Goal: Use online tool/utility: Utilize a website feature to perform a specific function

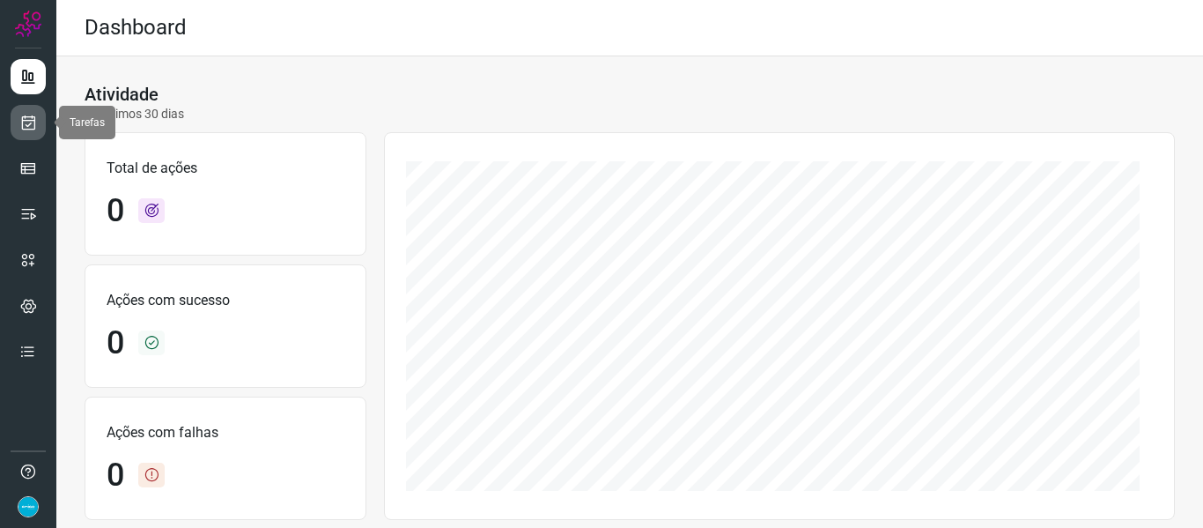
click at [22, 125] on icon at bounding box center [28, 123] width 18 height 18
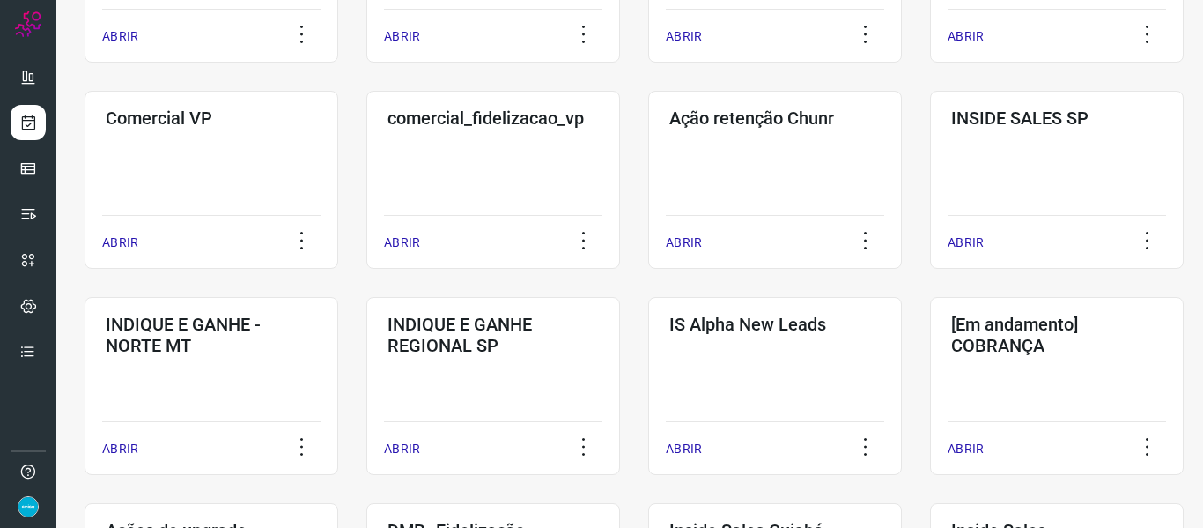
scroll to position [907, 0]
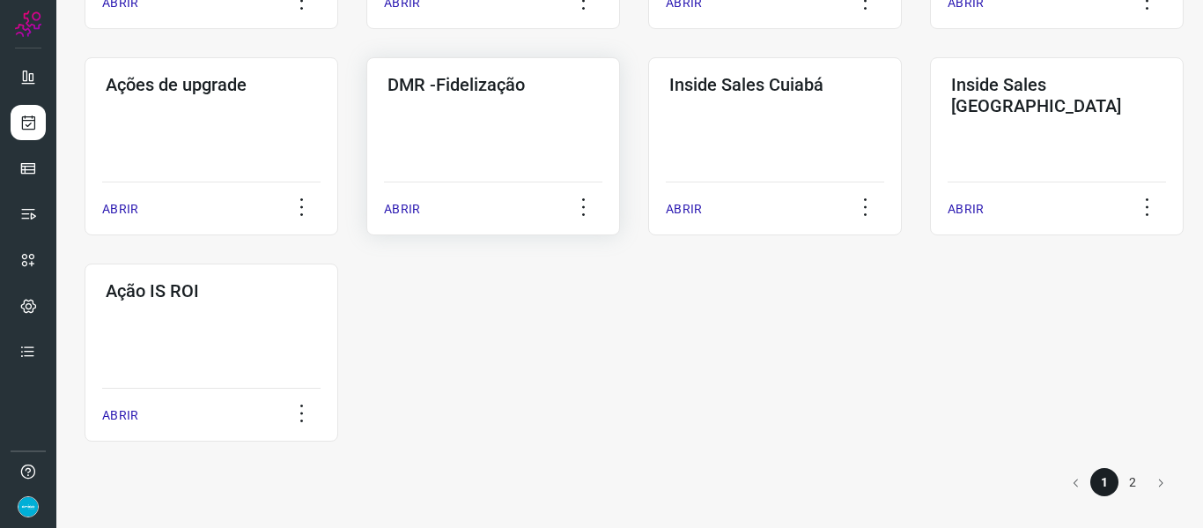
click at [386, 209] on p "ABRIR" at bounding box center [402, 209] width 36 height 18
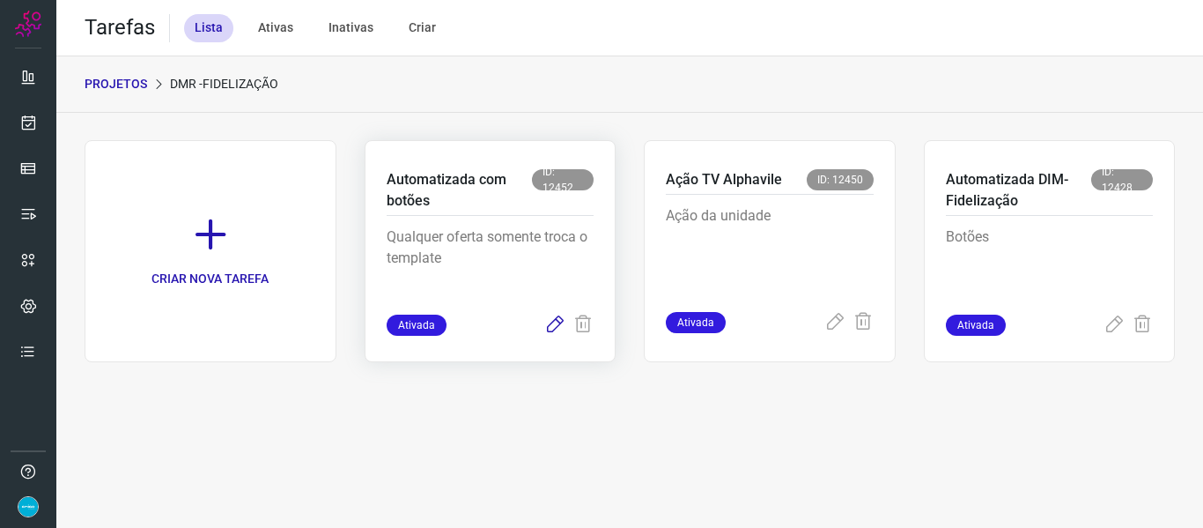
click at [556, 328] on icon at bounding box center [554, 324] width 21 height 21
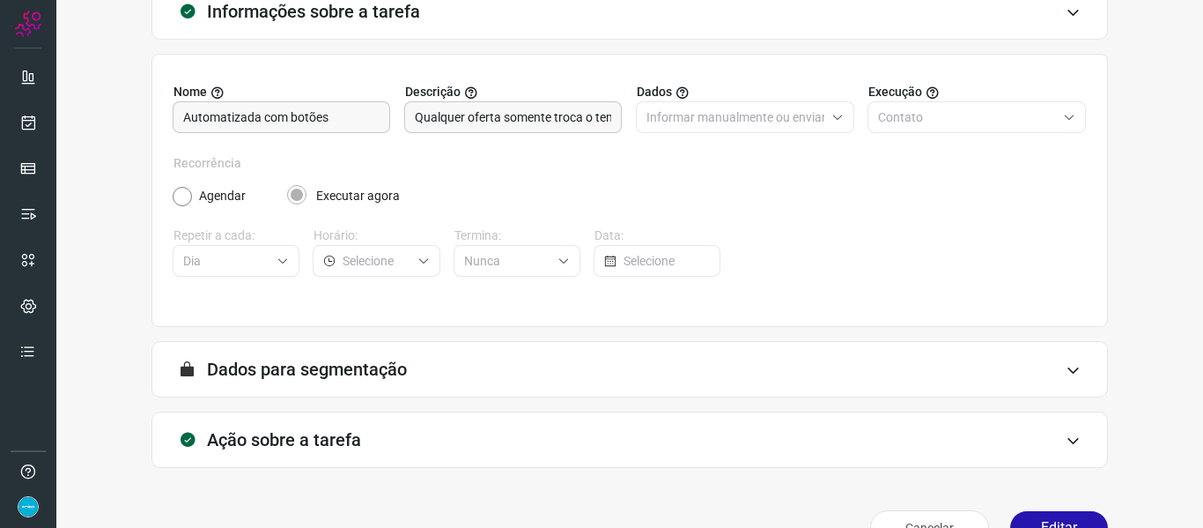
scroll to position [160, 0]
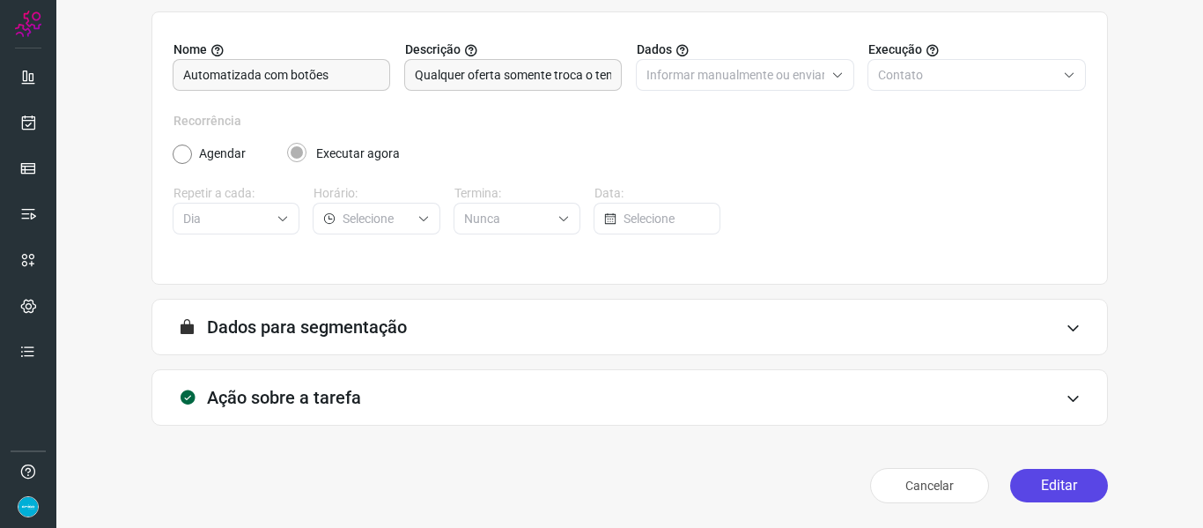
click at [1075, 479] on button "Editar" at bounding box center [1059, 485] width 98 height 33
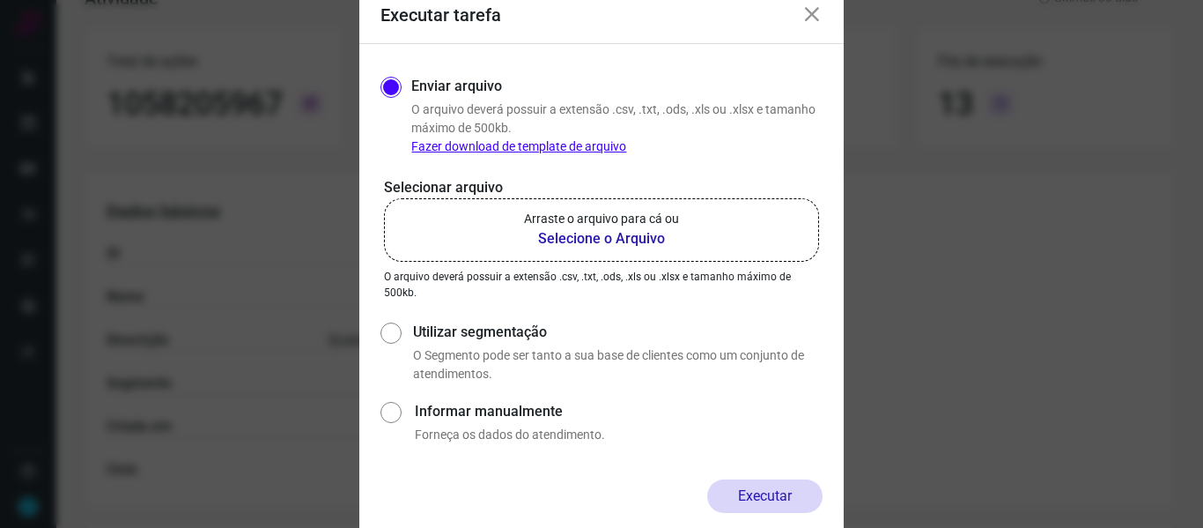
click at [558, 234] on b "Selecione o Arquivo" at bounding box center [601, 238] width 155 height 21
click at [0, 0] on input "Arraste o arquivo para cá ou Selecione o Arquivo" at bounding box center [0, 0] width 0 height 0
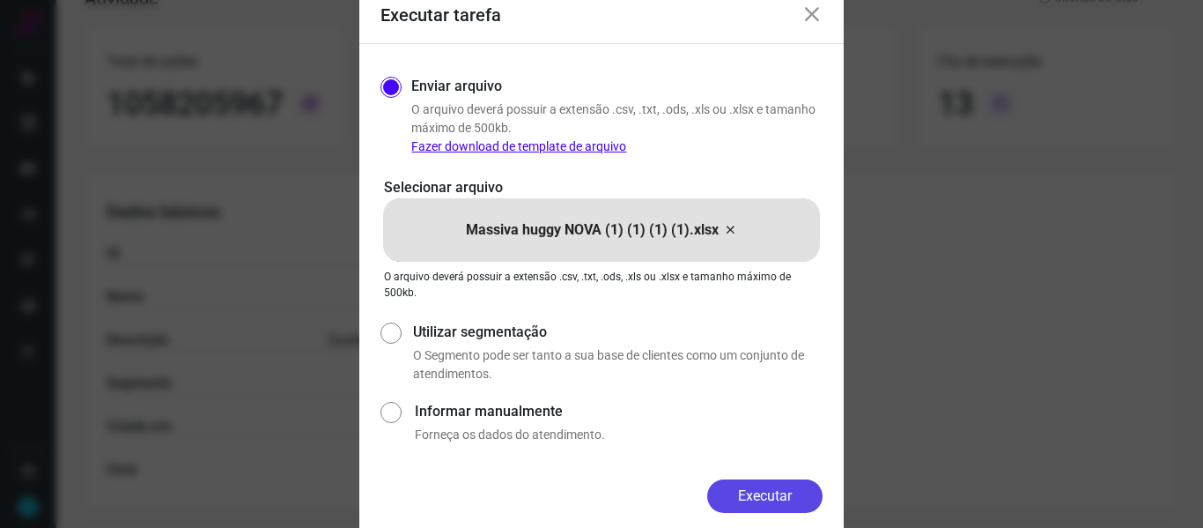
click at [760, 501] on button "Executar" at bounding box center [764, 495] width 115 height 33
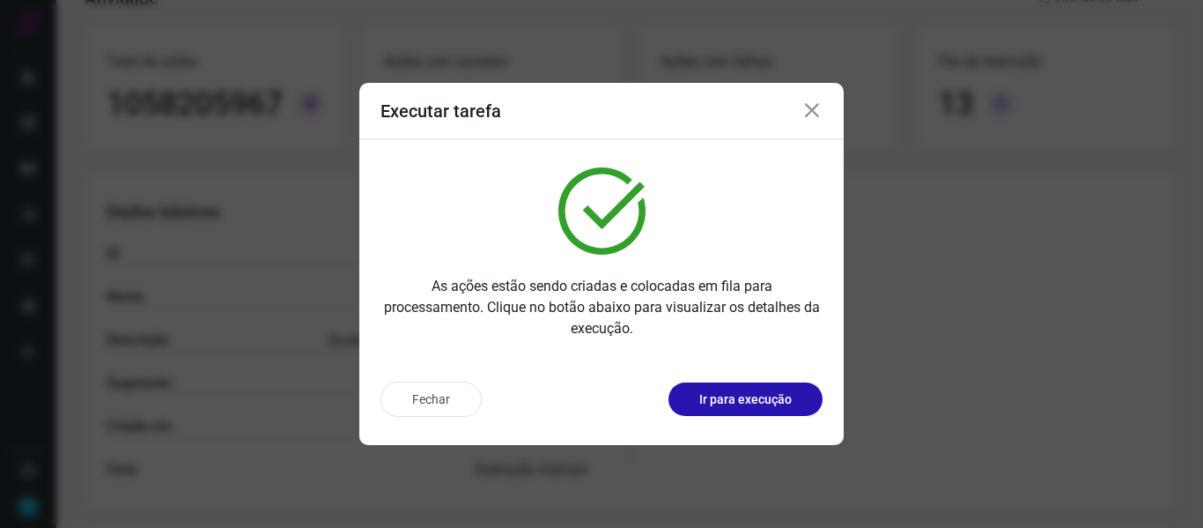
click at [809, 102] on icon at bounding box center [811, 110] width 21 height 21
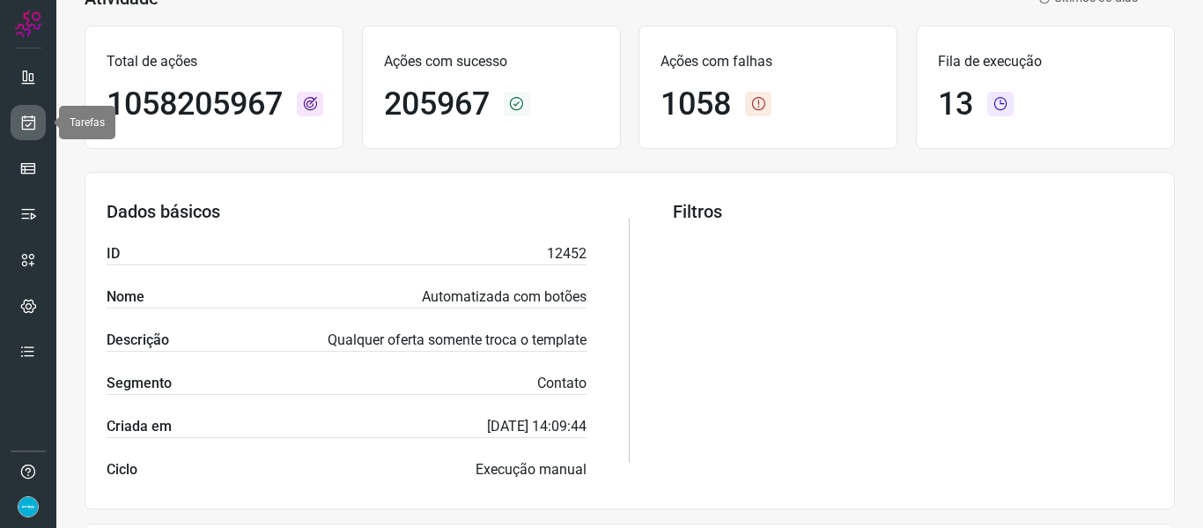
click at [26, 116] on icon at bounding box center [28, 123] width 18 height 18
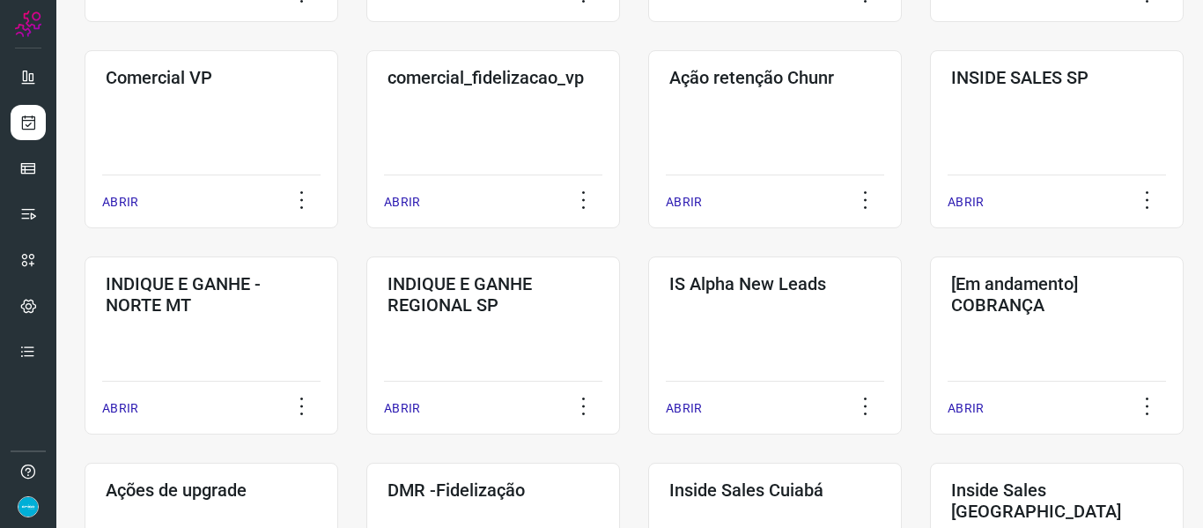
scroll to position [907, 0]
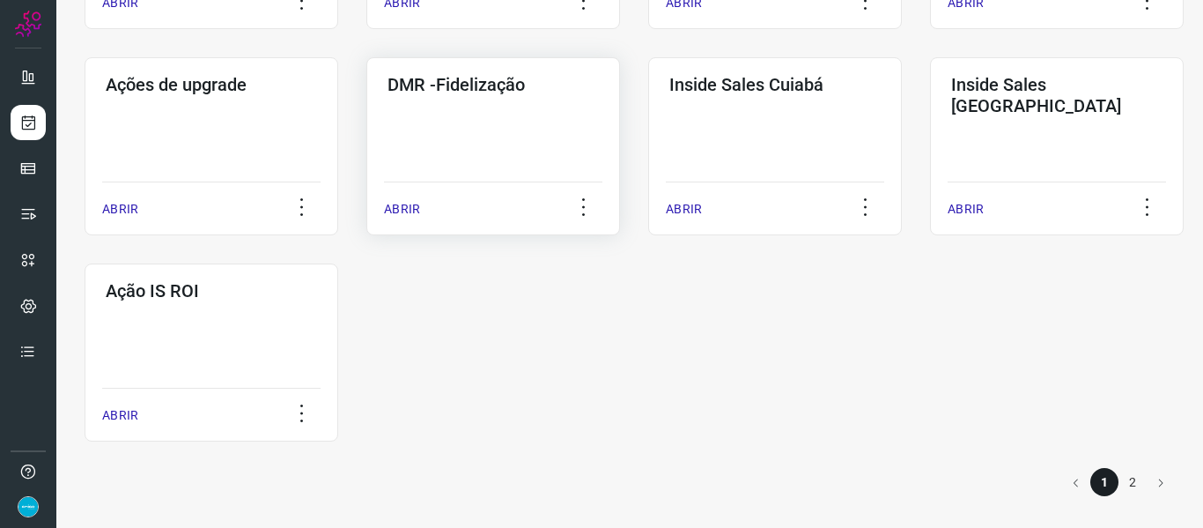
click at [410, 210] on p "ABRIR" at bounding box center [402, 209] width 36 height 18
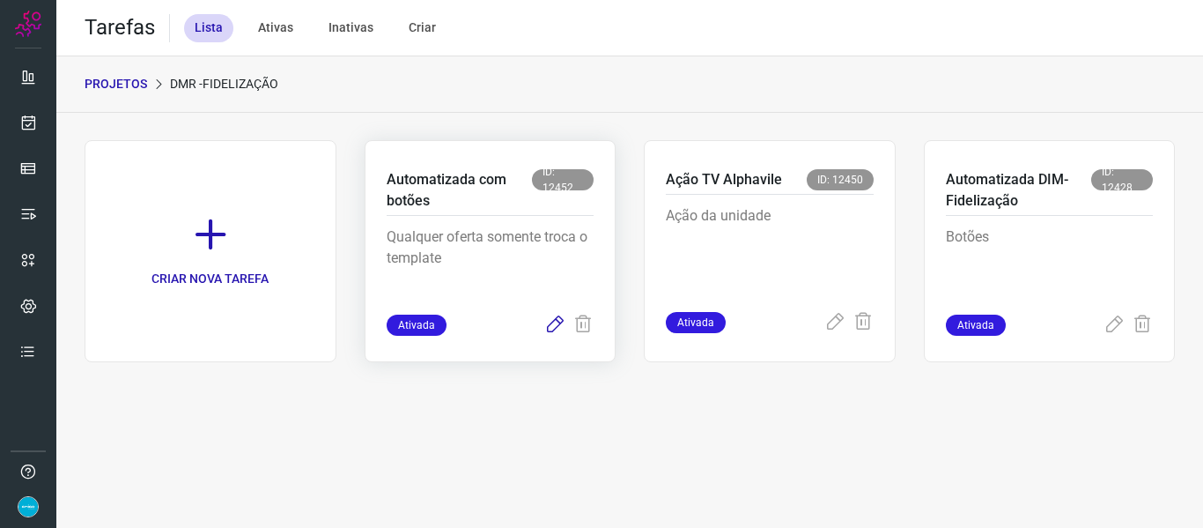
click at [559, 325] on icon at bounding box center [554, 324] width 21 height 21
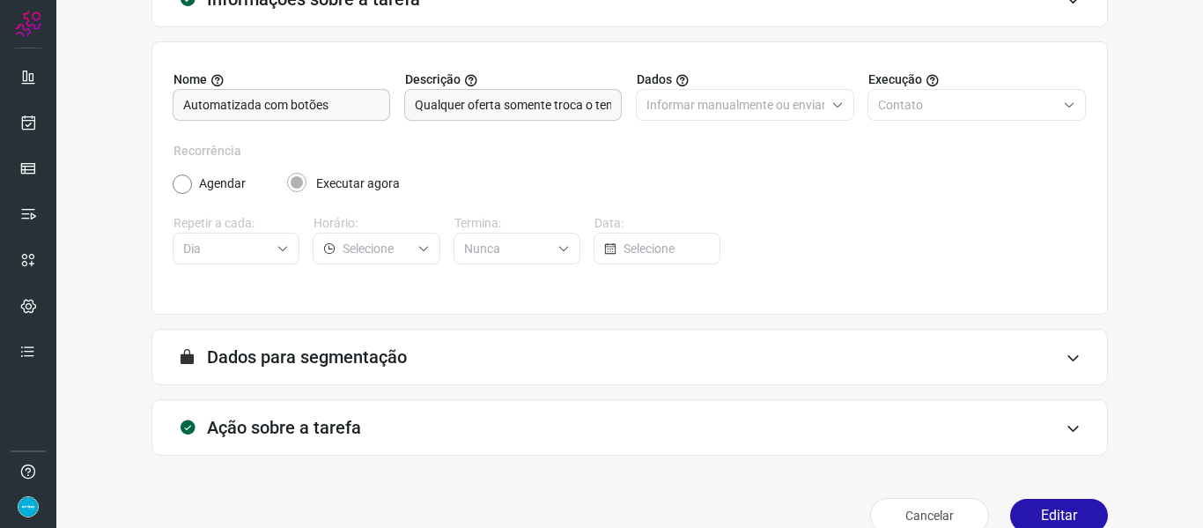
scroll to position [160, 0]
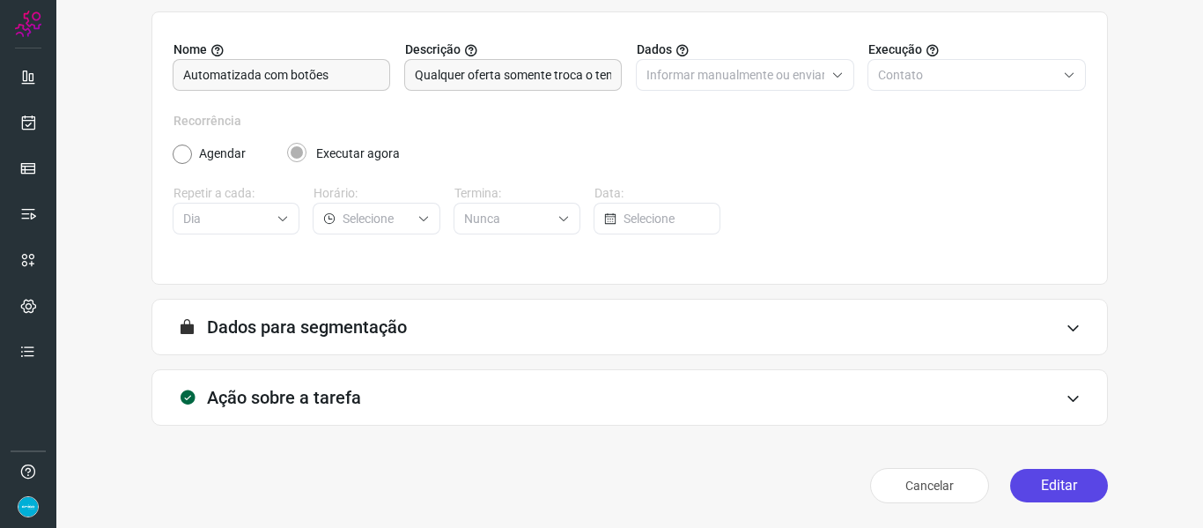
click at [1071, 475] on button "Editar" at bounding box center [1059, 485] width 98 height 33
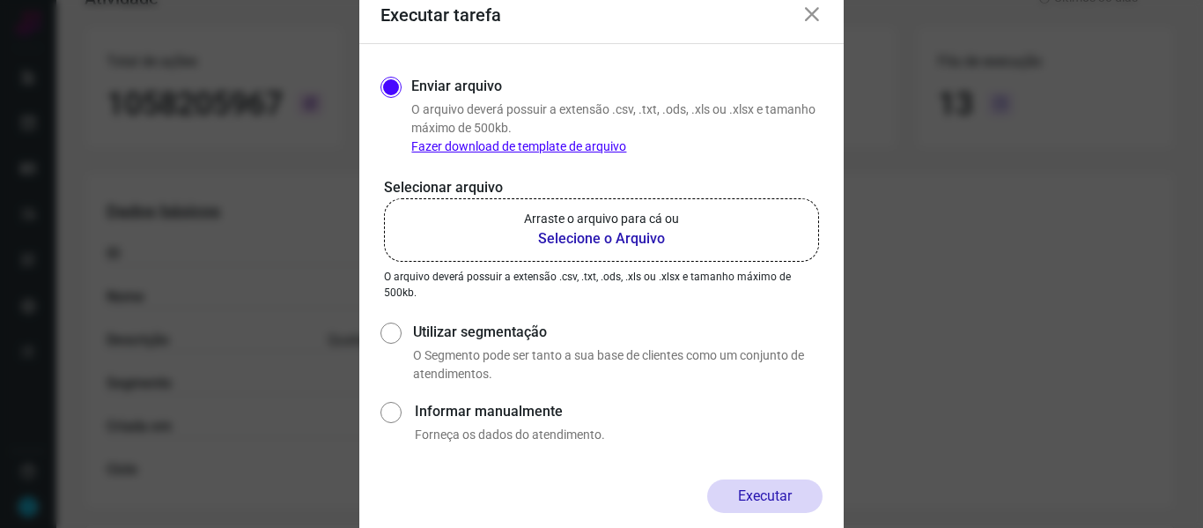
click at [604, 244] on b "Selecione o Arquivo" at bounding box center [601, 238] width 155 height 21
click at [0, 0] on input "Arraste o arquivo para cá ou Selecione o Arquivo" at bounding box center [0, 0] width 0 height 0
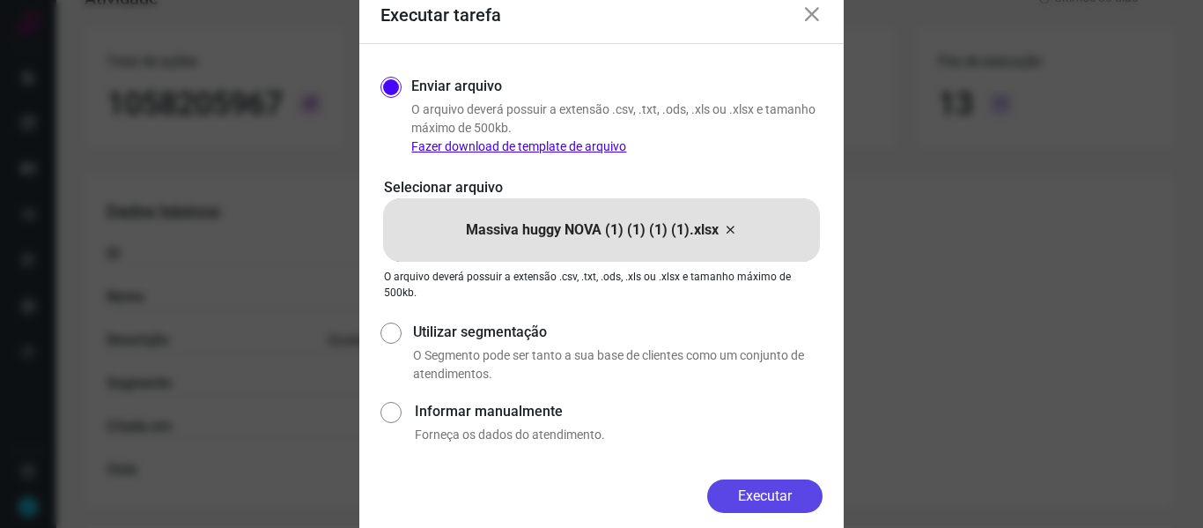
click at [782, 487] on button "Executar" at bounding box center [764, 495] width 115 height 33
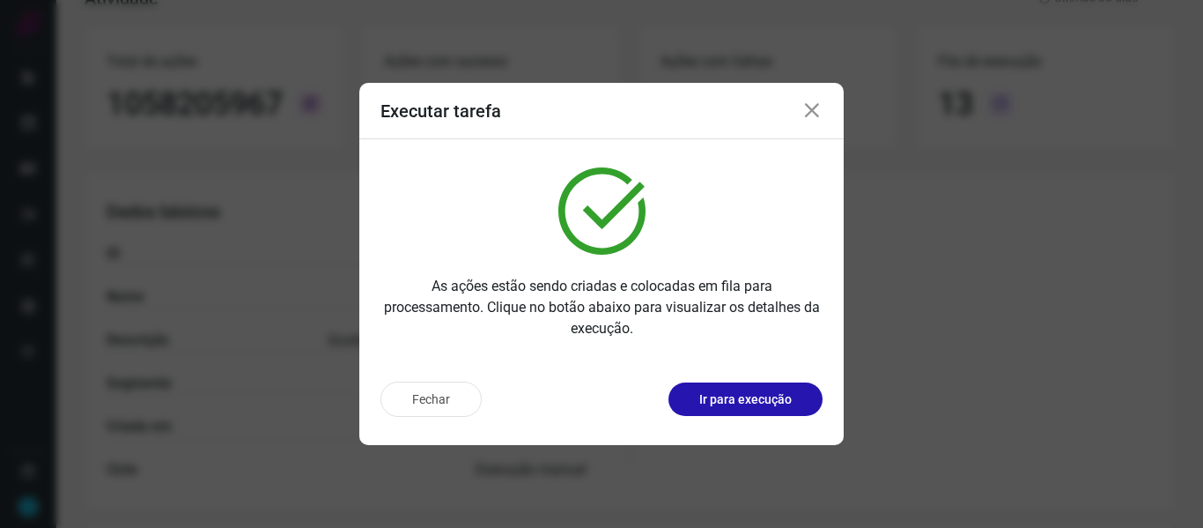
click at [815, 111] on icon at bounding box center [811, 110] width 21 height 21
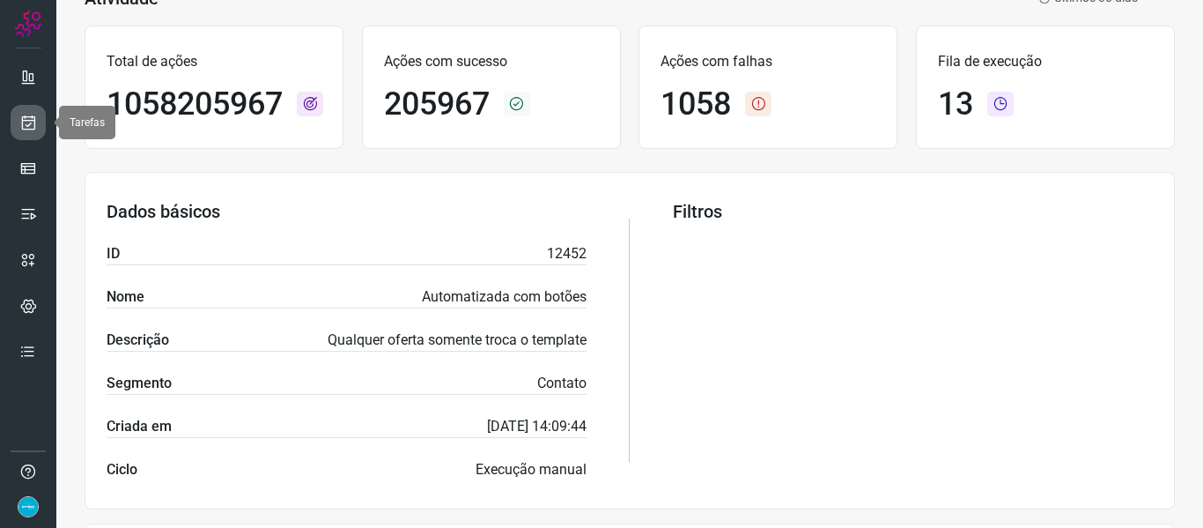
click at [24, 125] on icon at bounding box center [28, 123] width 18 height 18
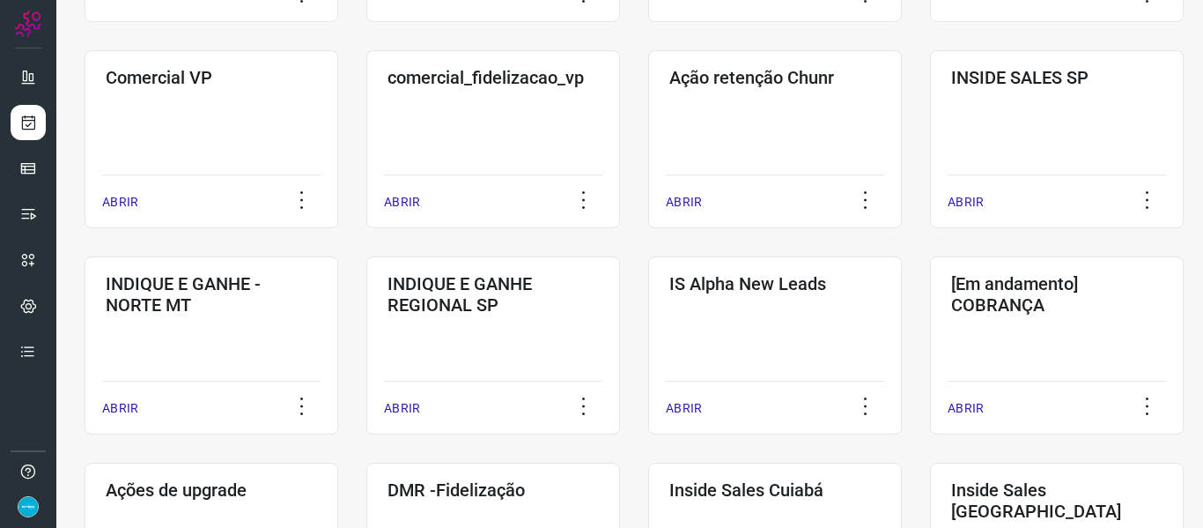
scroll to position [907, 0]
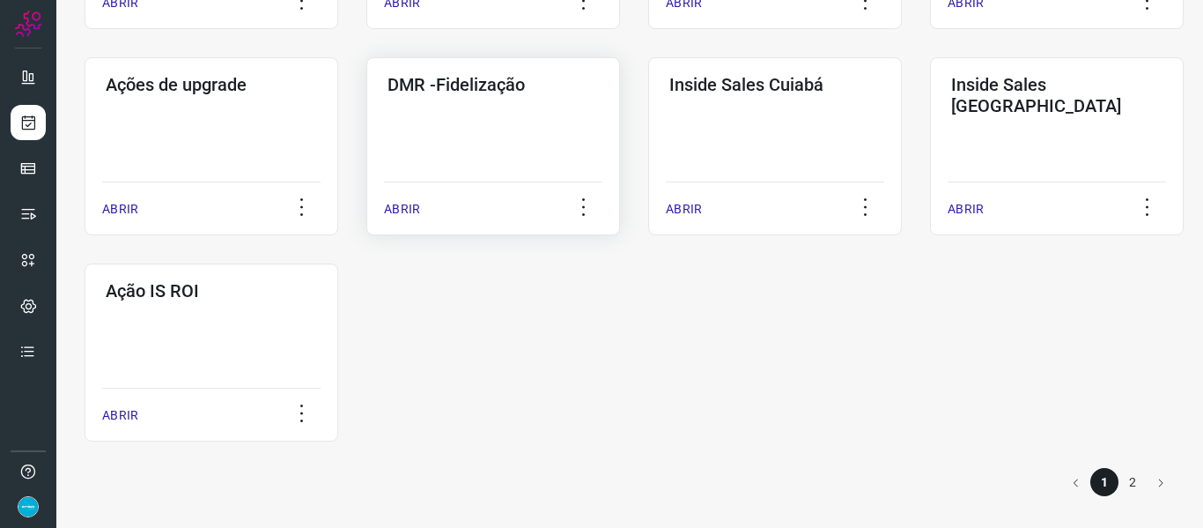
click at [403, 208] on p "ABRIR" at bounding box center [402, 209] width 36 height 18
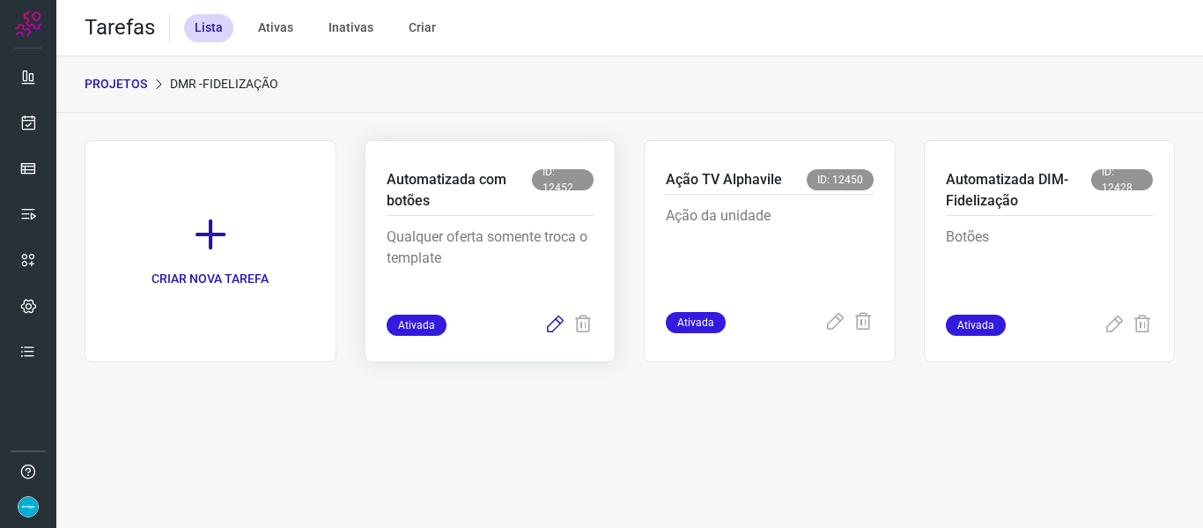
click at [550, 329] on icon at bounding box center [554, 324] width 21 height 21
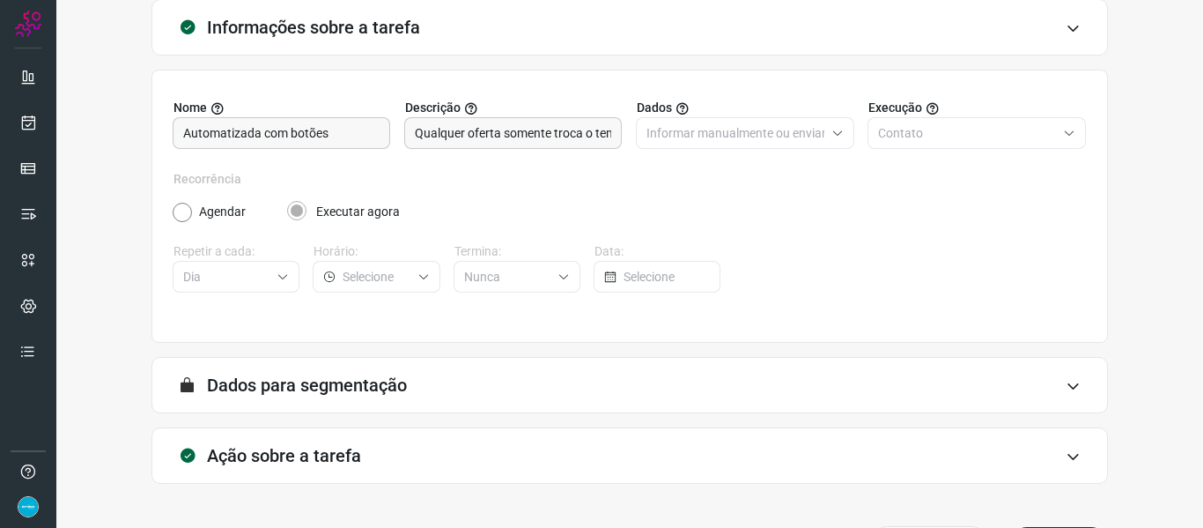
scroll to position [160, 0]
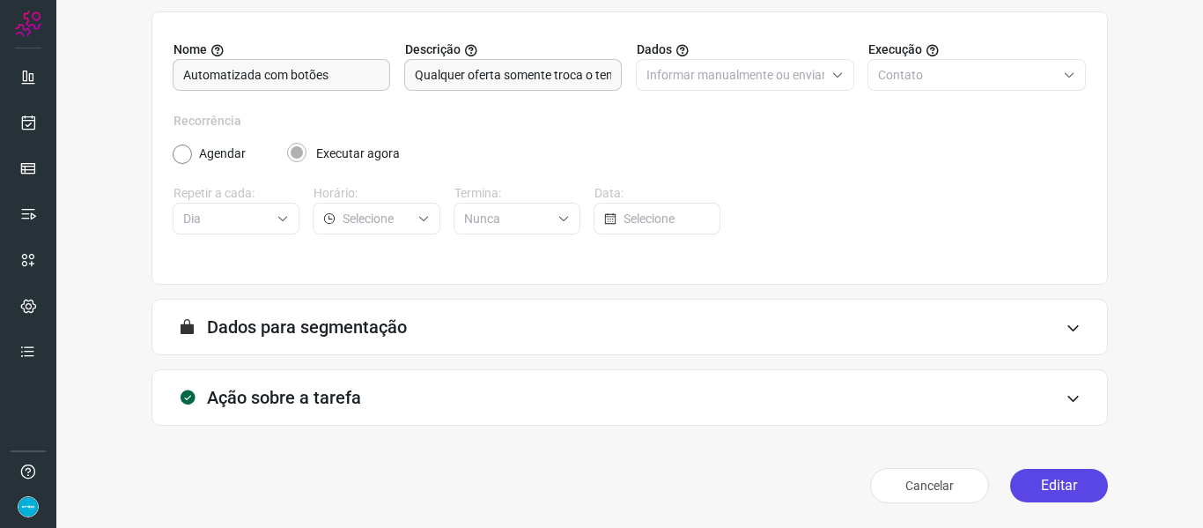
click at [1051, 488] on button "Editar" at bounding box center [1059, 485] width 98 height 33
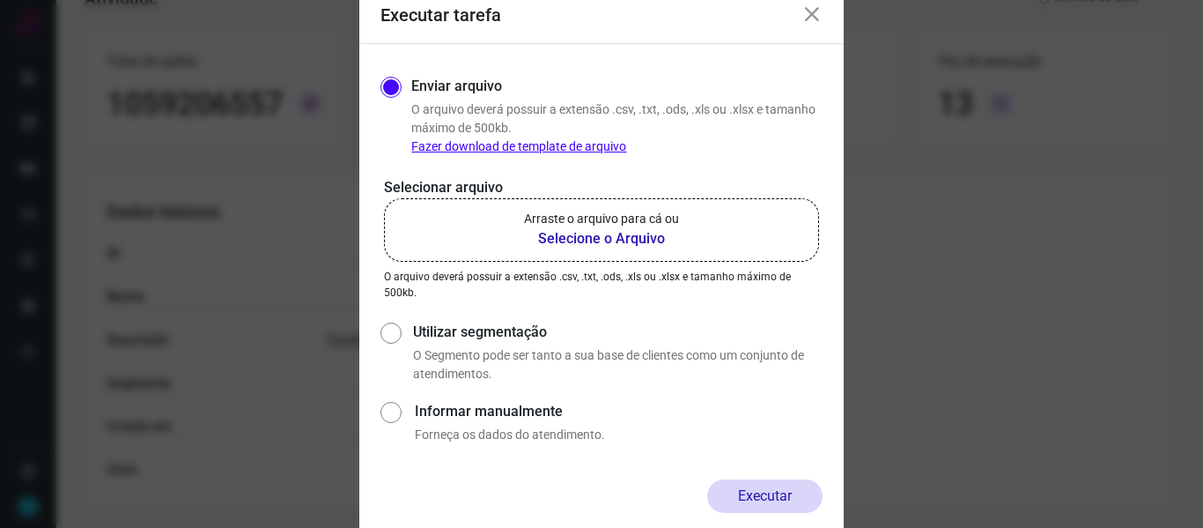
click at [580, 235] on b "Selecione o Arquivo" at bounding box center [601, 238] width 155 height 21
click at [0, 0] on input "Arraste o arquivo para cá ou Selecione o Arquivo" at bounding box center [0, 0] width 0 height 0
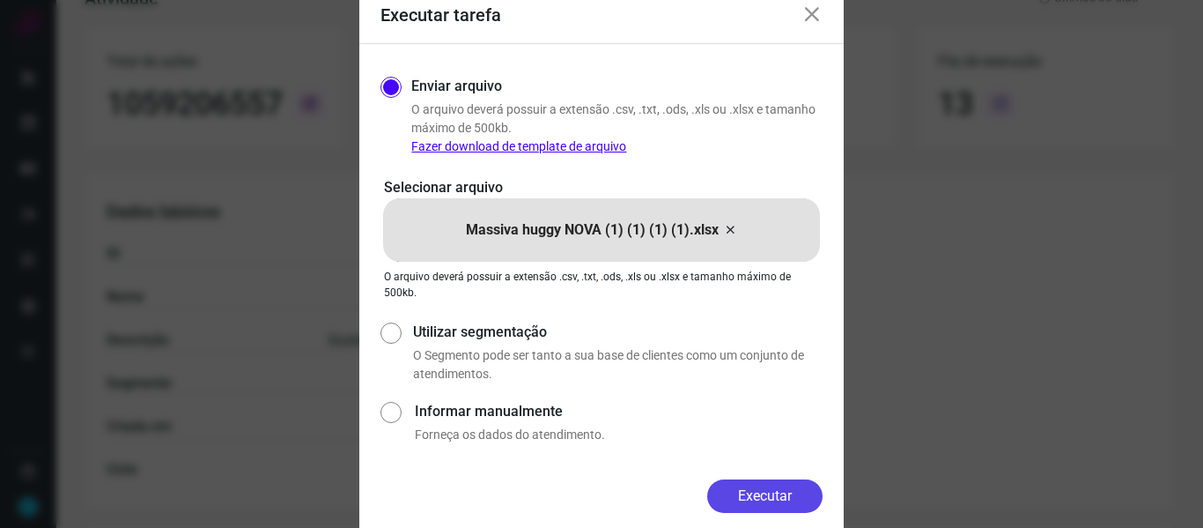
click at [766, 503] on button "Executar" at bounding box center [764, 495] width 115 height 33
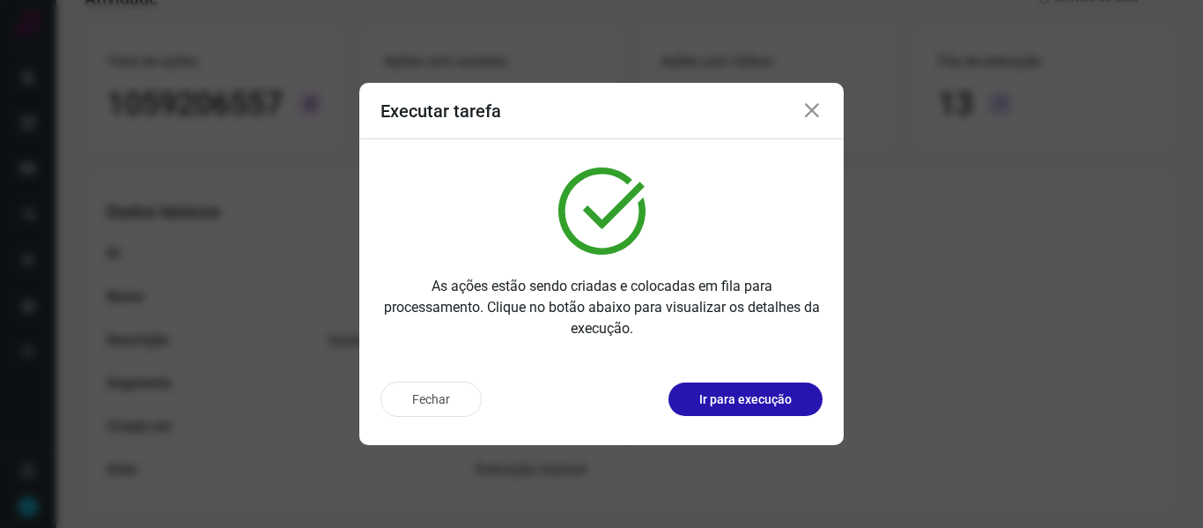
click at [812, 104] on icon at bounding box center [811, 110] width 21 height 21
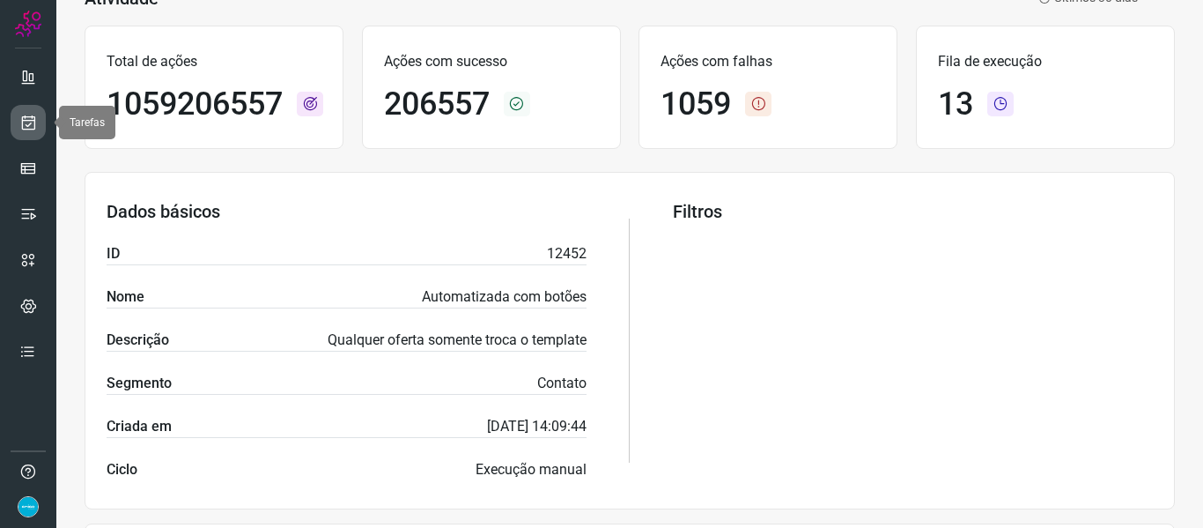
click at [33, 119] on icon at bounding box center [28, 123] width 18 height 18
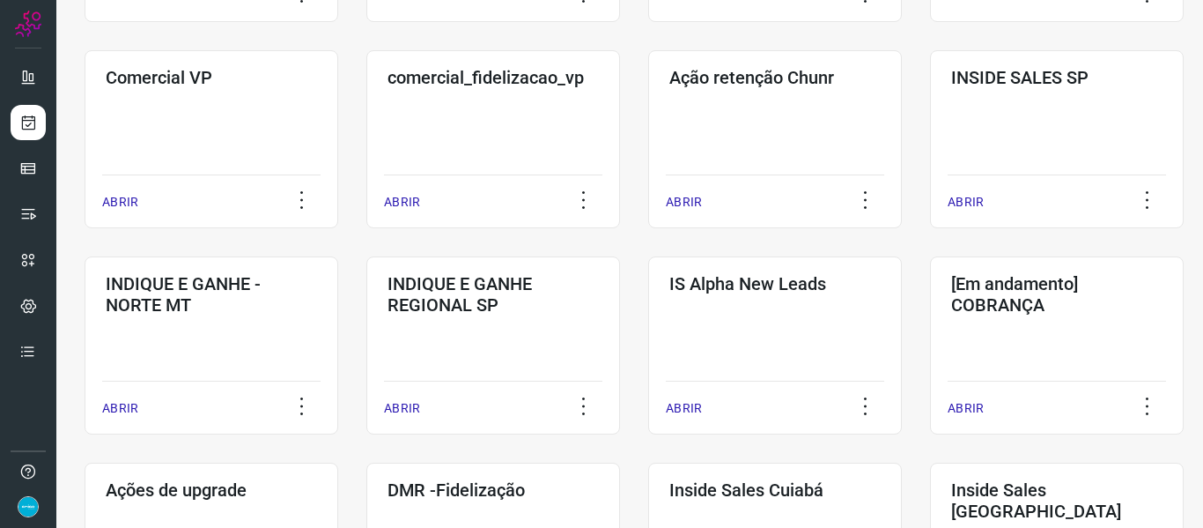
scroll to position [907, 0]
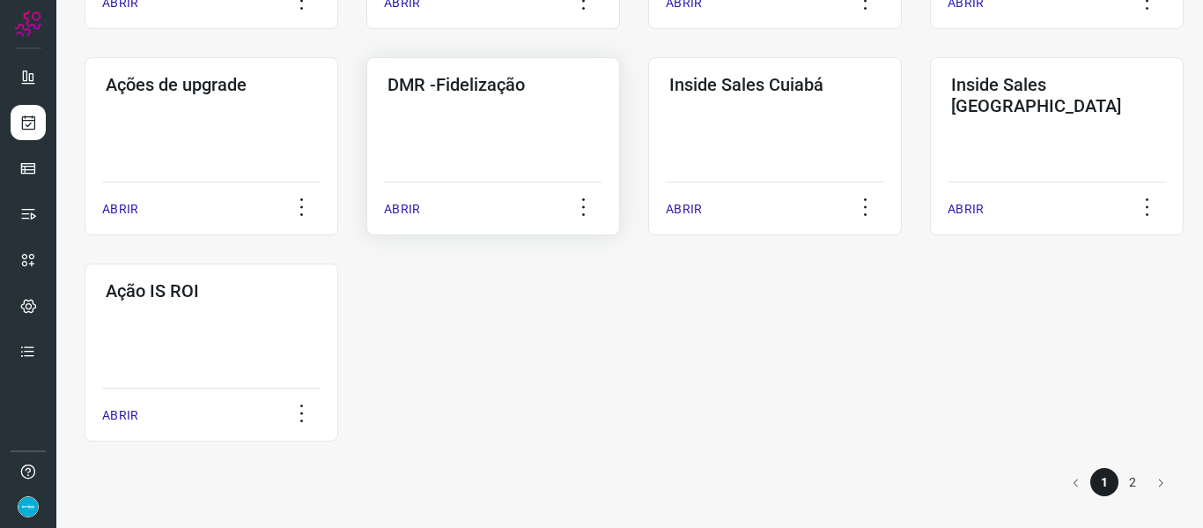
click at [393, 212] on p "ABRIR" at bounding box center [402, 209] width 36 height 18
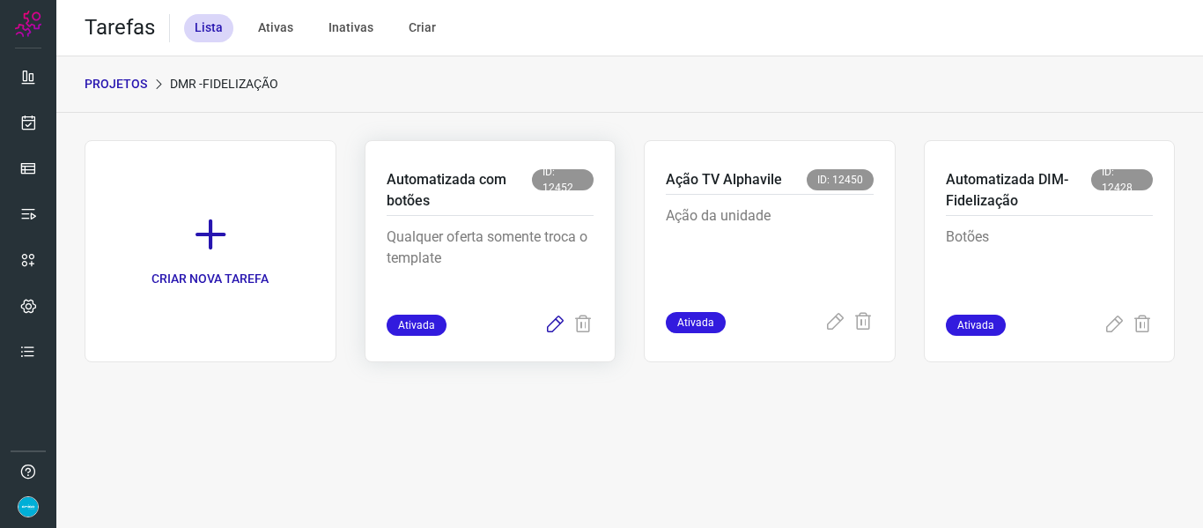
click at [554, 320] on icon at bounding box center [554, 324] width 21 height 21
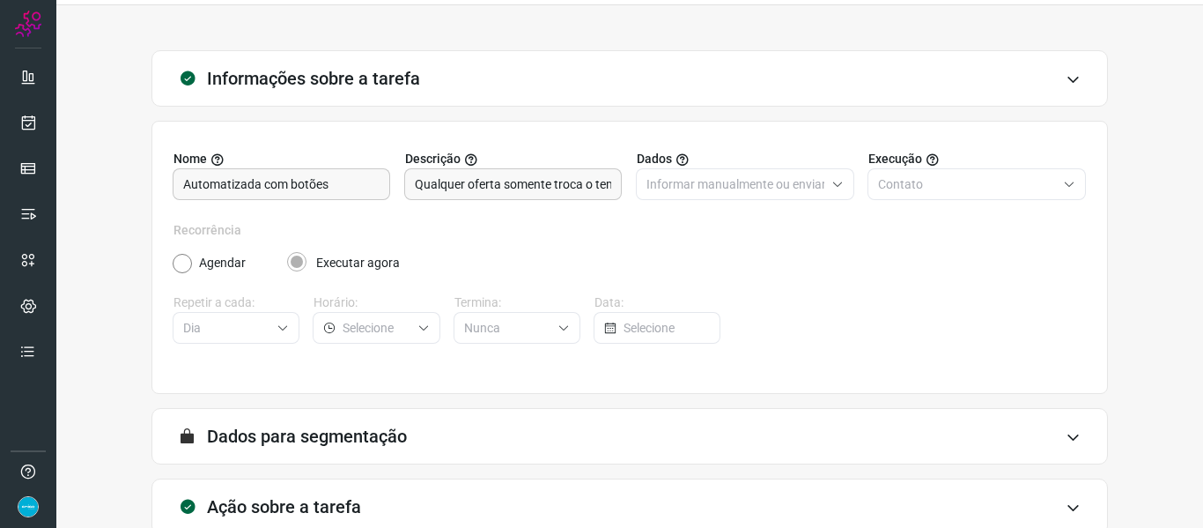
scroll to position [160, 0]
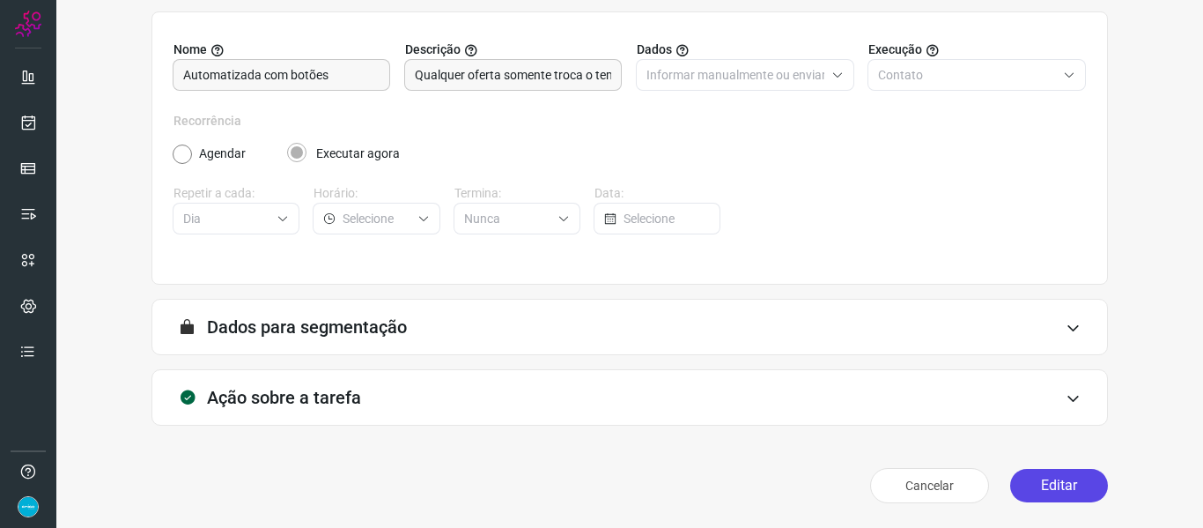
click at [1062, 471] on button "Editar" at bounding box center [1059, 485] width 98 height 33
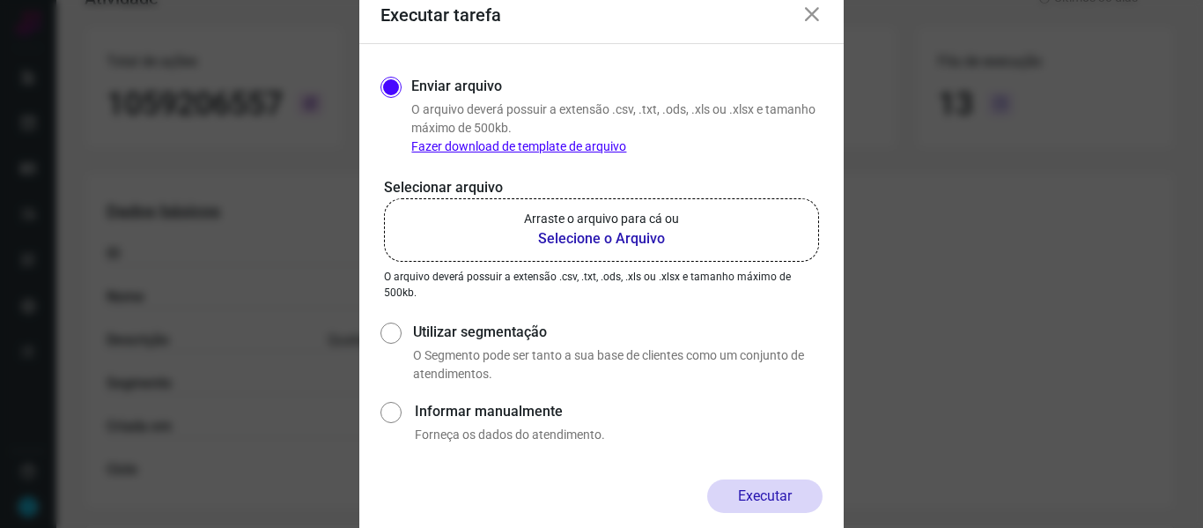
click at [600, 244] on b "Selecione o Arquivo" at bounding box center [601, 238] width 155 height 21
click at [0, 0] on input "Arraste o arquivo para cá ou Selecione o Arquivo" at bounding box center [0, 0] width 0 height 0
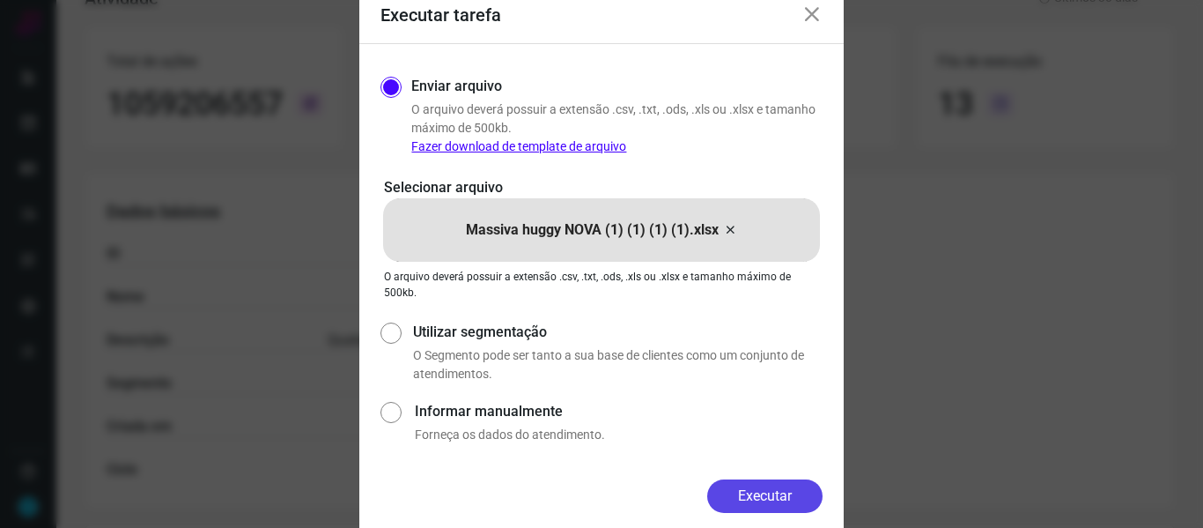
click at [780, 492] on button "Executar" at bounding box center [764, 495] width 115 height 33
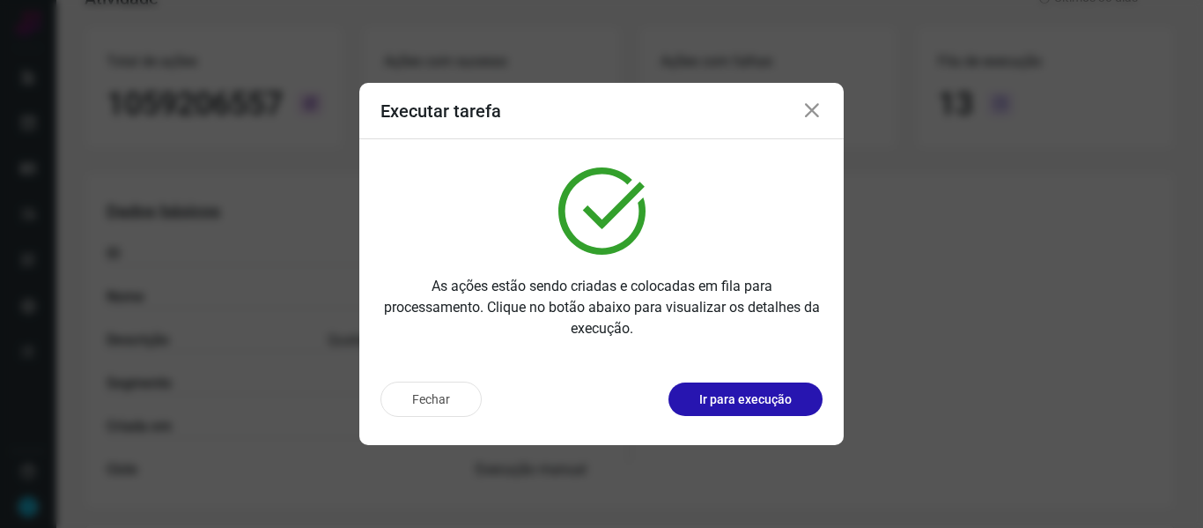
click at [807, 122] on div "Executar tarefa" at bounding box center [601, 111] width 484 height 56
click at [809, 114] on icon at bounding box center [811, 110] width 21 height 21
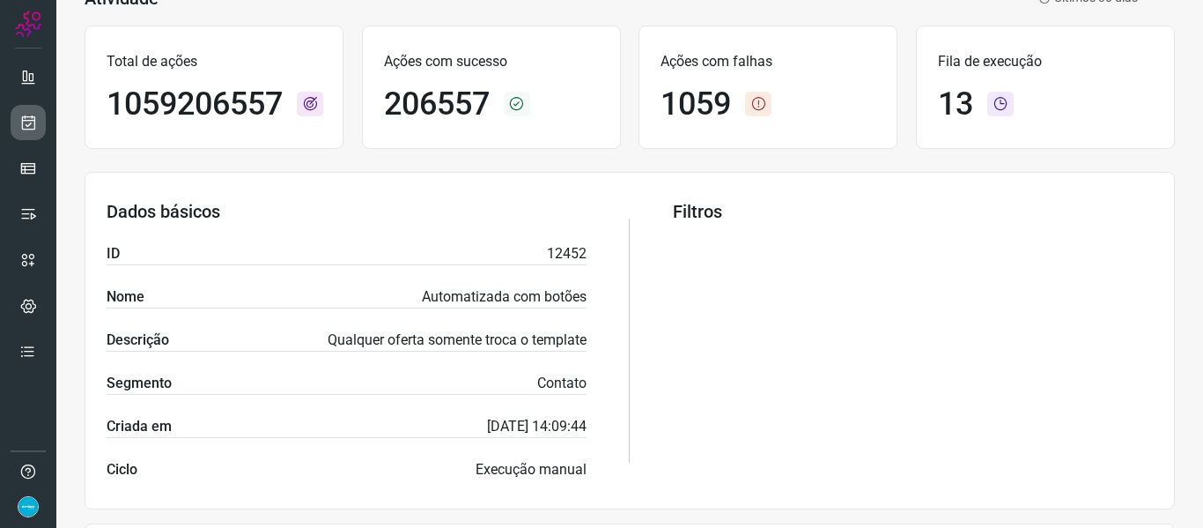
drag, startPoint x: 48, startPoint y: 129, endPoint x: 30, endPoint y: 125, distance: 19.0
click at [30, 125] on div at bounding box center [28, 264] width 56 height 528
click at [30, 125] on icon at bounding box center [28, 123] width 18 height 18
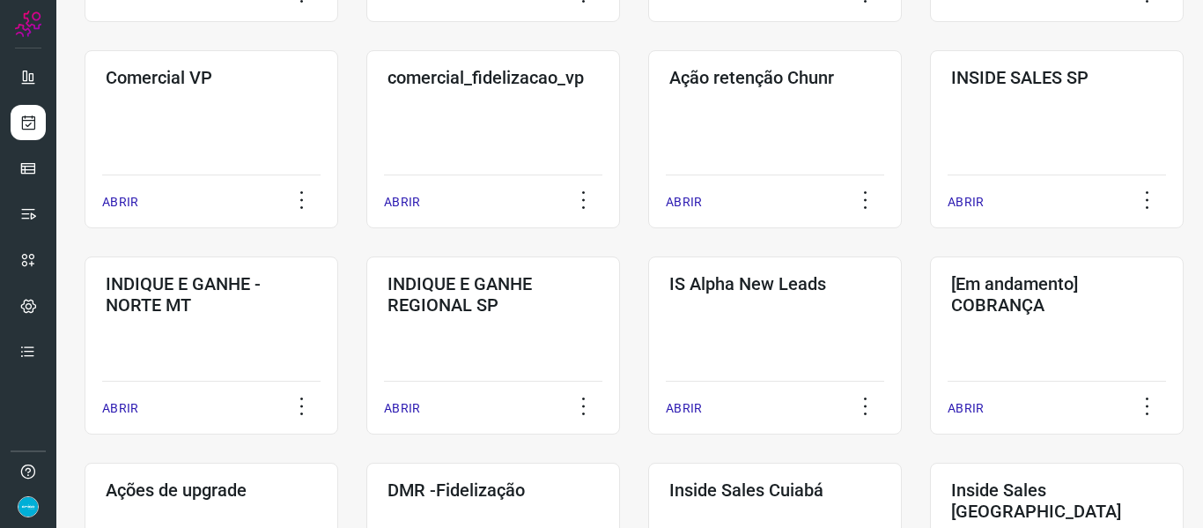
scroll to position [907, 0]
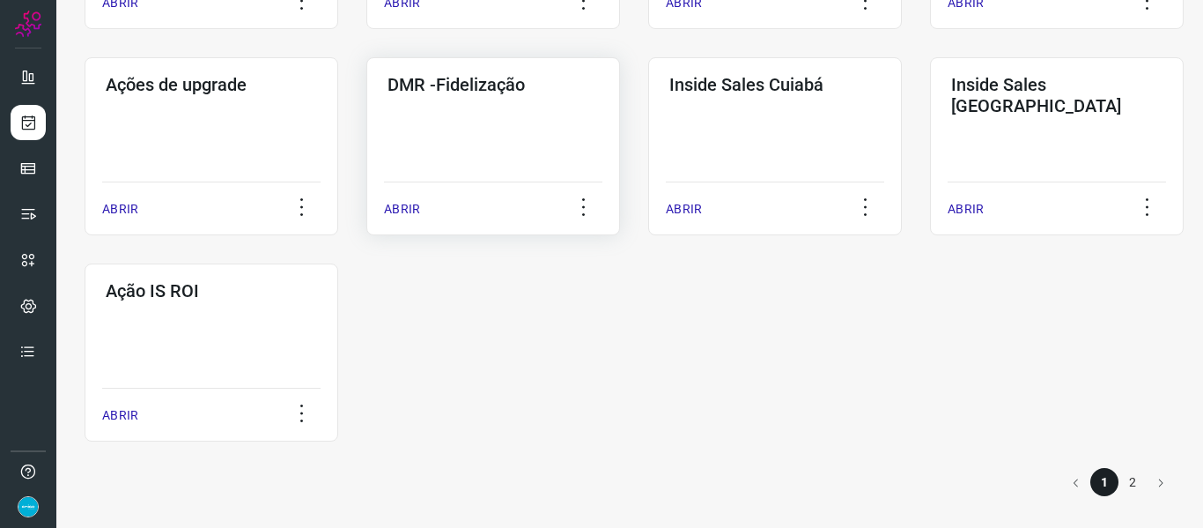
click at [394, 208] on p "ABRIR" at bounding box center [402, 209] width 36 height 18
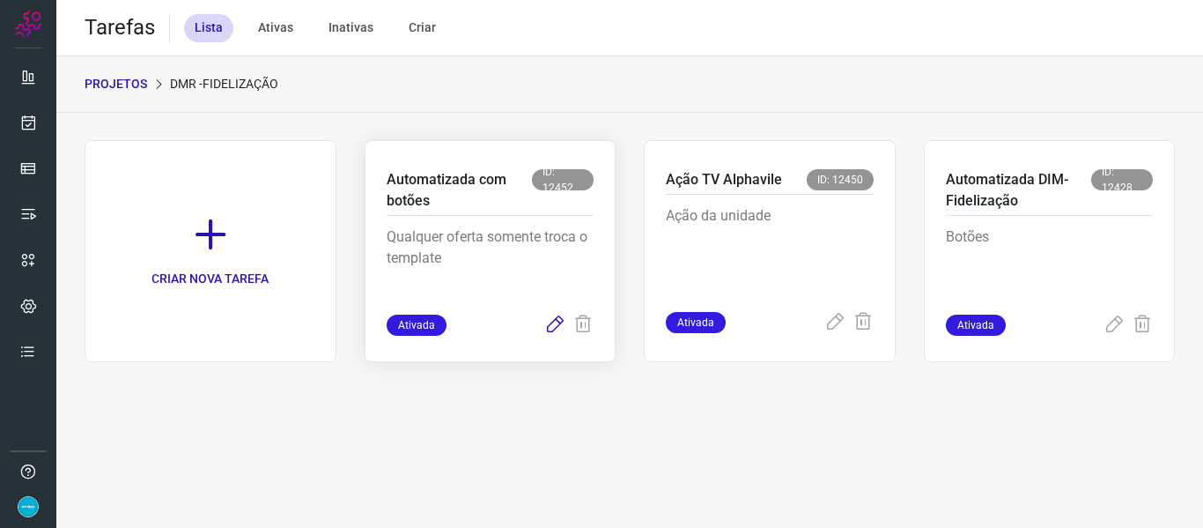
click at [550, 318] on icon at bounding box center [554, 324] width 21 height 21
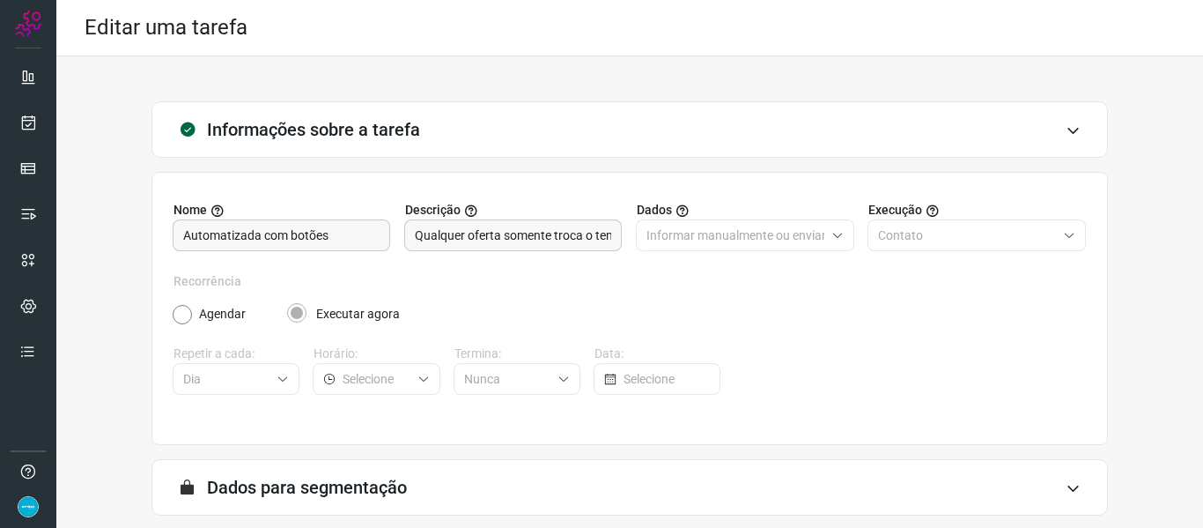
click at [1051, 481] on div "A segmentação de dados está desabilitada porque a opção de envio manual foi sel…" at bounding box center [629, 487] width 956 height 56
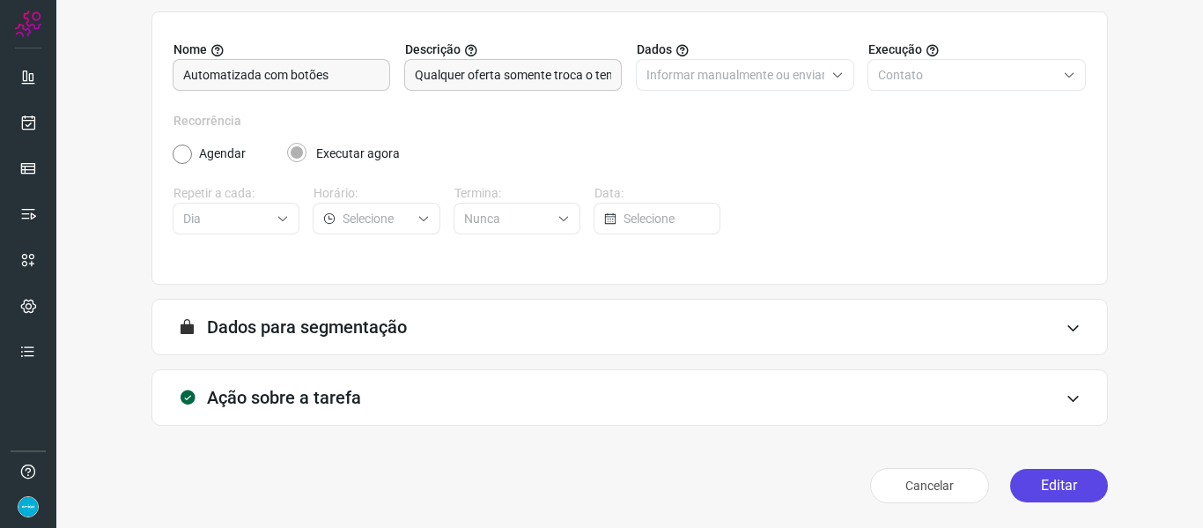
click at [1079, 480] on button "Editar" at bounding box center [1059, 485] width 98 height 33
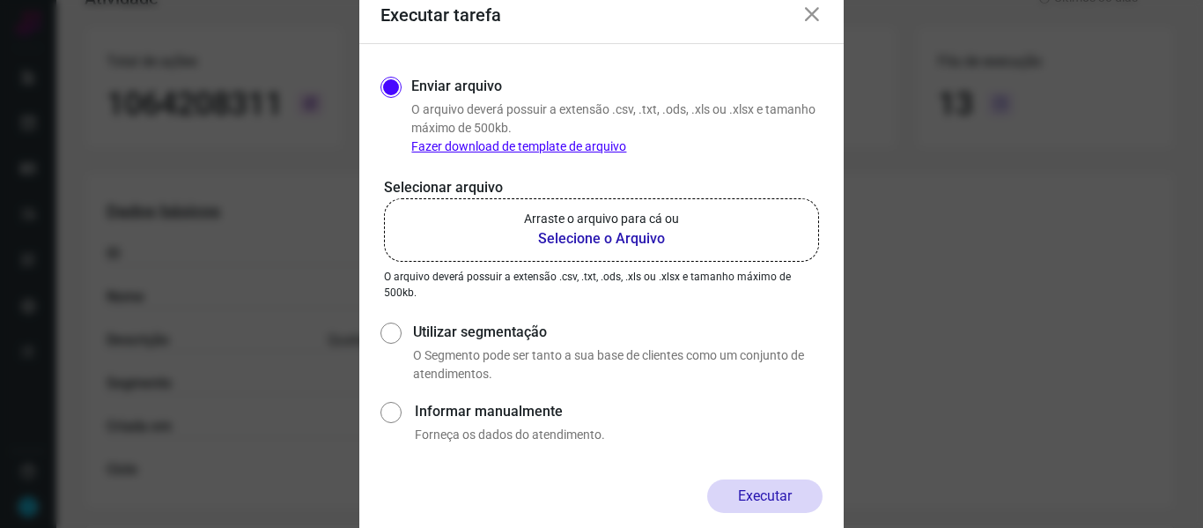
click at [620, 240] on b "Selecione o Arquivo" at bounding box center [601, 238] width 155 height 21
click at [0, 0] on input "Arraste o arquivo para cá ou Selecione o Arquivo" at bounding box center [0, 0] width 0 height 0
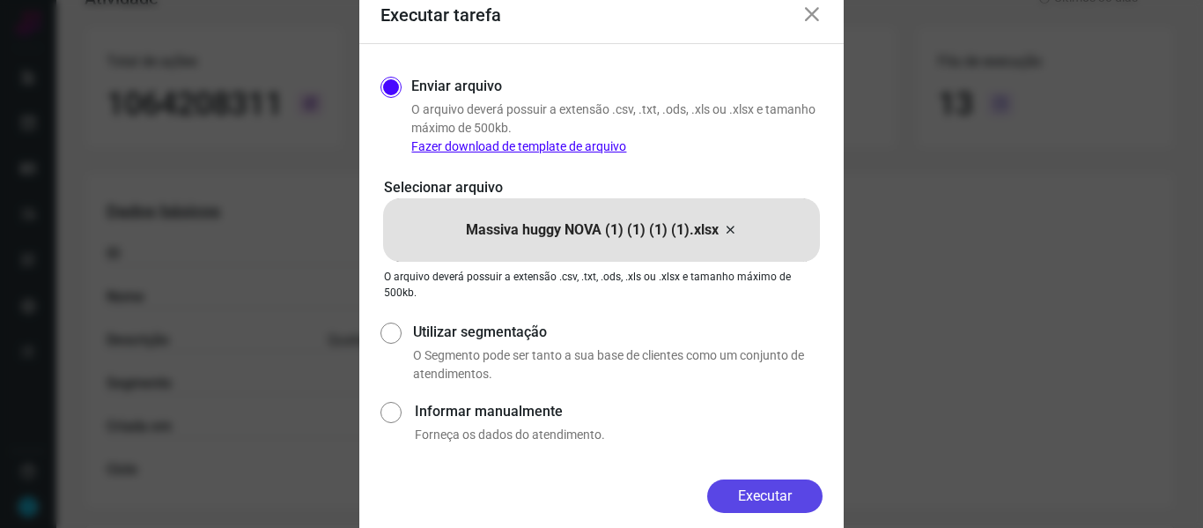
click at [772, 483] on button "Executar" at bounding box center [764, 495] width 115 height 33
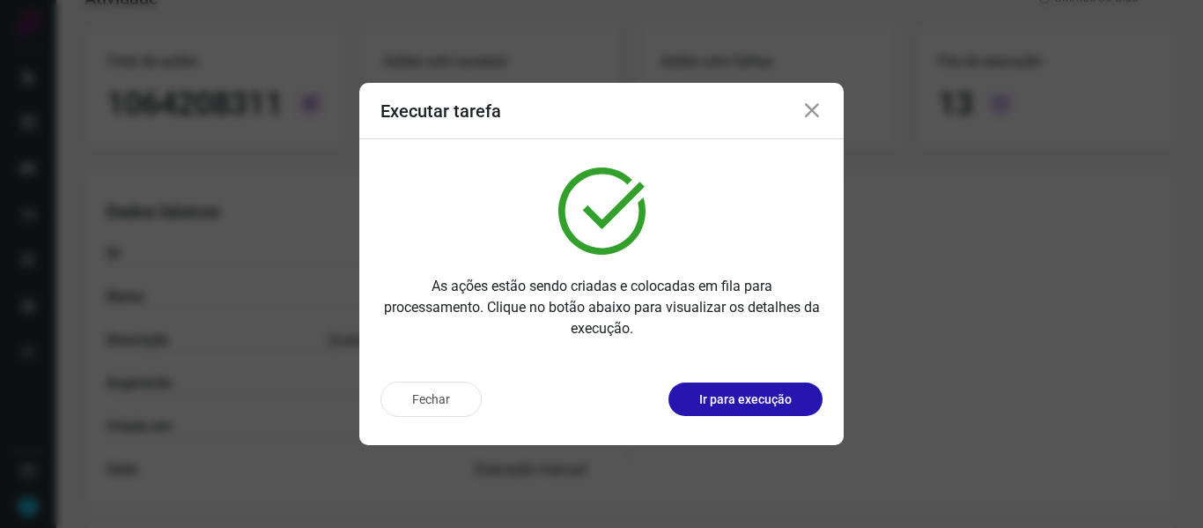
click at [824, 109] on div "Executar tarefa" at bounding box center [601, 111] width 484 height 56
click at [817, 110] on icon at bounding box center [811, 110] width 21 height 21
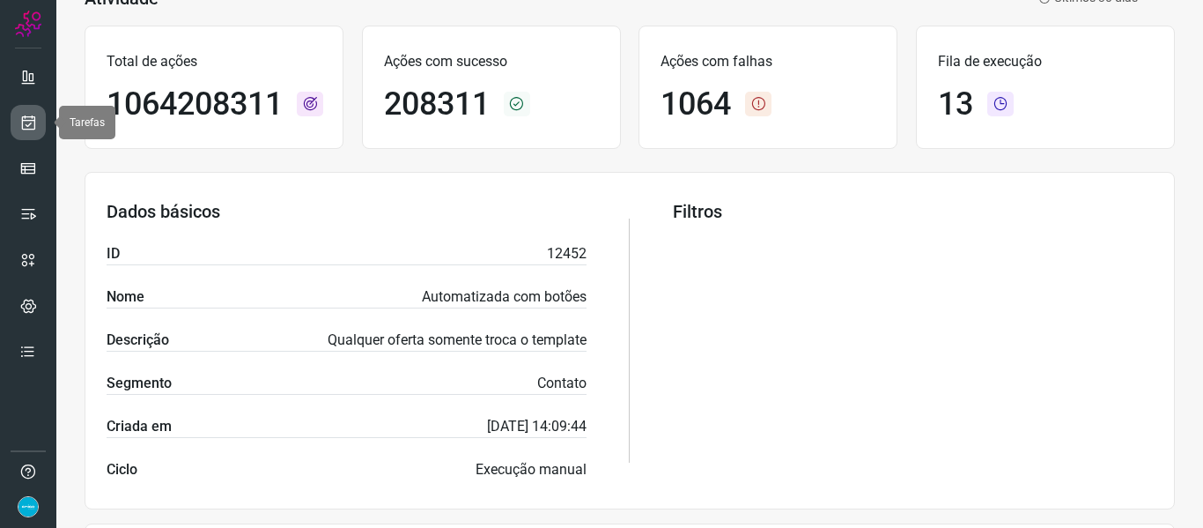
click at [21, 129] on icon at bounding box center [28, 123] width 18 height 18
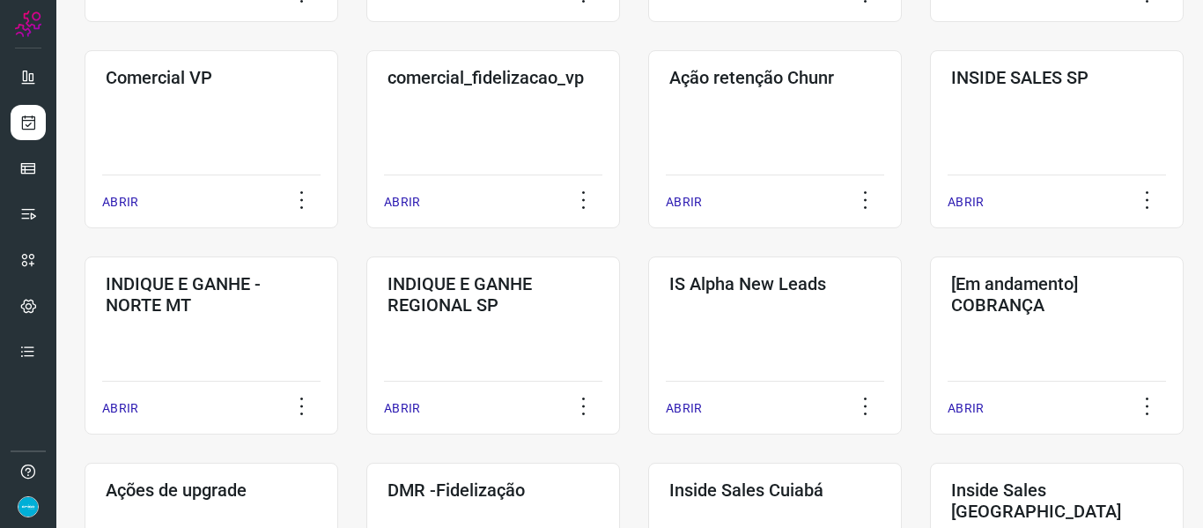
scroll to position [907, 0]
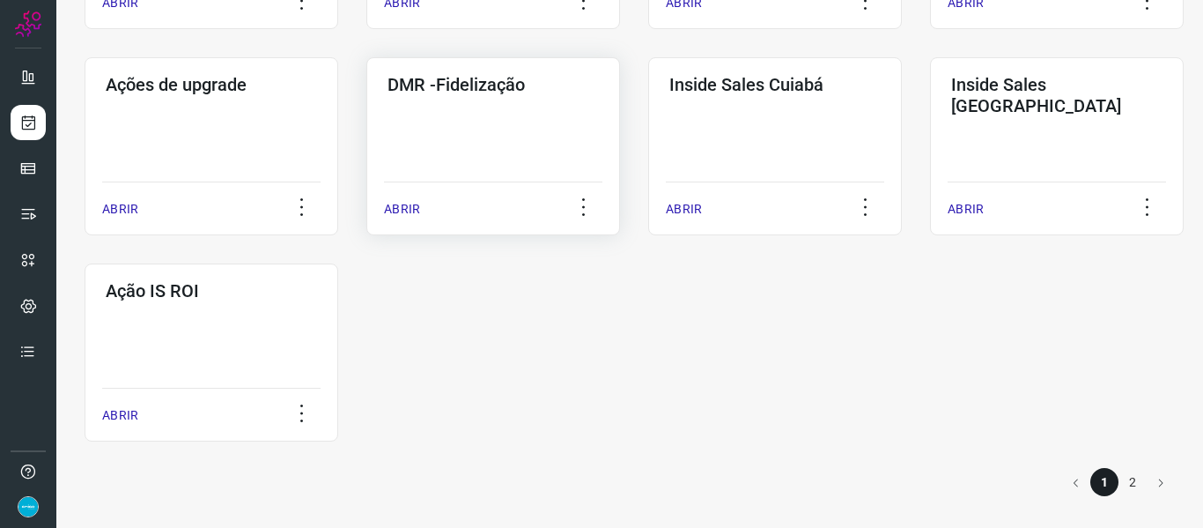
click at [405, 216] on p "ABRIR" at bounding box center [402, 209] width 36 height 18
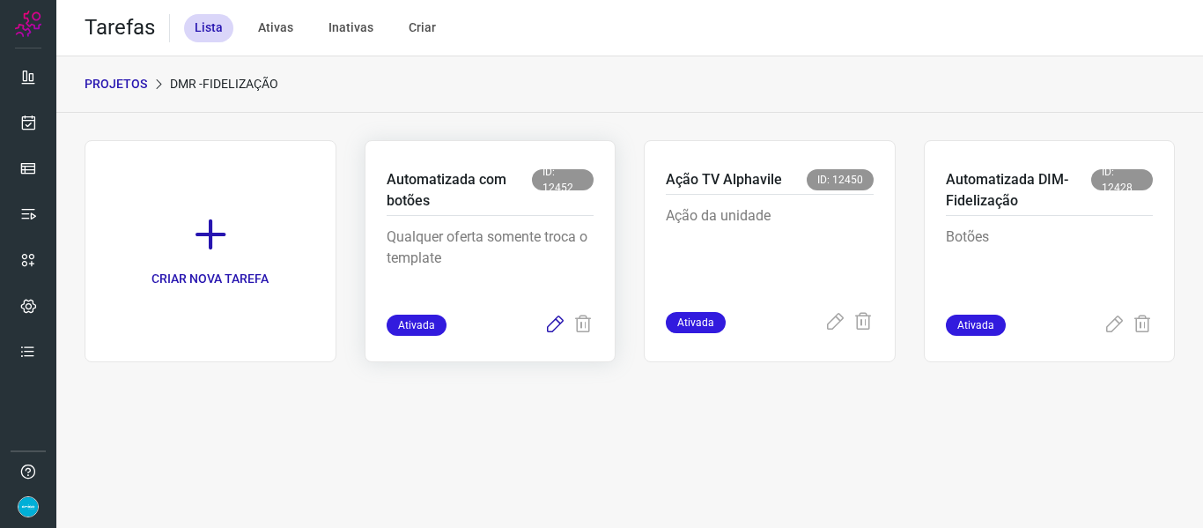
click at [558, 320] on icon at bounding box center [554, 324] width 21 height 21
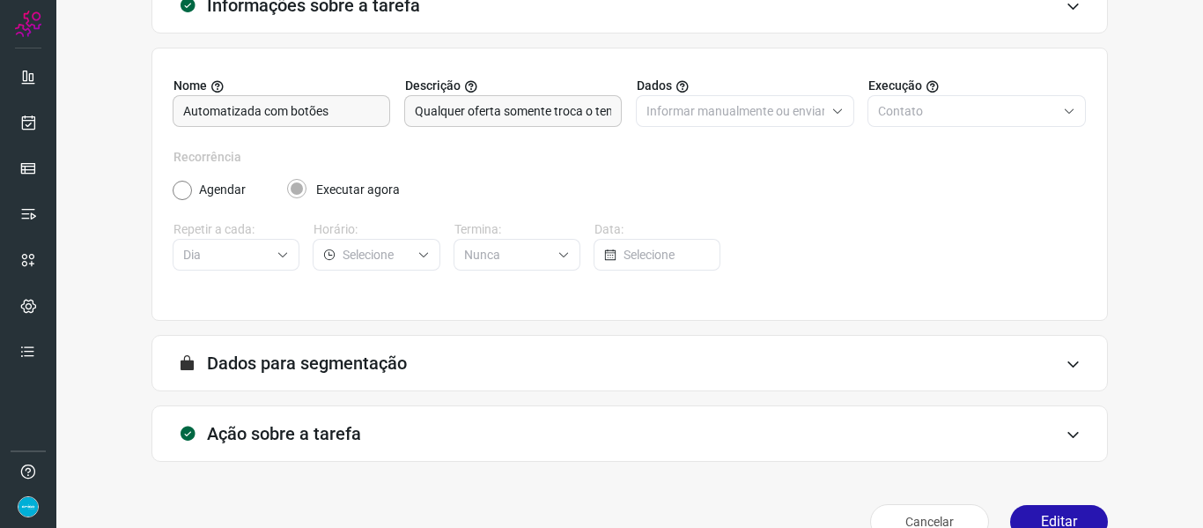
scroll to position [160, 0]
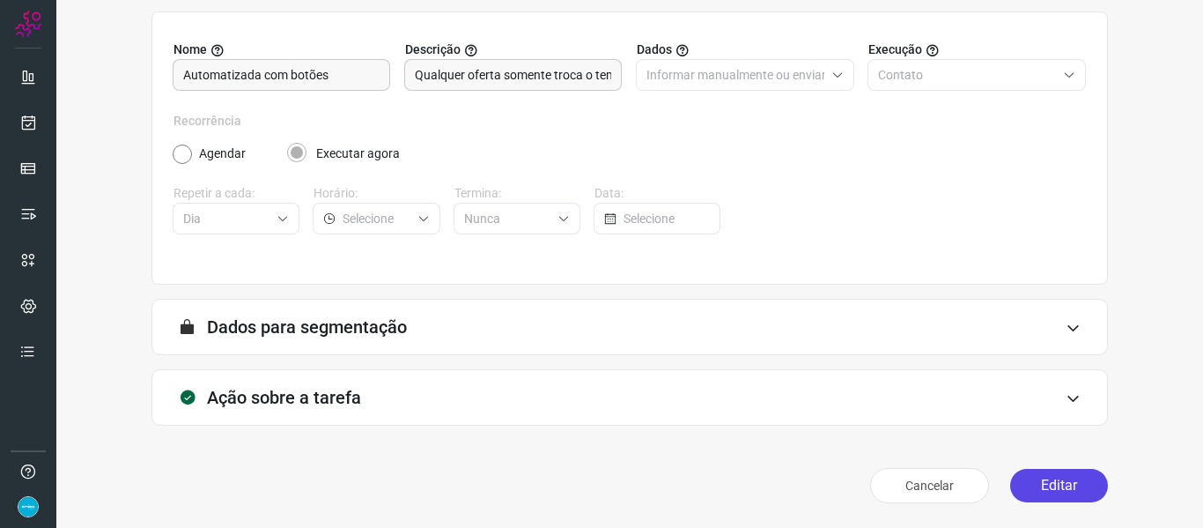
click at [1037, 491] on button "Editar" at bounding box center [1059, 485] width 98 height 33
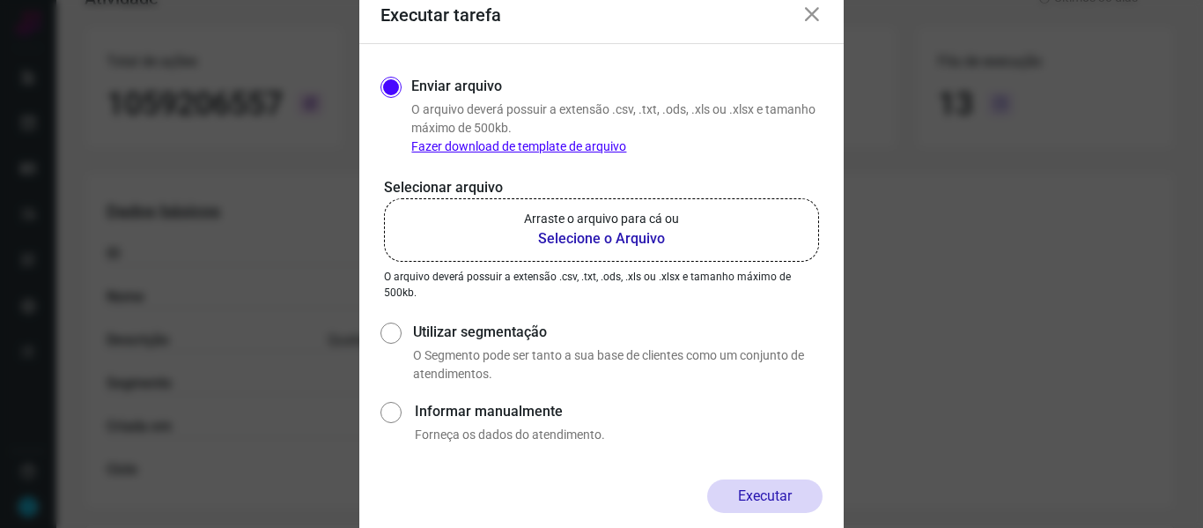
click at [596, 234] on b "Selecione o Arquivo" at bounding box center [601, 238] width 155 height 21
click at [0, 0] on input "Arraste o arquivo para cá ou Selecione o Arquivo" at bounding box center [0, 0] width 0 height 0
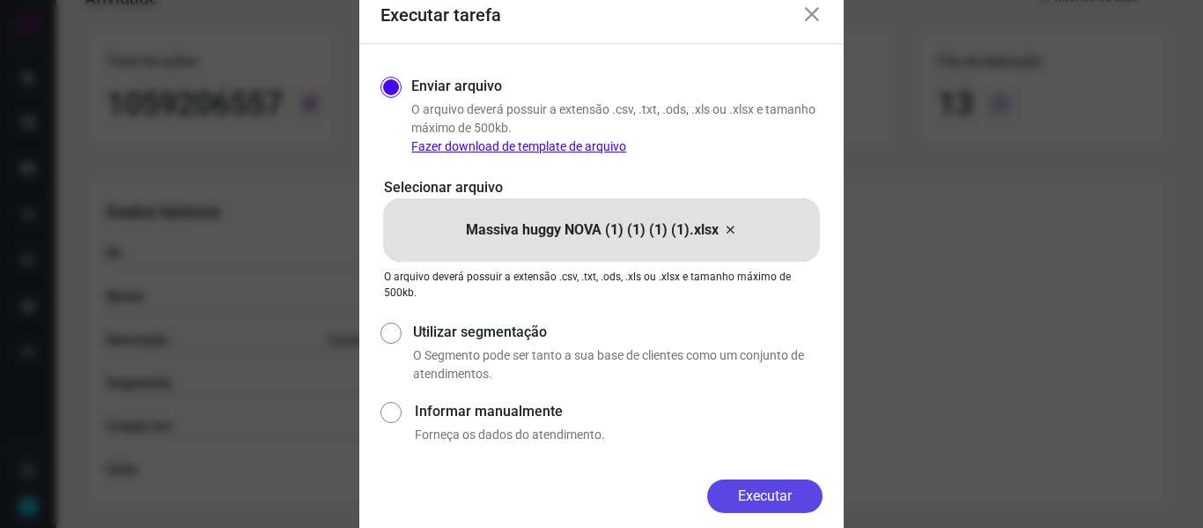
click at [772, 491] on button "Executar" at bounding box center [764, 495] width 115 height 33
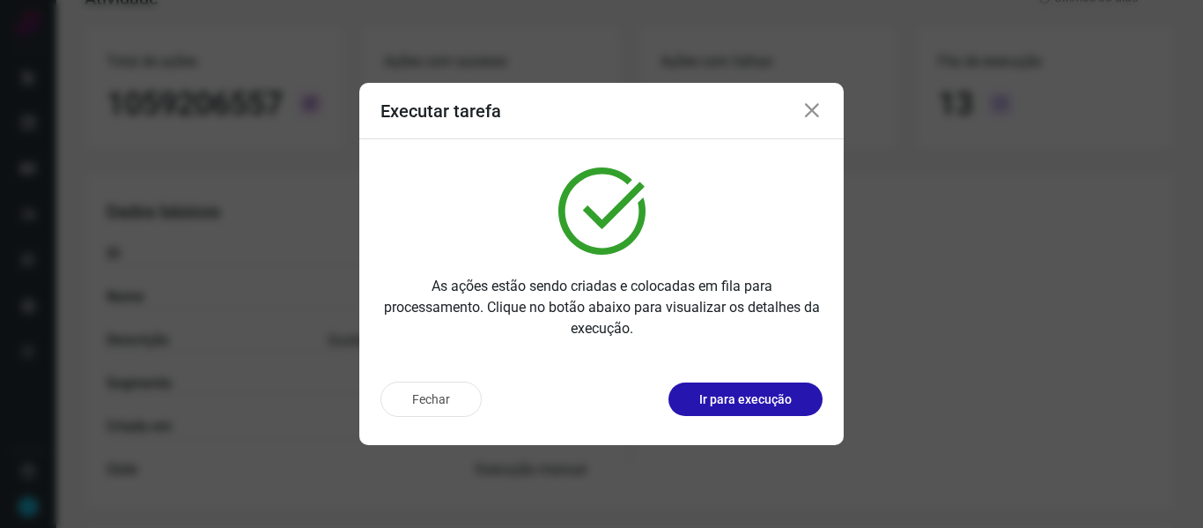
click at [816, 113] on icon at bounding box center [811, 110] width 21 height 21
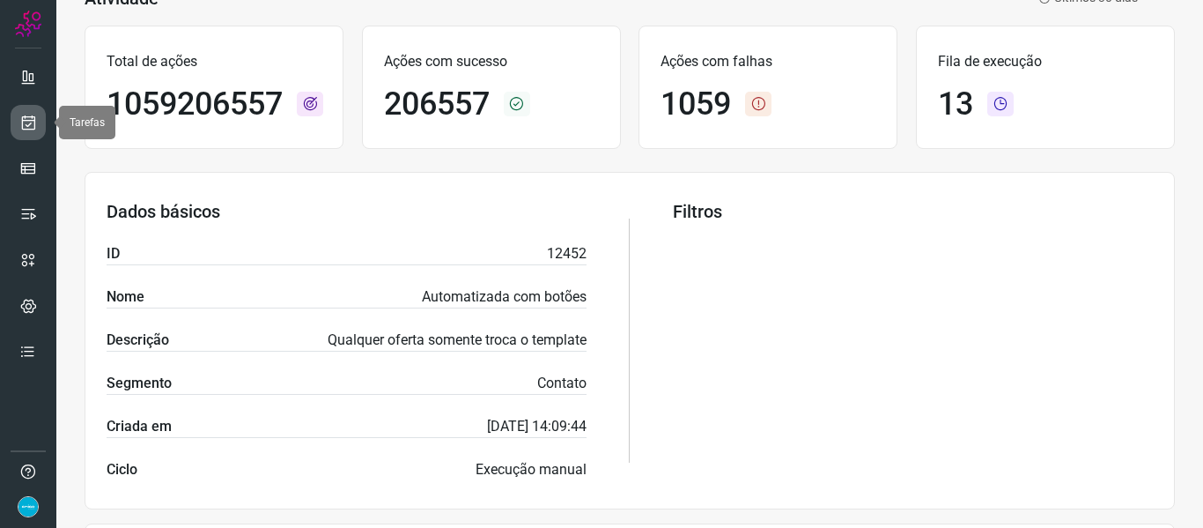
click at [30, 118] on icon at bounding box center [28, 123] width 18 height 18
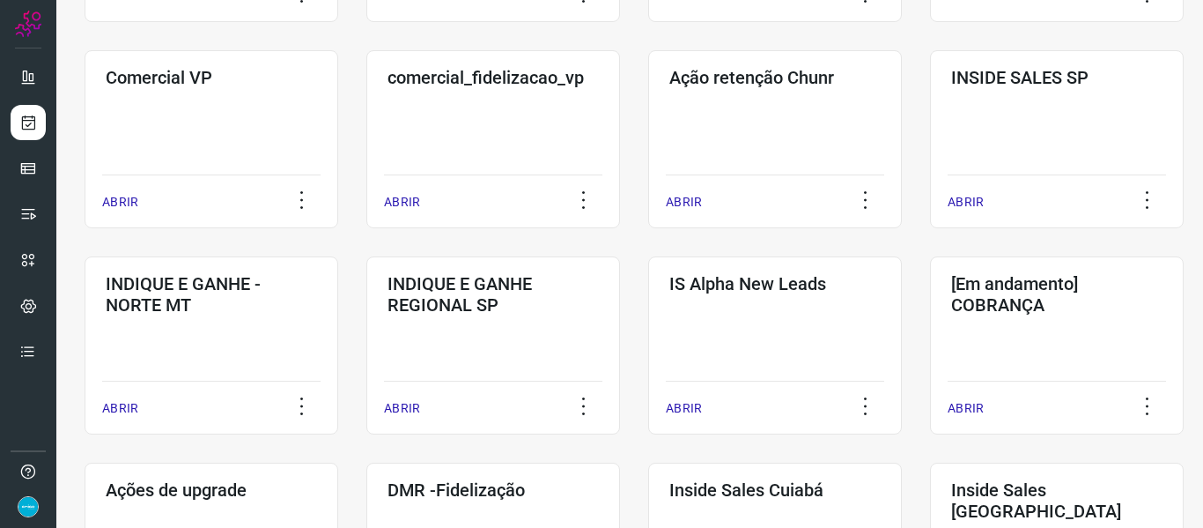
scroll to position [907, 0]
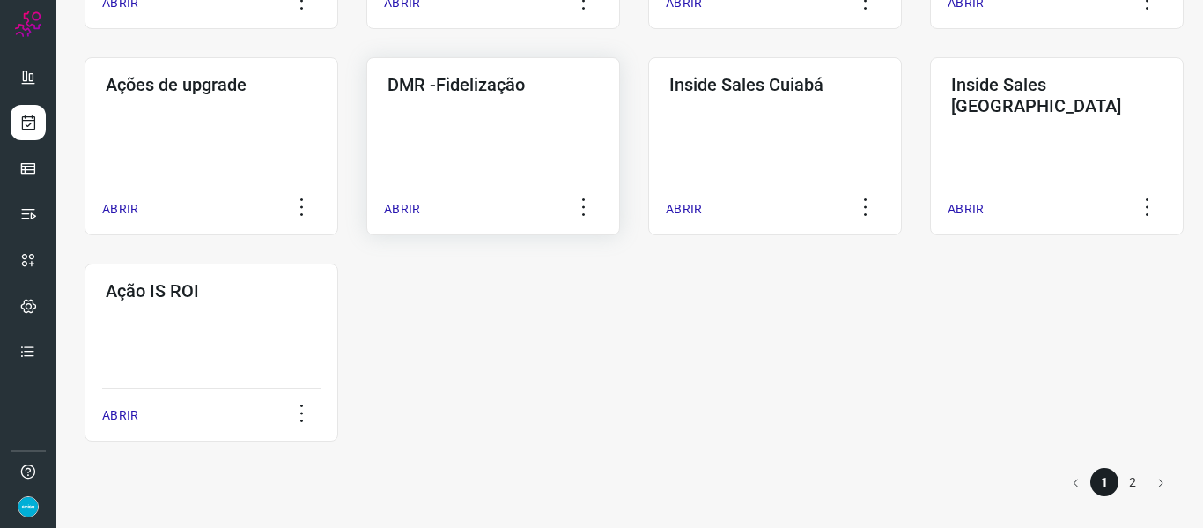
click at [413, 218] on div "ABRIR" at bounding box center [493, 203] width 218 height 44
click at [413, 201] on p "ABRIR" at bounding box center [402, 209] width 36 height 18
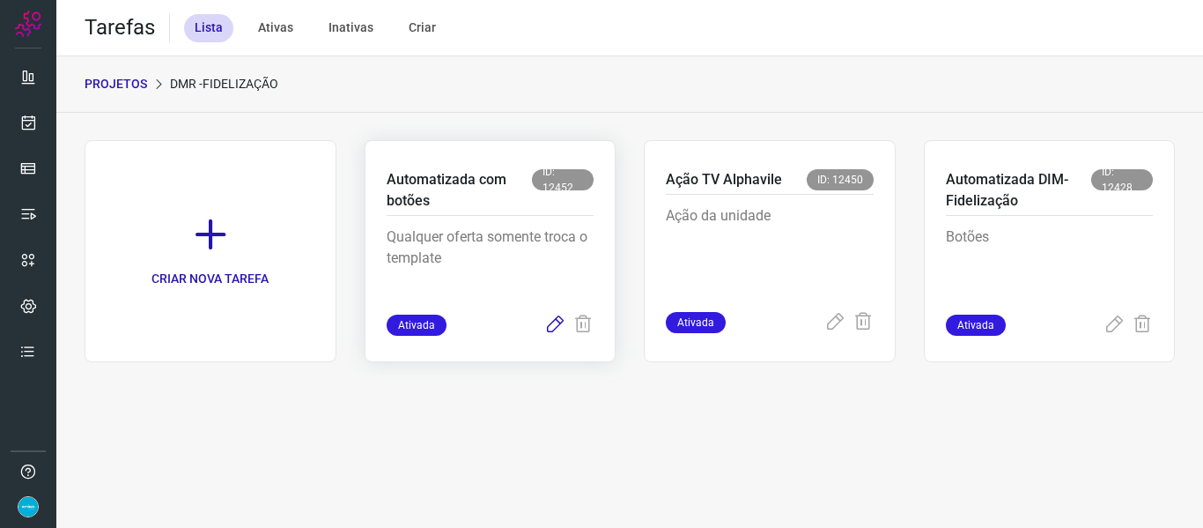
click at [552, 328] on icon at bounding box center [554, 324] width 21 height 21
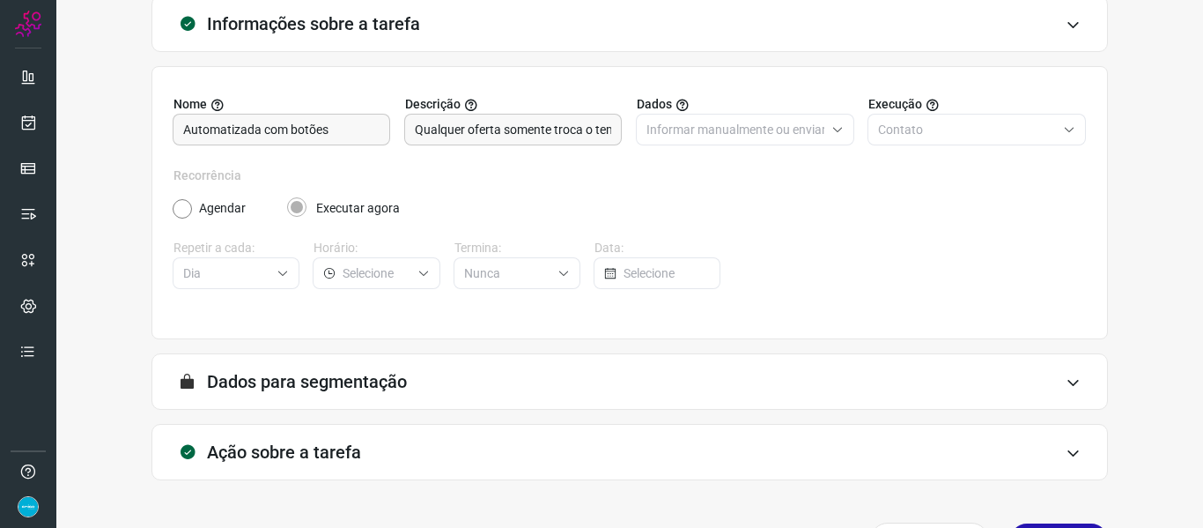
scroll to position [160, 0]
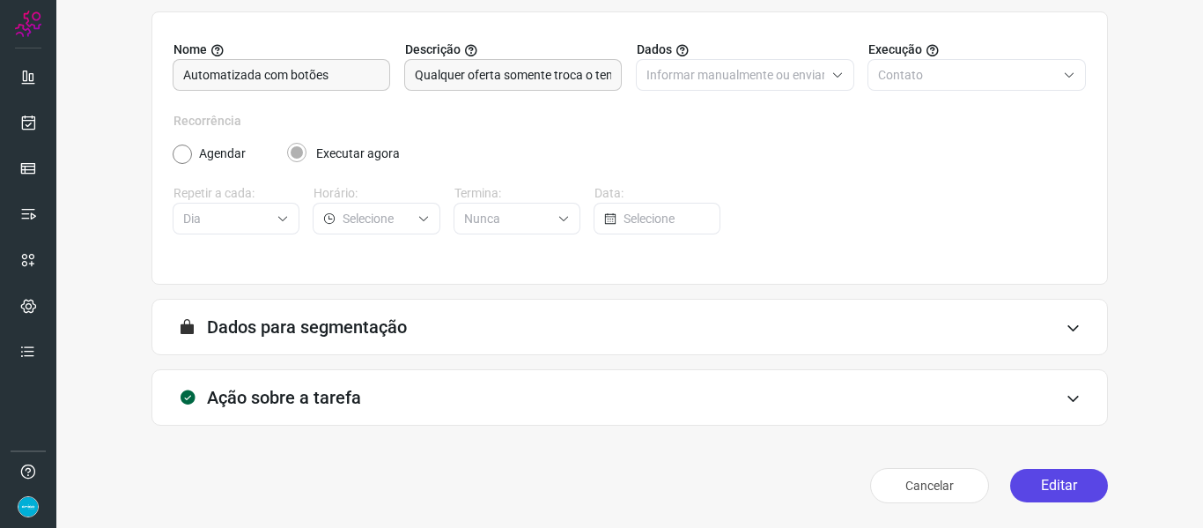
click at [1069, 488] on button "Editar" at bounding box center [1059, 485] width 98 height 33
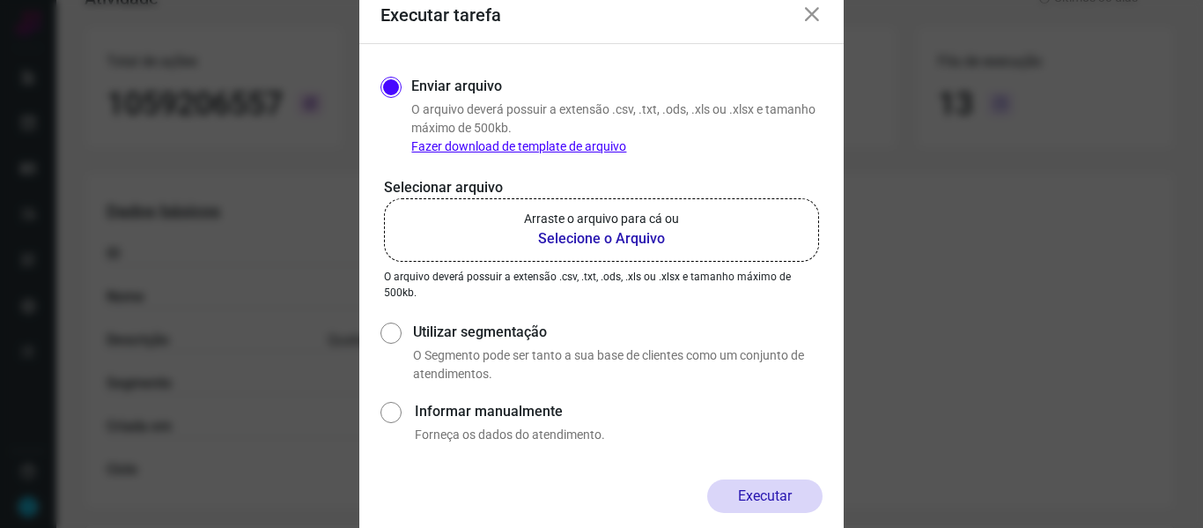
click at [605, 239] on b "Selecione o Arquivo" at bounding box center [601, 238] width 155 height 21
click at [0, 0] on input "Arraste o arquivo para cá ou Selecione o Arquivo" at bounding box center [0, 0] width 0 height 0
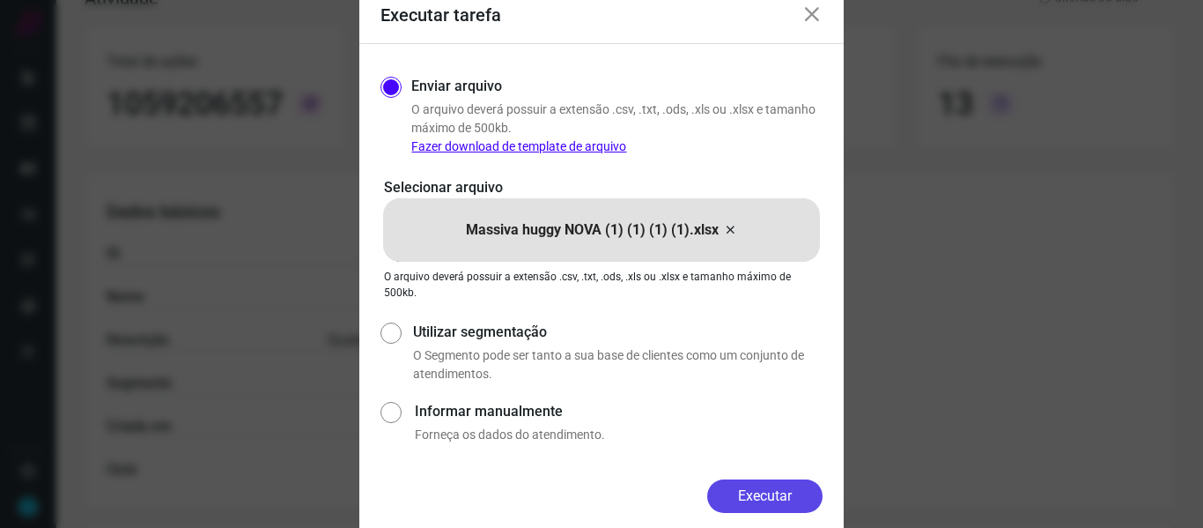
click at [806, 491] on button "Executar" at bounding box center [764, 495] width 115 height 33
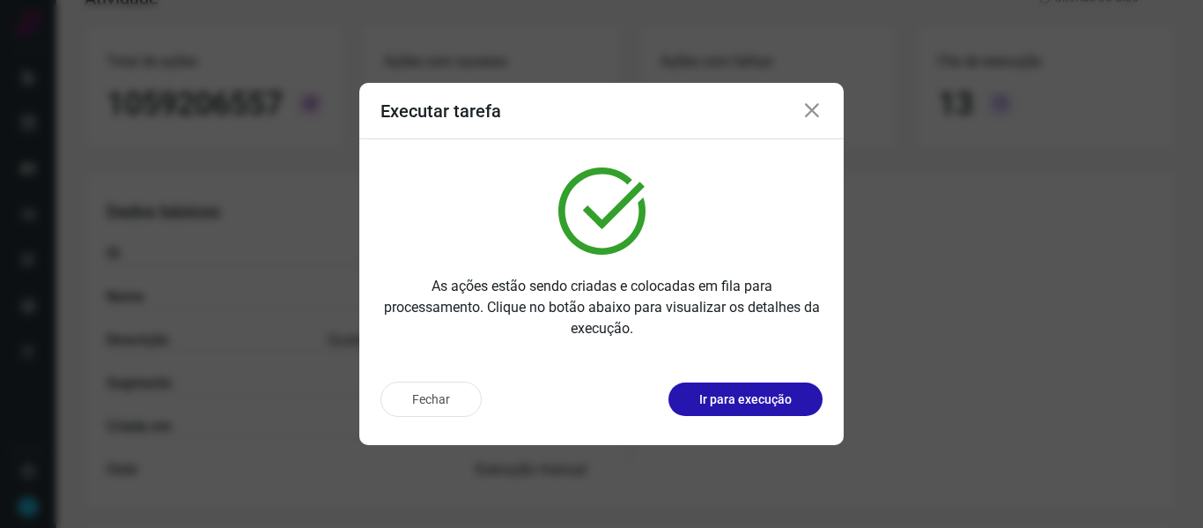
click at [813, 115] on icon at bounding box center [811, 110] width 21 height 21
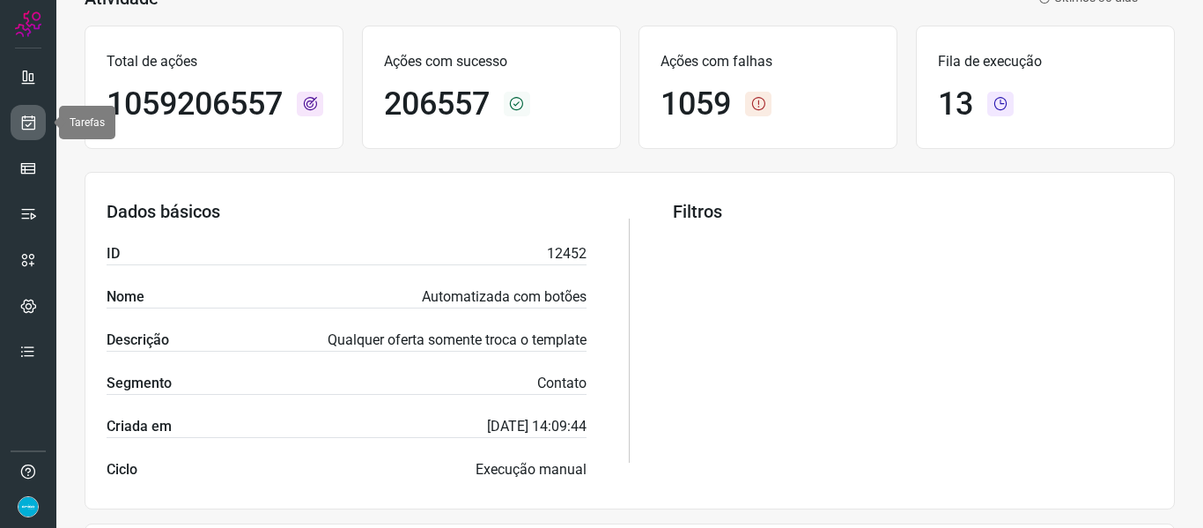
click at [25, 131] on link at bounding box center [28, 122] width 35 height 35
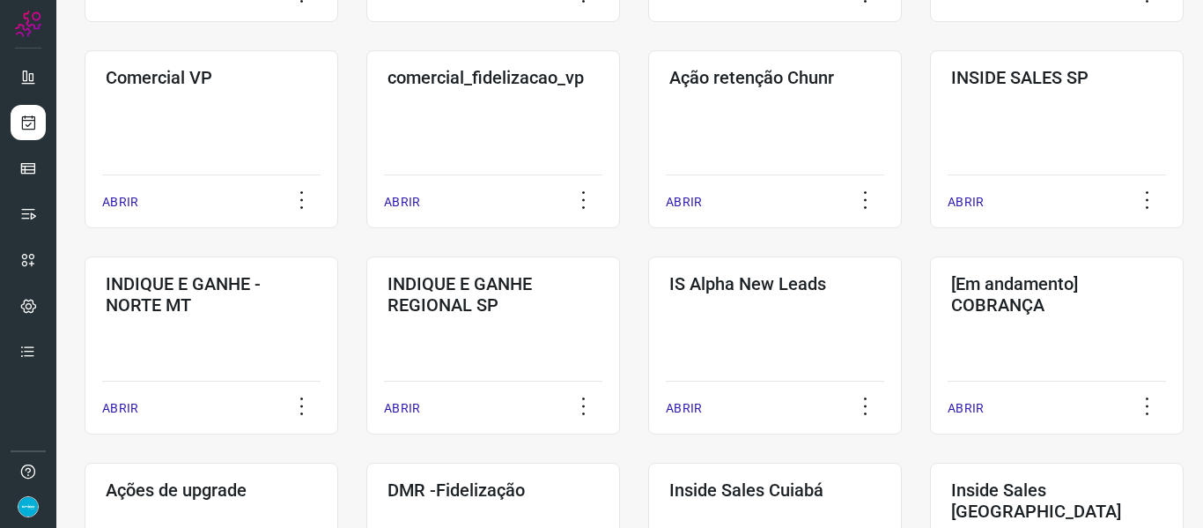
scroll to position [907, 0]
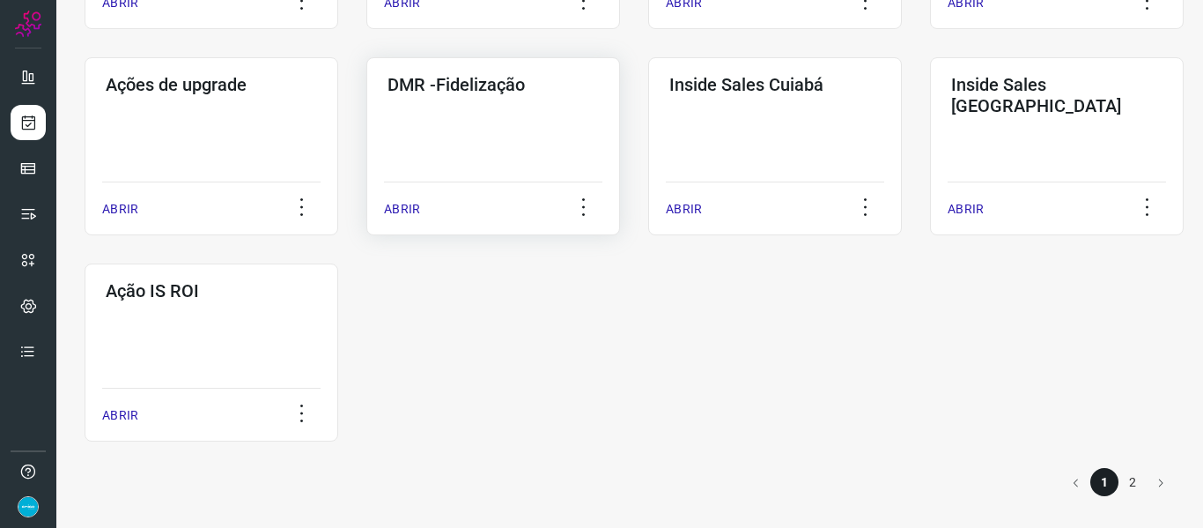
click at [397, 204] on p "ABRIR" at bounding box center [402, 209] width 36 height 18
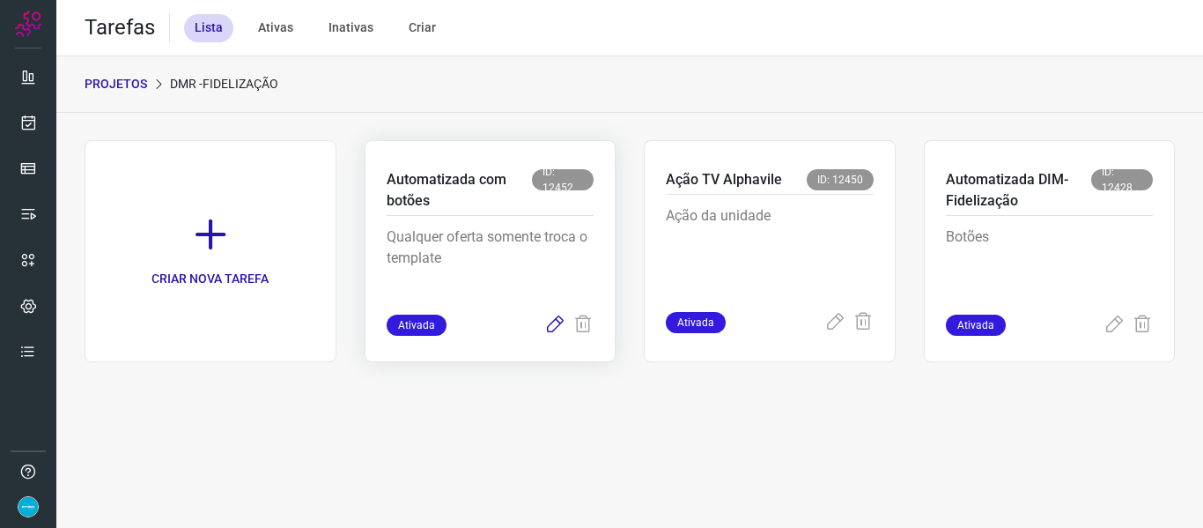
click at [562, 321] on icon at bounding box center [554, 324] width 21 height 21
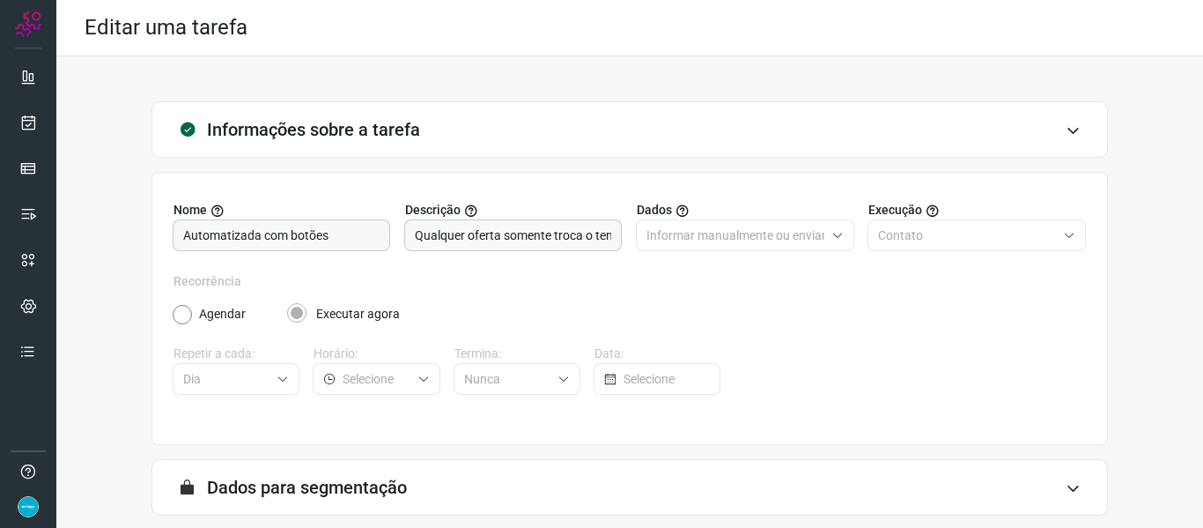
scroll to position [160, 0]
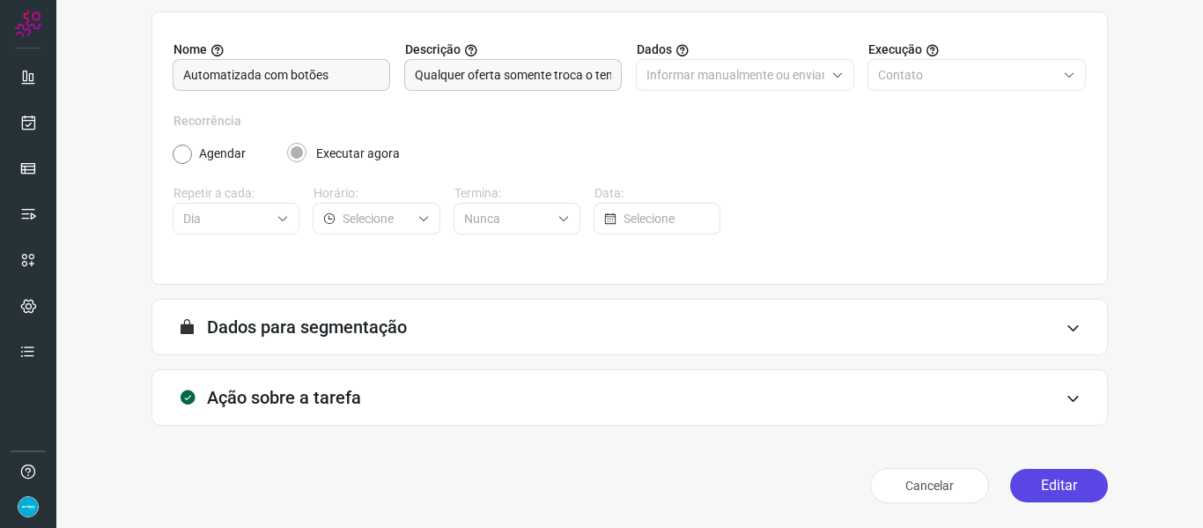
click at [1069, 472] on button "Editar" at bounding box center [1059, 485] width 98 height 33
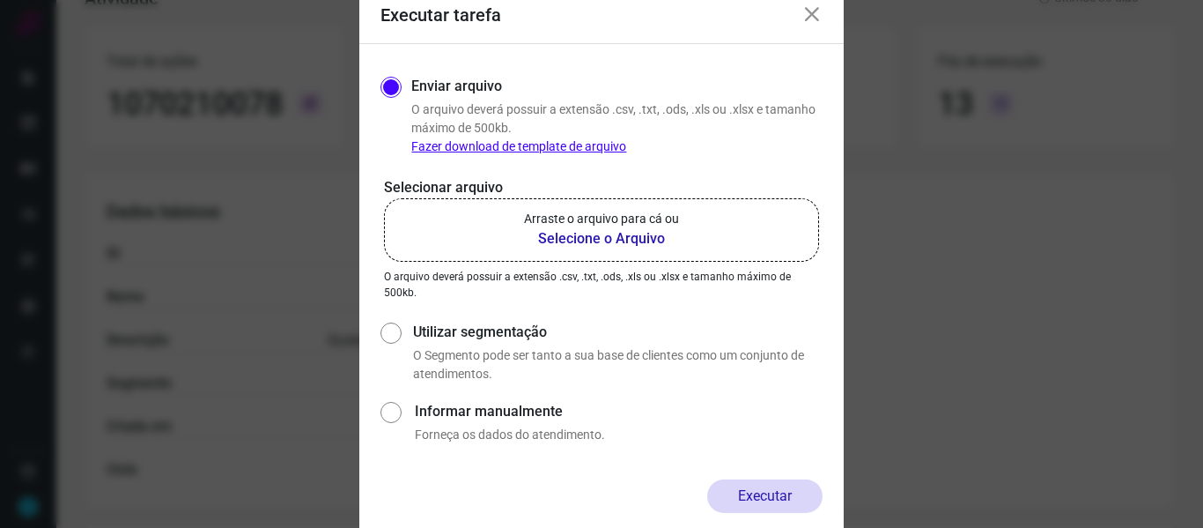
click at [609, 242] on b "Selecione o Arquivo" at bounding box center [601, 238] width 155 height 21
click at [0, 0] on input "Arraste o arquivo para cá ou Selecione o Arquivo" at bounding box center [0, 0] width 0 height 0
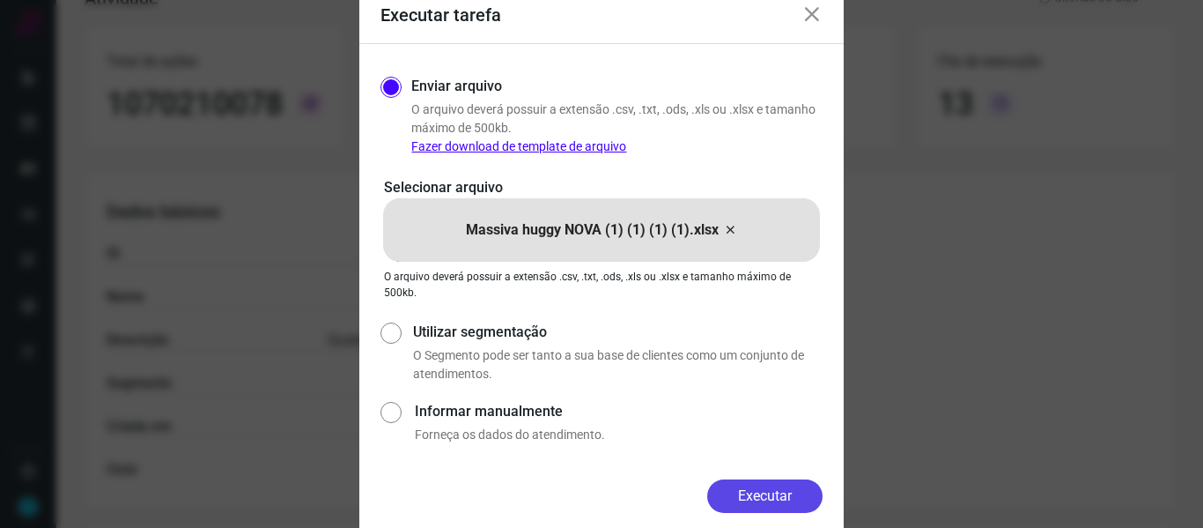
click at [776, 494] on button "Executar" at bounding box center [764, 495] width 115 height 33
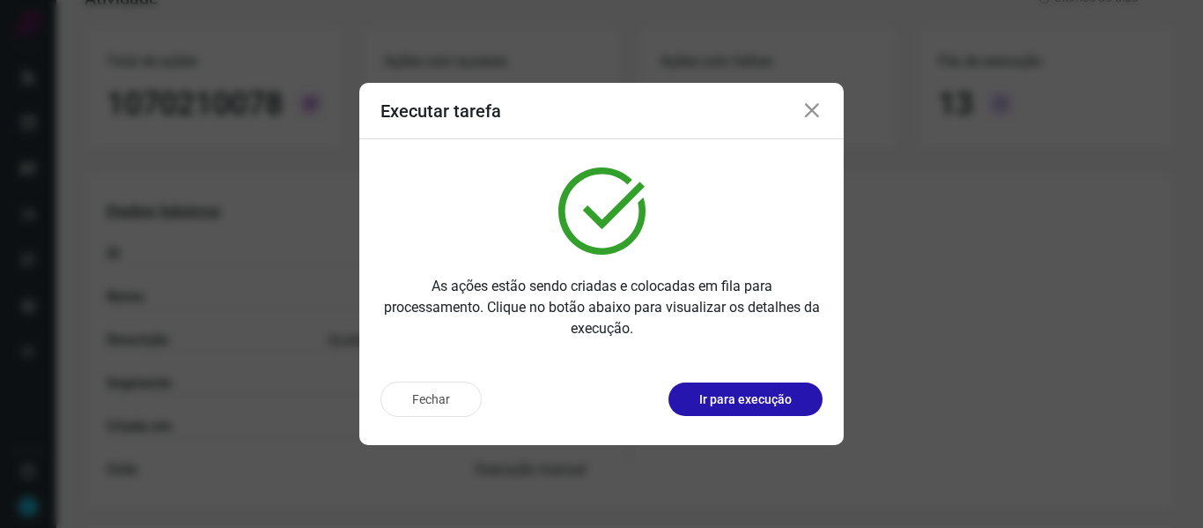
click at [804, 110] on icon at bounding box center [811, 110] width 21 height 21
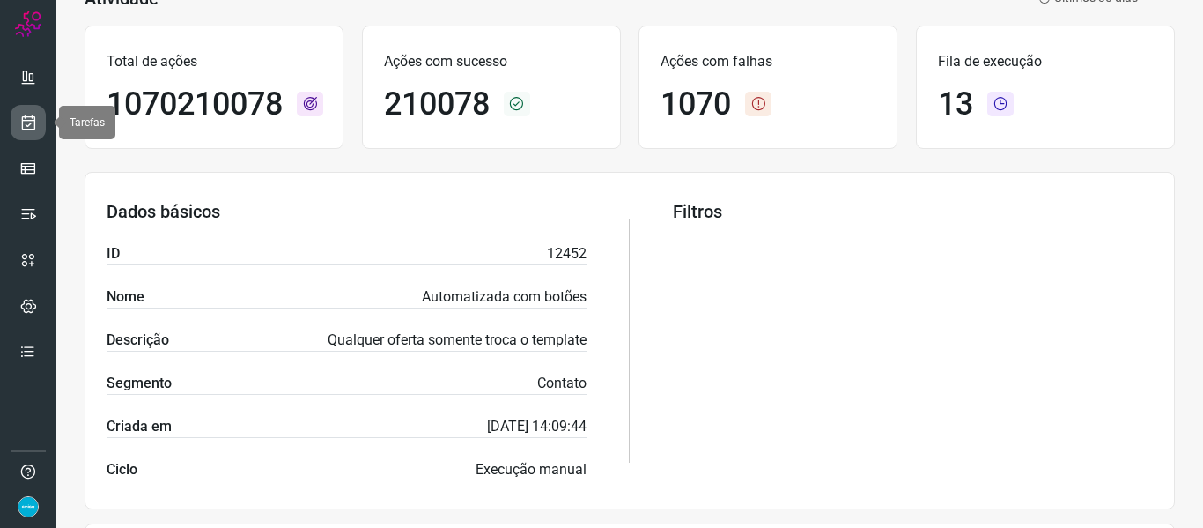
click at [28, 128] on icon at bounding box center [28, 123] width 18 height 18
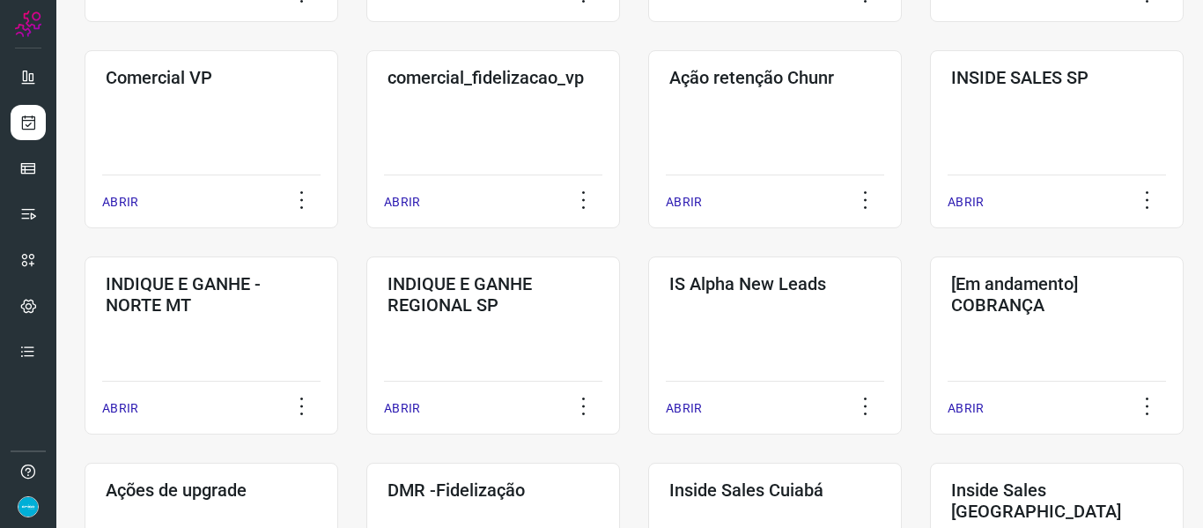
scroll to position [907, 0]
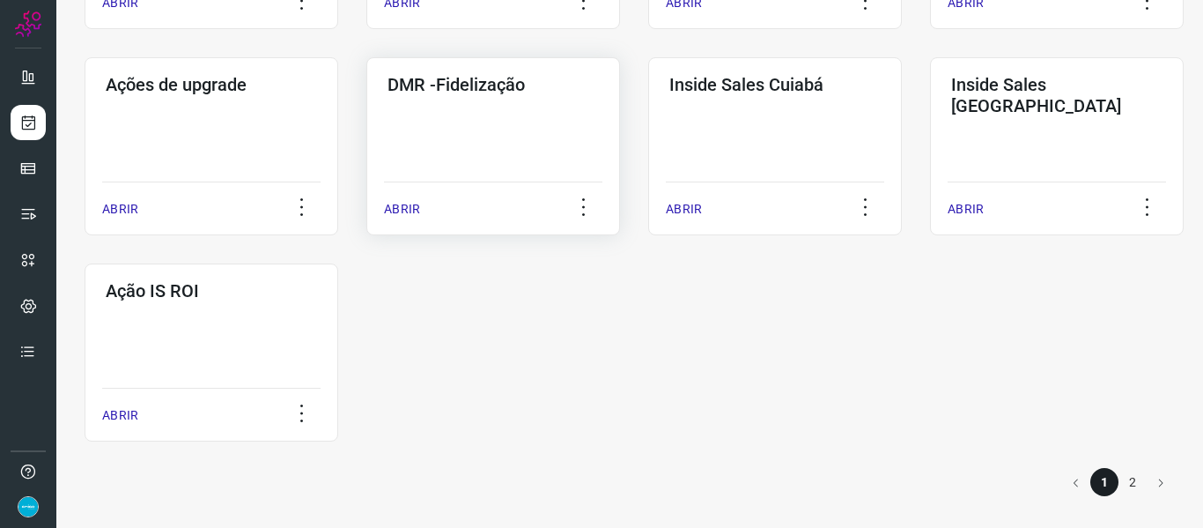
click at [419, 209] on p "ABRIR" at bounding box center [402, 209] width 36 height 18
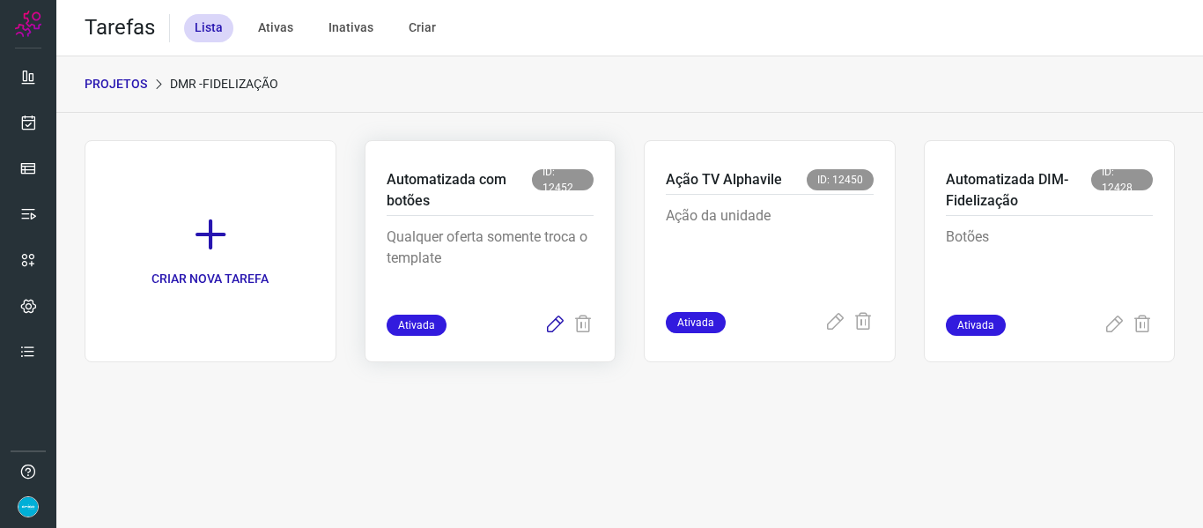
click at [556, 318] on icon at bounding box center [554, 324] width 21 height 21
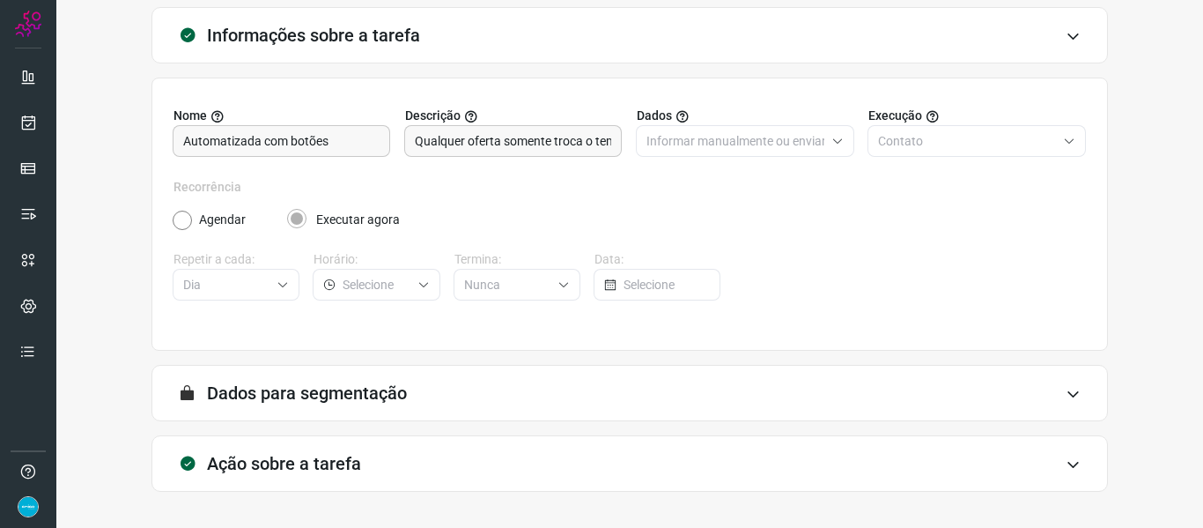
scroll to position [160, 0]
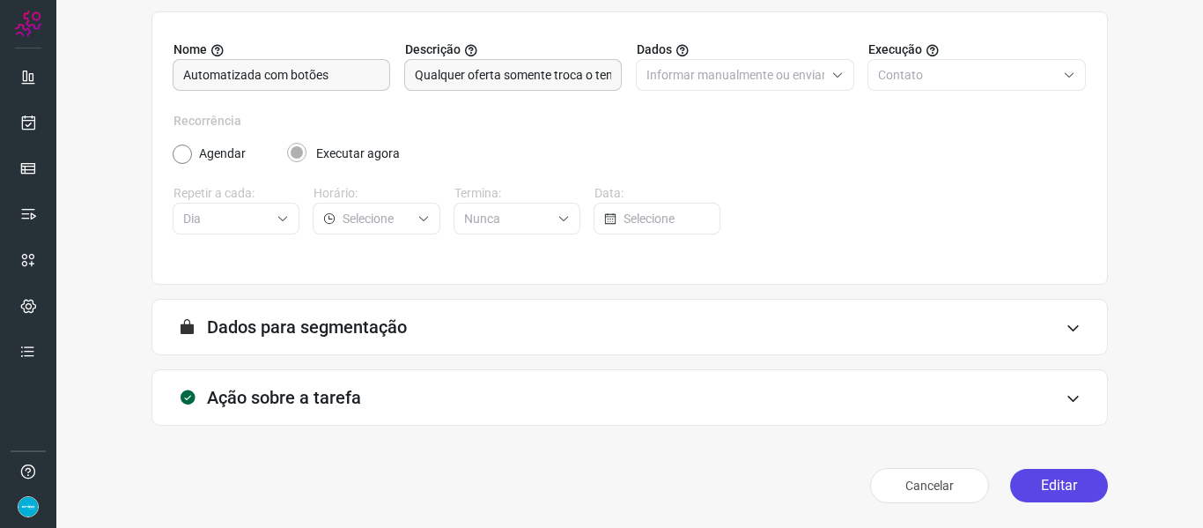
click at [1062, 478] on button "Editar" at bounding box center [1059, 485] width 98 height 33
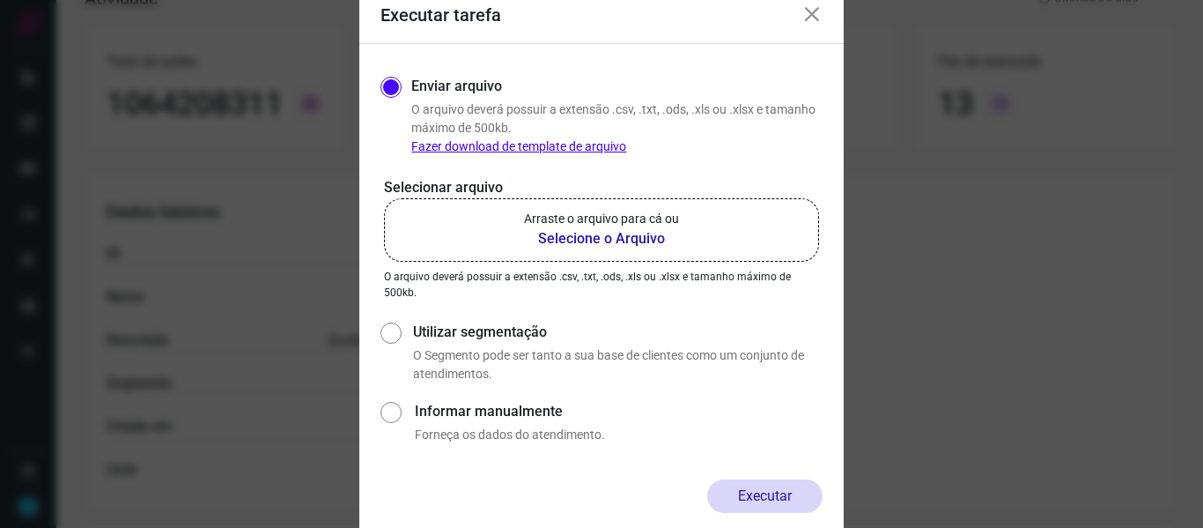
click at [610, 238] on b "Selecione o Arquivo" at bounding box center [601, 238] width 155 height 21
click at [0, 0] on input "Arraste o arquivo para cá ou Selecione o Arquivo" at bounding box center [0, 0] width 0 height 0
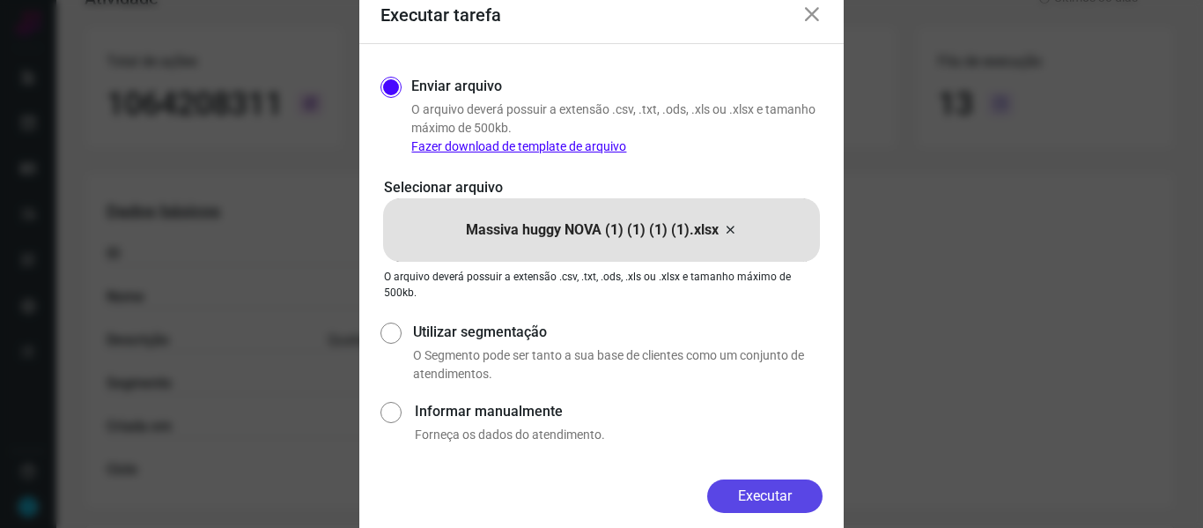
click at [759, 495] on button "Executar" at bounding box center [764, 495] width 115 height 33
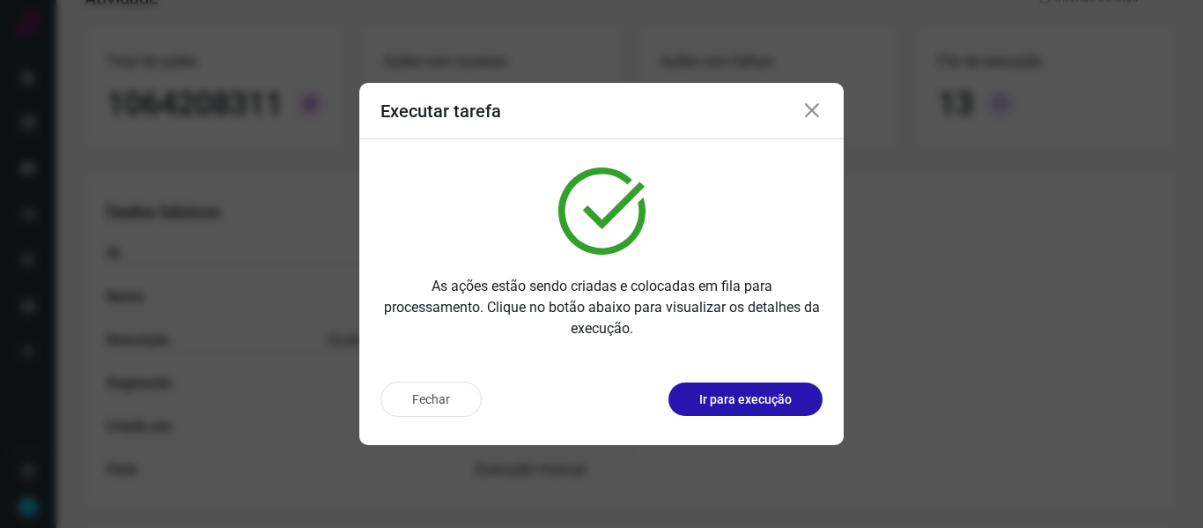
click at [819, 120] on icon at bounding box center [811, 110] width 21 height 21
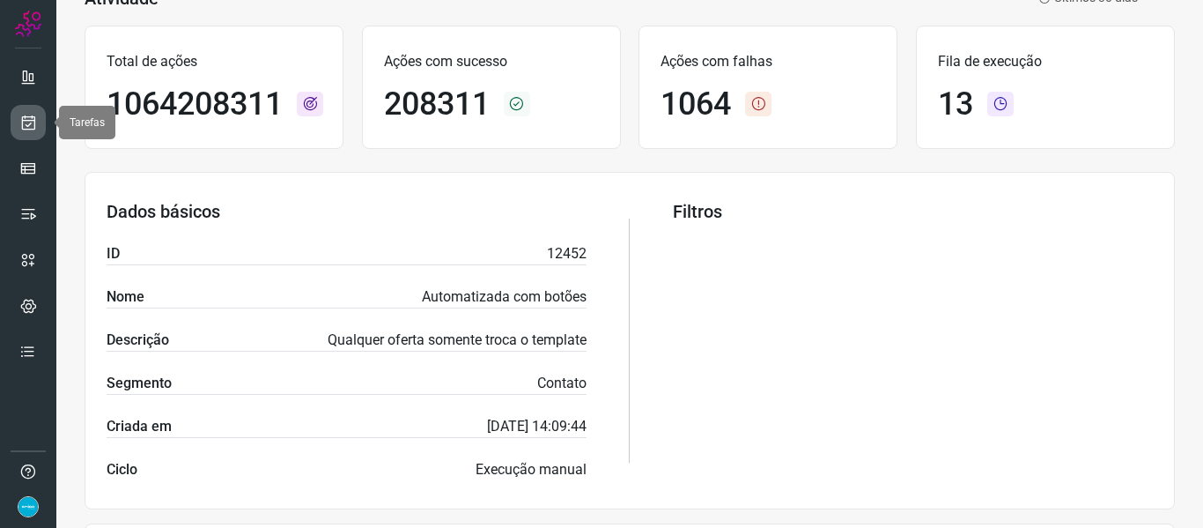
click at [26, 129] on icon at bounding box center [28, 123] width 18 height 18
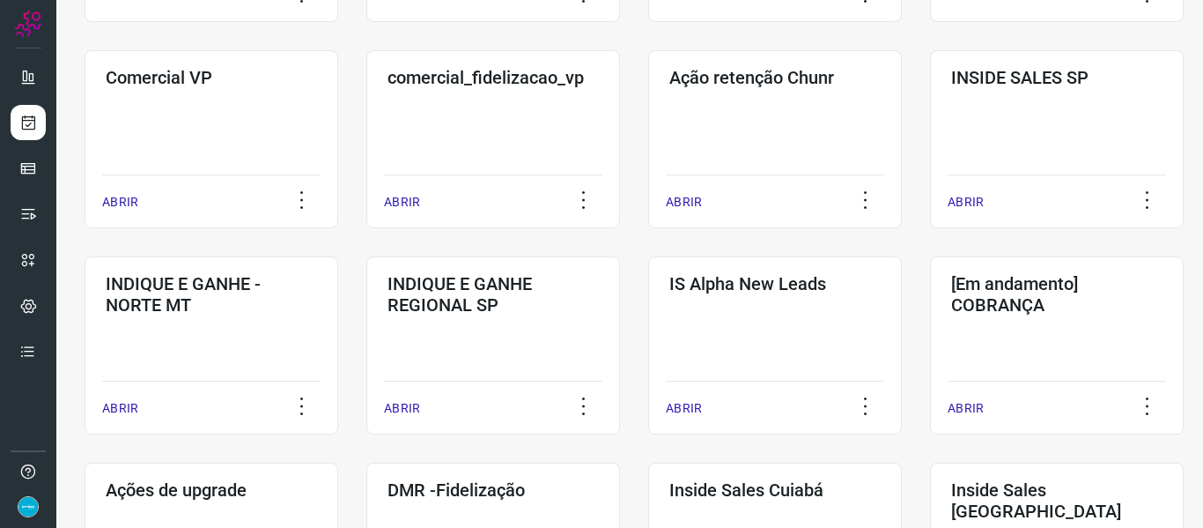
scroll to position [656, 0]
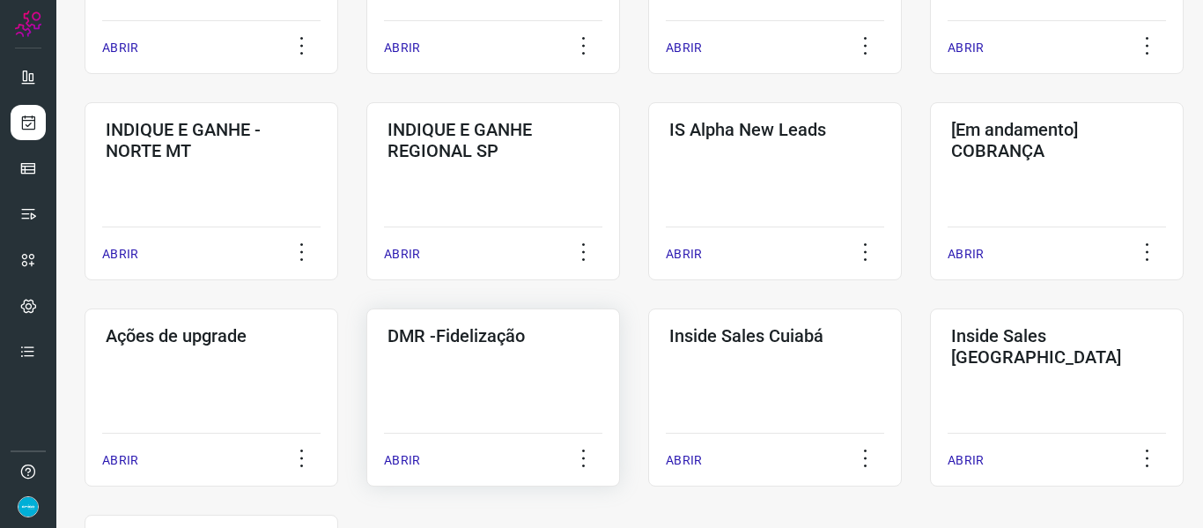
click at [395, 467] on p "ABRIR" at bounding box center [402, 460] width 36 height 18
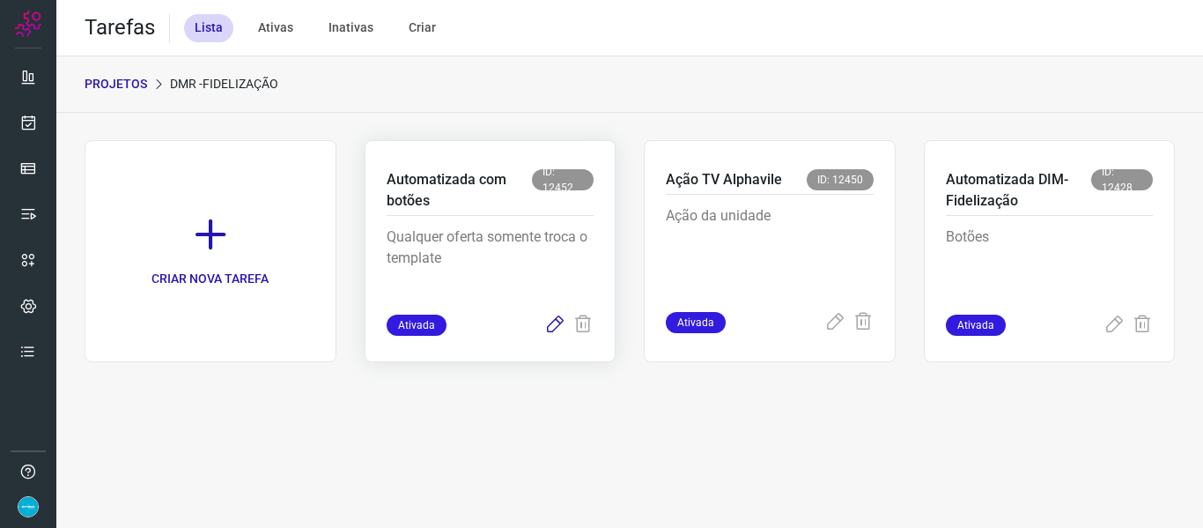
click at [550, 323] on icon at bounding box center [554, 324] width 21 height 21
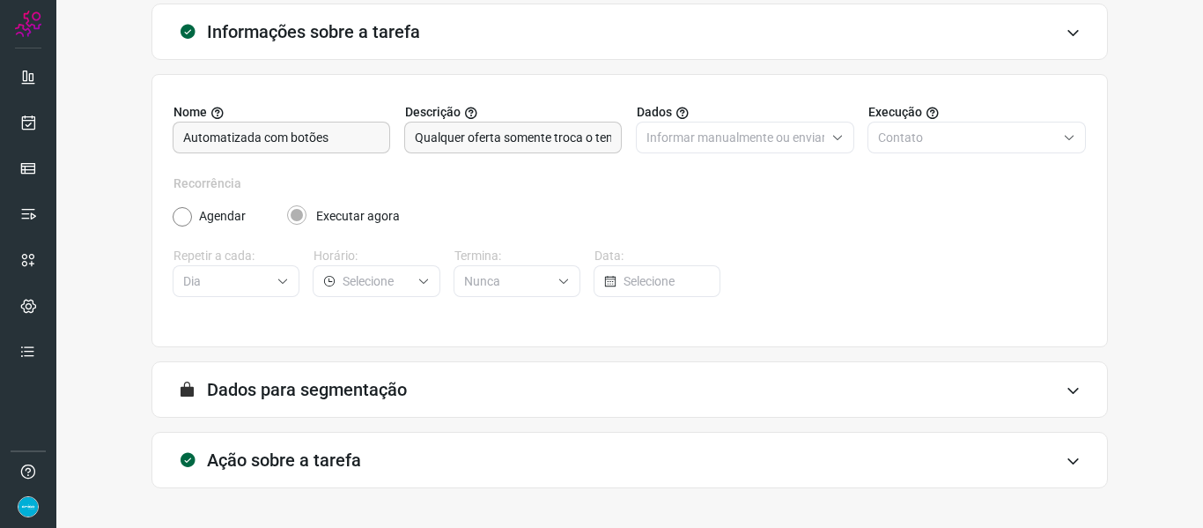
scroll to position [160, 0]
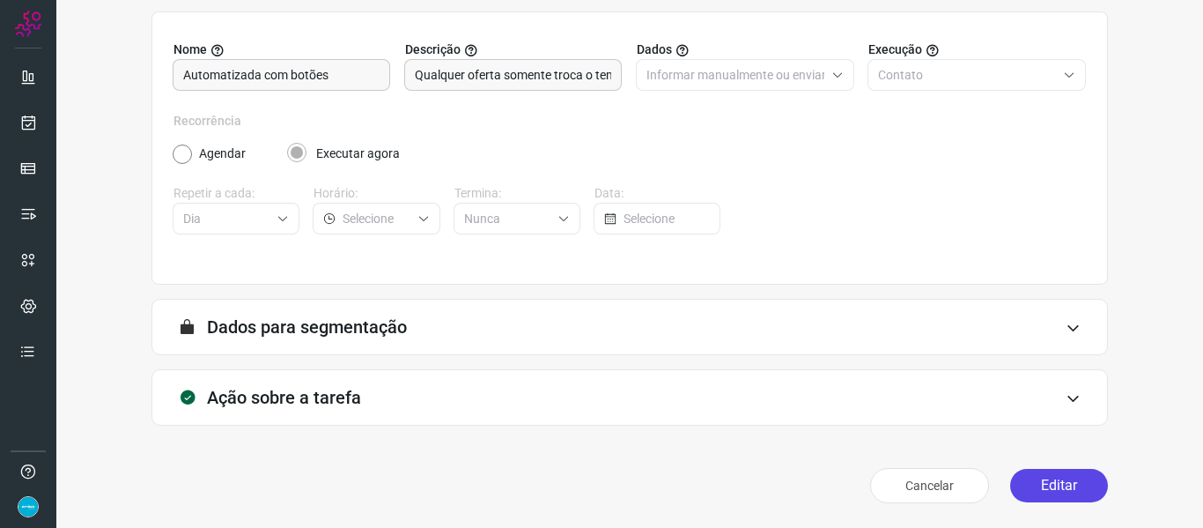
click at [1036, 477] on button "Editar" at bounding box center [1059, 485] width 98 height 33
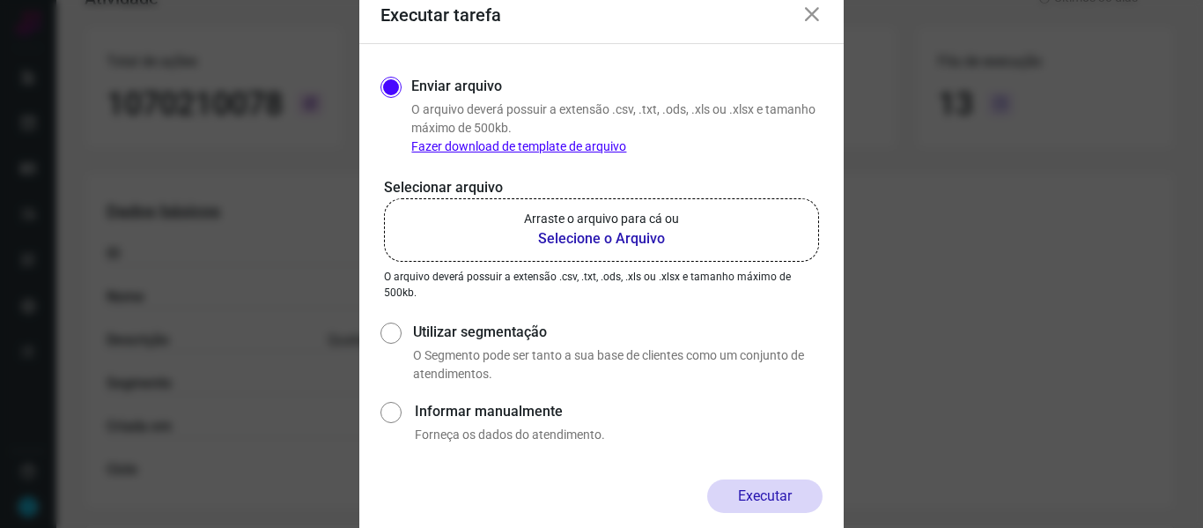
click at [640, 242] on b "Selecione o Arquivo" at bounding box center [601, 238] width 155 height 21
click at [0, 0] on input "Arraste o arquivo para cá ou Selecione o Arquivo" at bounding box center [0, 0] width 0 height 0
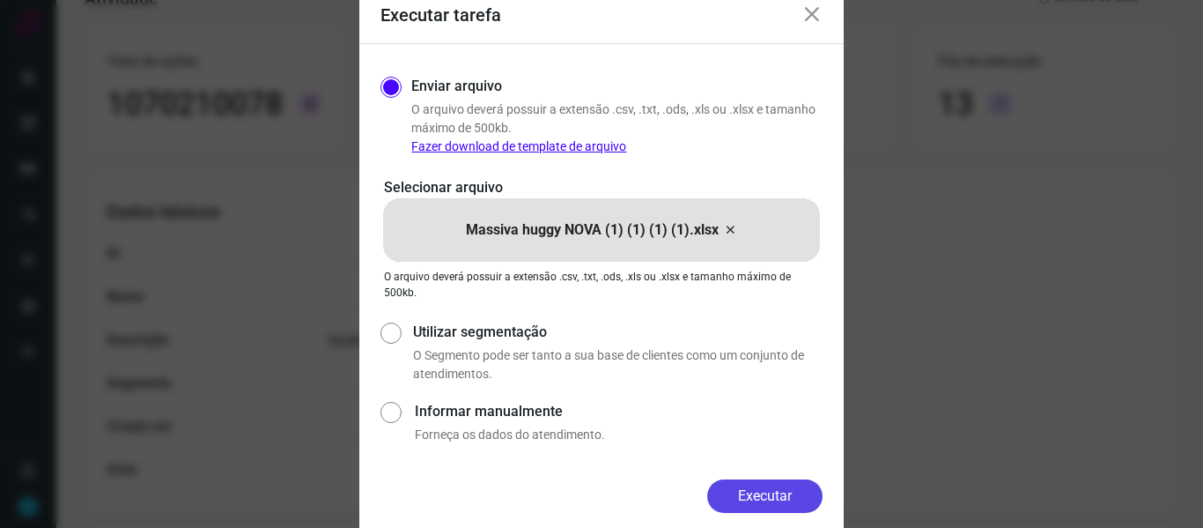
click at [801, 499] on button "Executar" at bounding box center [764, 495] width 115 height 33
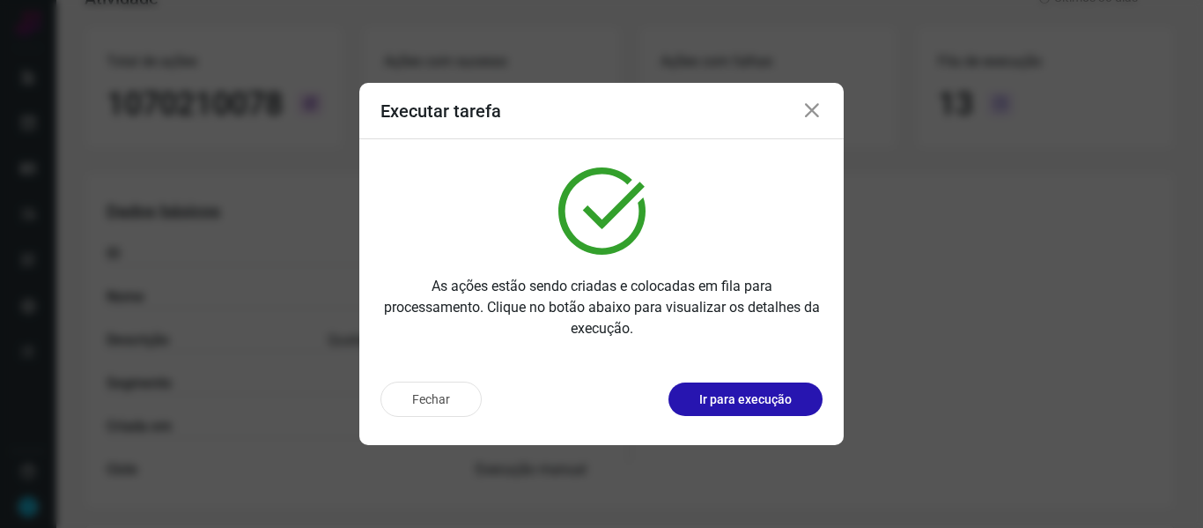
click at [815, 115] on icon at bounding box center [811, 110] width 21 height 21
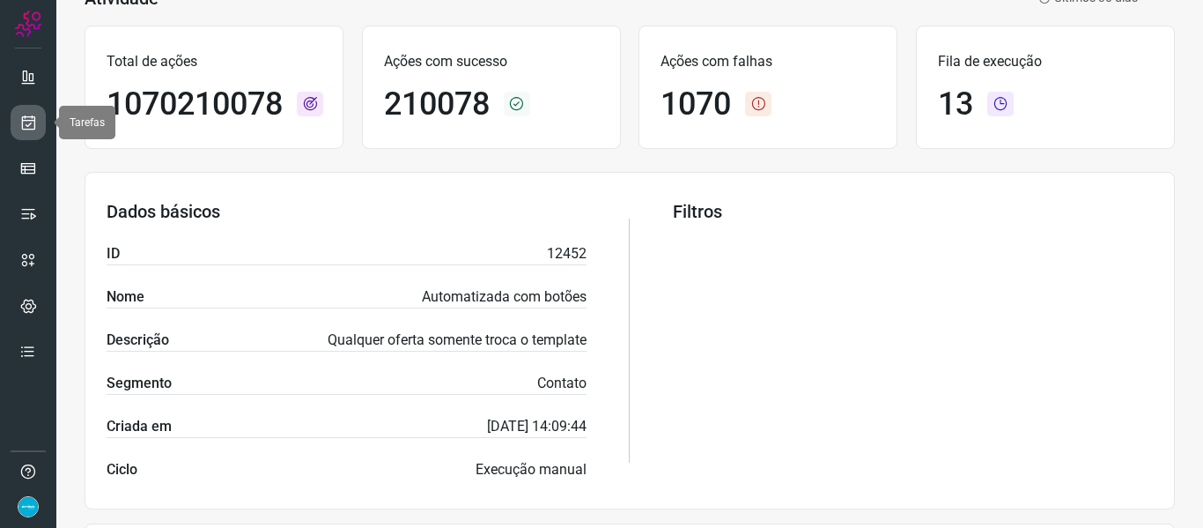
click at [34, 129] on icon at bounding box center [28, 123] width 18 height 18
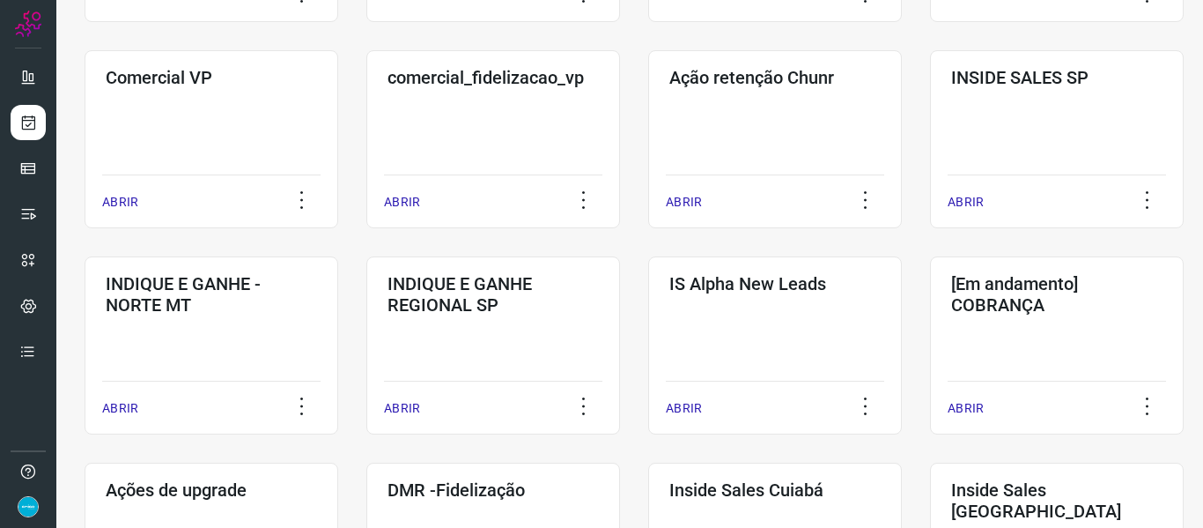
scroll to position [907, 0]
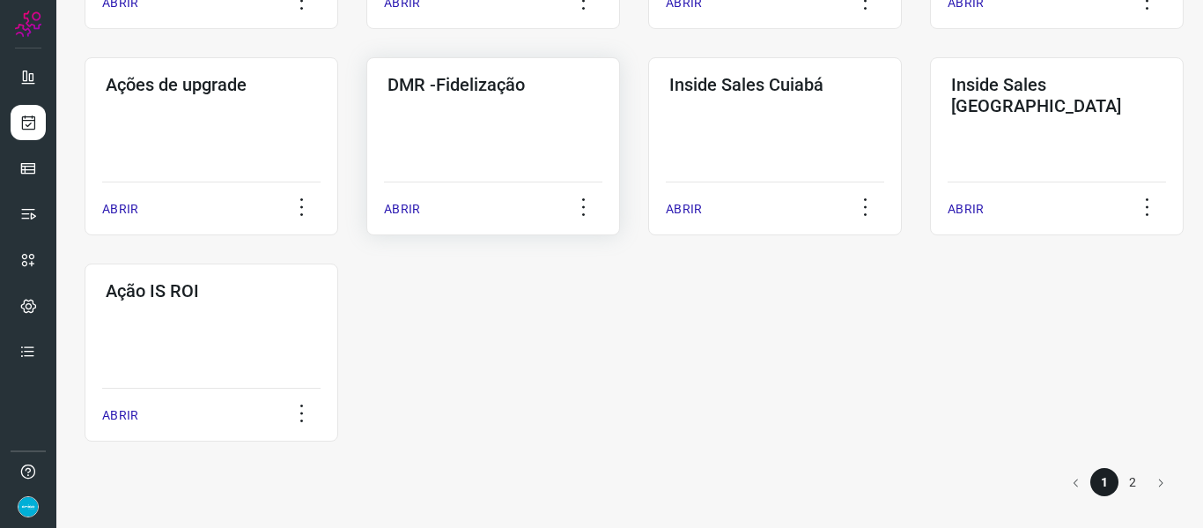
click at [400, 203] on p "ABRIR" at bounding box center [402, 209] width 36 height 18
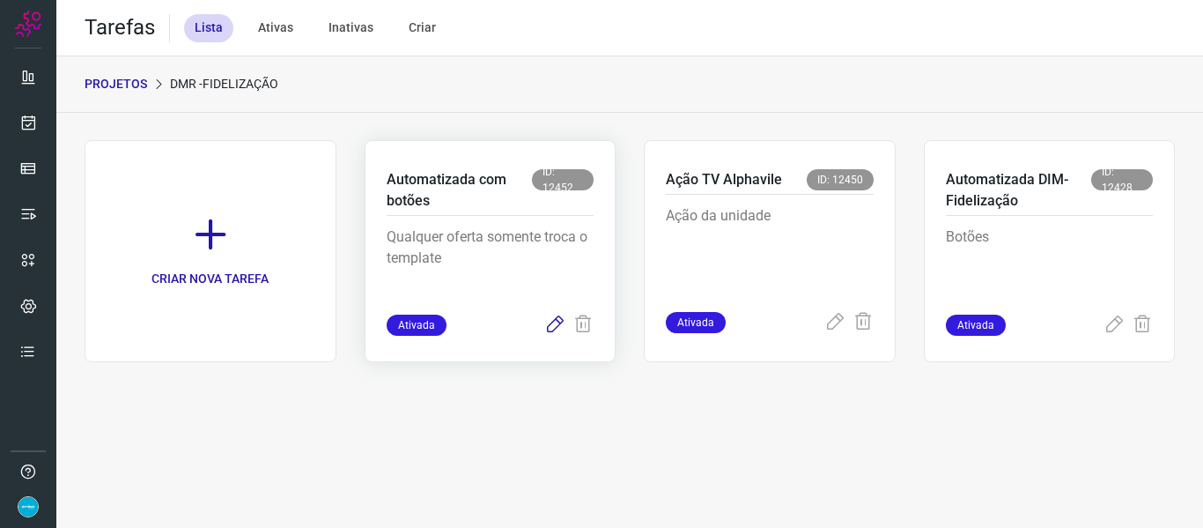
click at [551, 324] on icon at bounding box center [554, 324] width 21 height 21
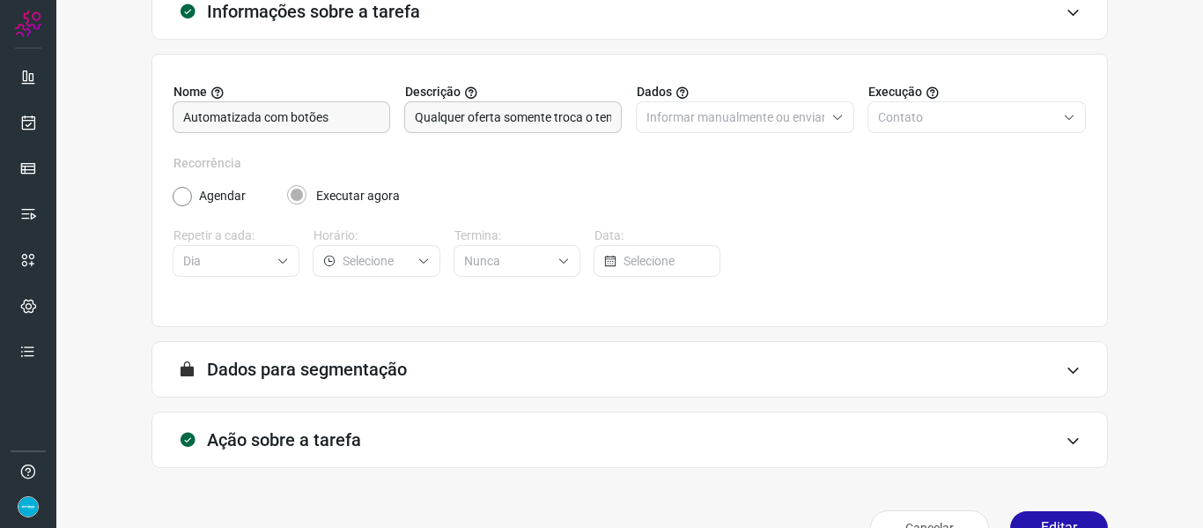
scroll to position [160, 0]
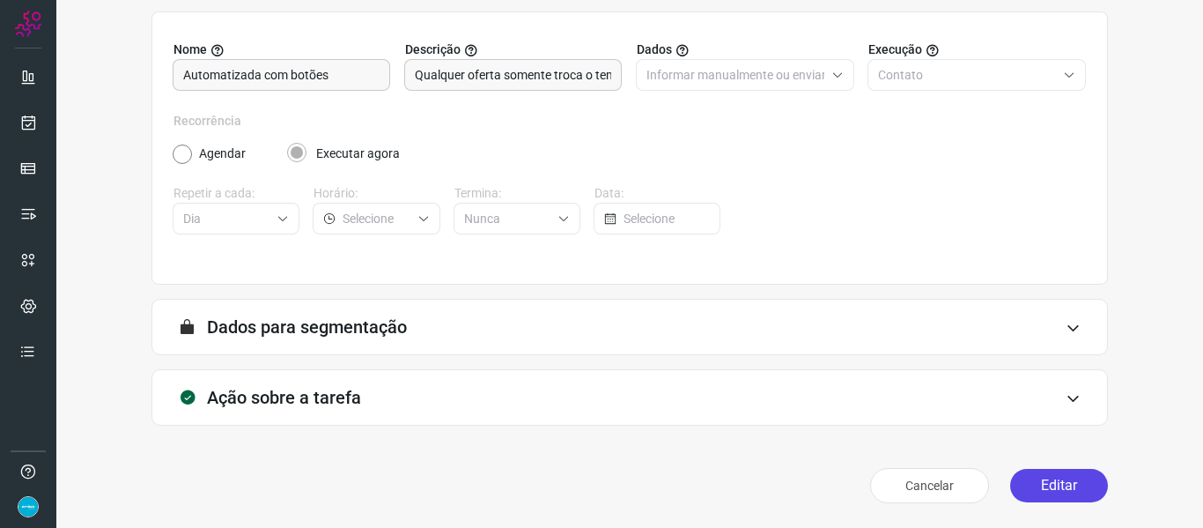
click at [1041, 497] on button "Editar" at bounding box center [1059, 485] width 98 height 33
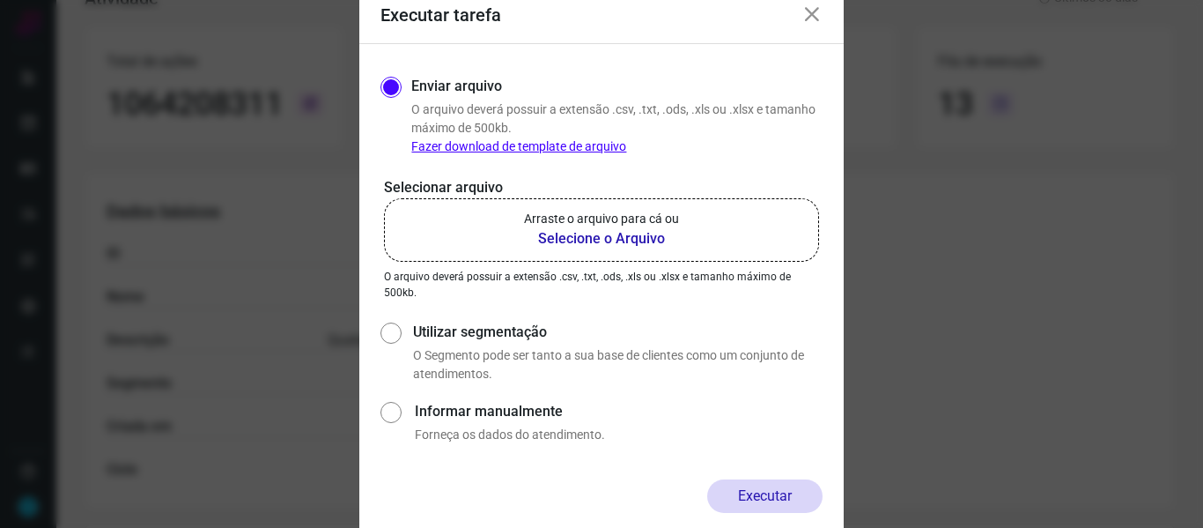
click at [596, 233] on b "Selecione o Arquivo" at bounding box center [601, 238] width 155 height 21
click at [0, 0] on input "Arraste o arquivo para cá ou Selecione o Arquivo" at bounding box center [0, 0] width 0 height 0
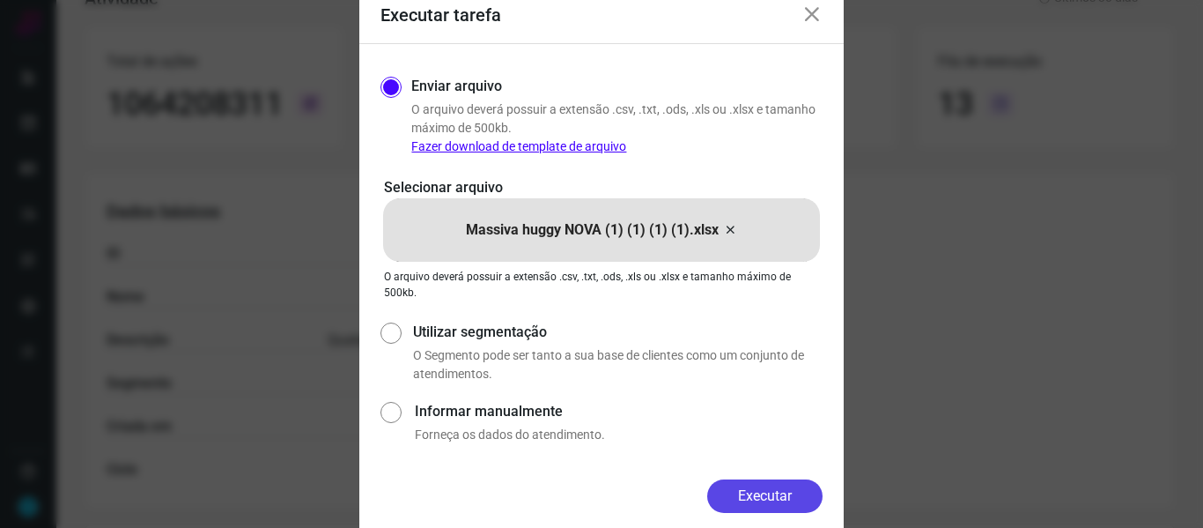
click at [768, 502] on button "Executar" at bounding box center [764, 495] width 115 height 33
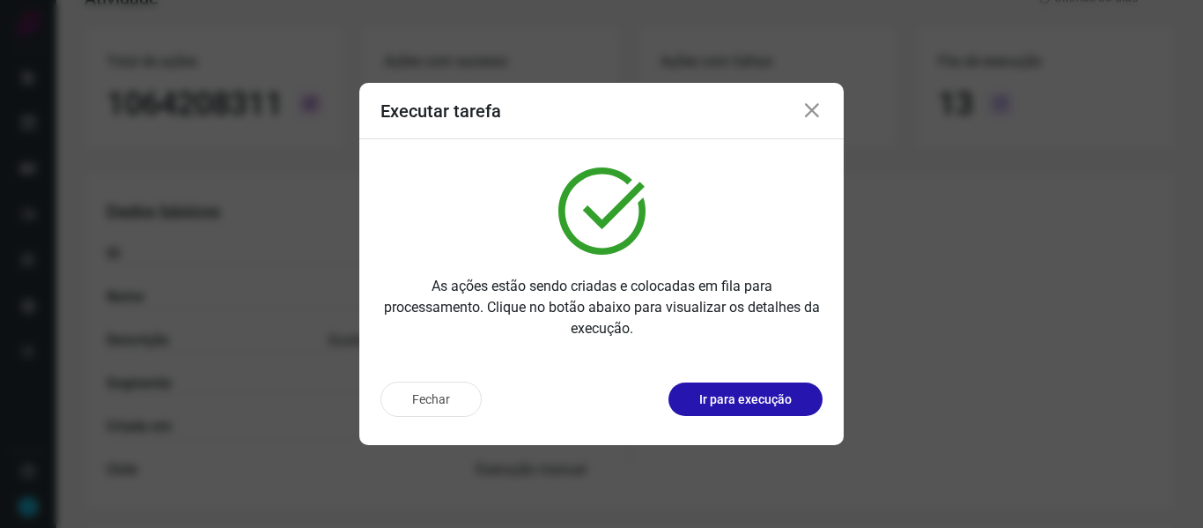
click at [805, 115] on icon at bounding box center [811, 110] width 21 height 21
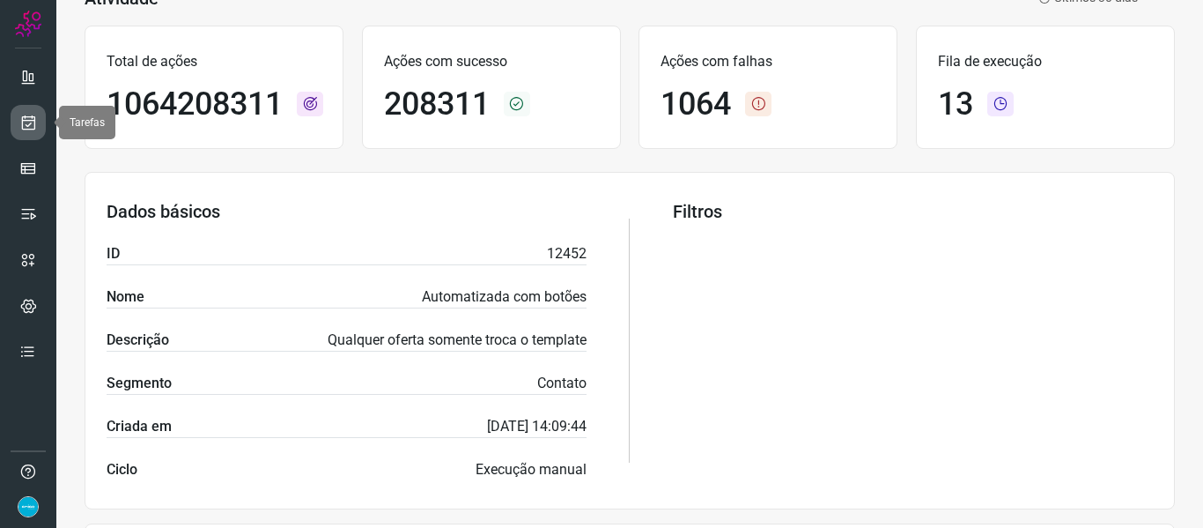
click at [22, 115] on icon at bounding box center [28, 123] width 18 height 18
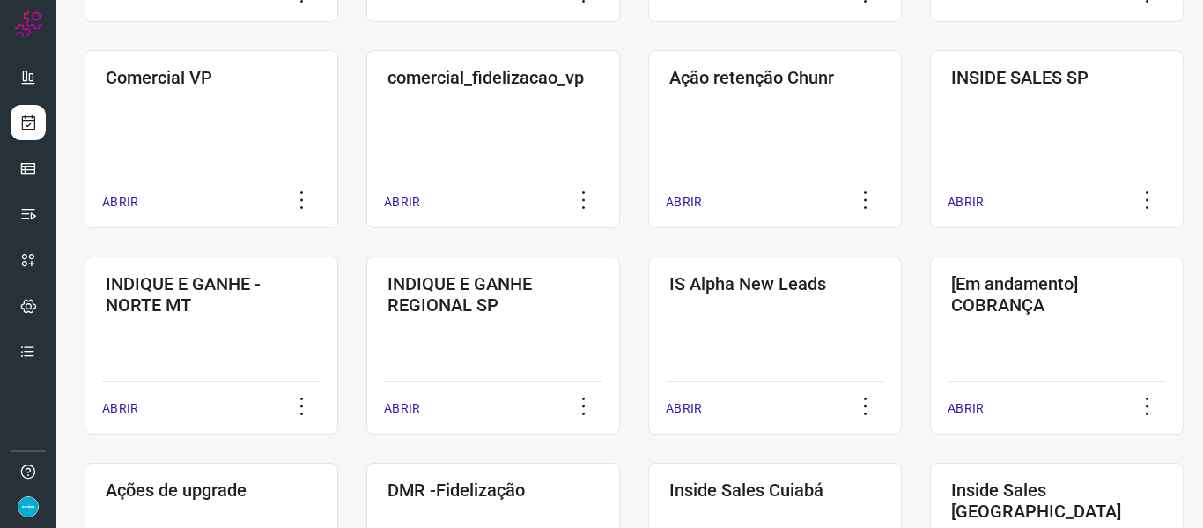
scroll to position [907, 0]
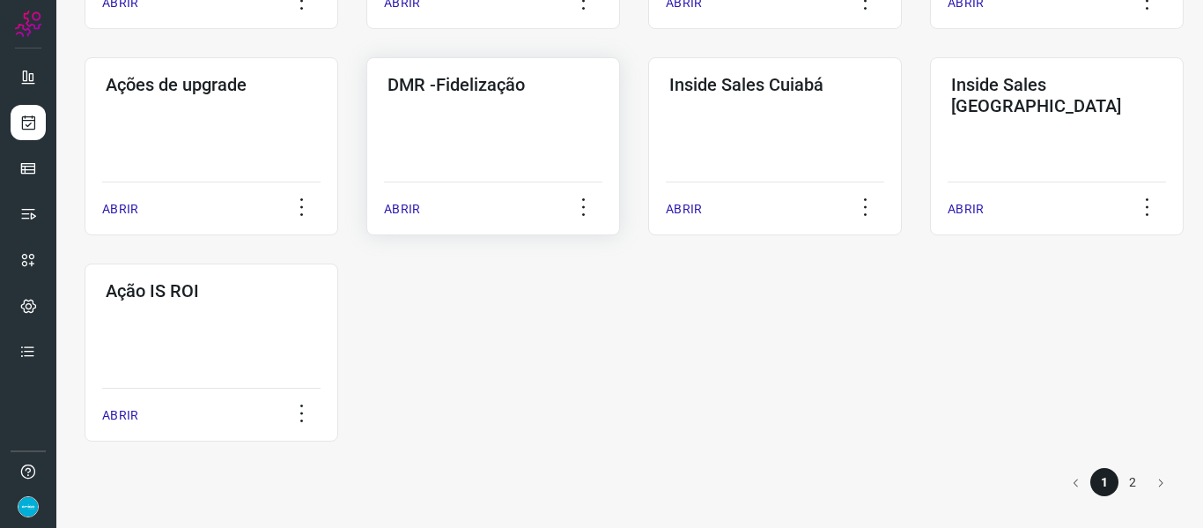
click at [396, 216] on p "ABRIR" at bounding box center [402, 209] width 36 height 18
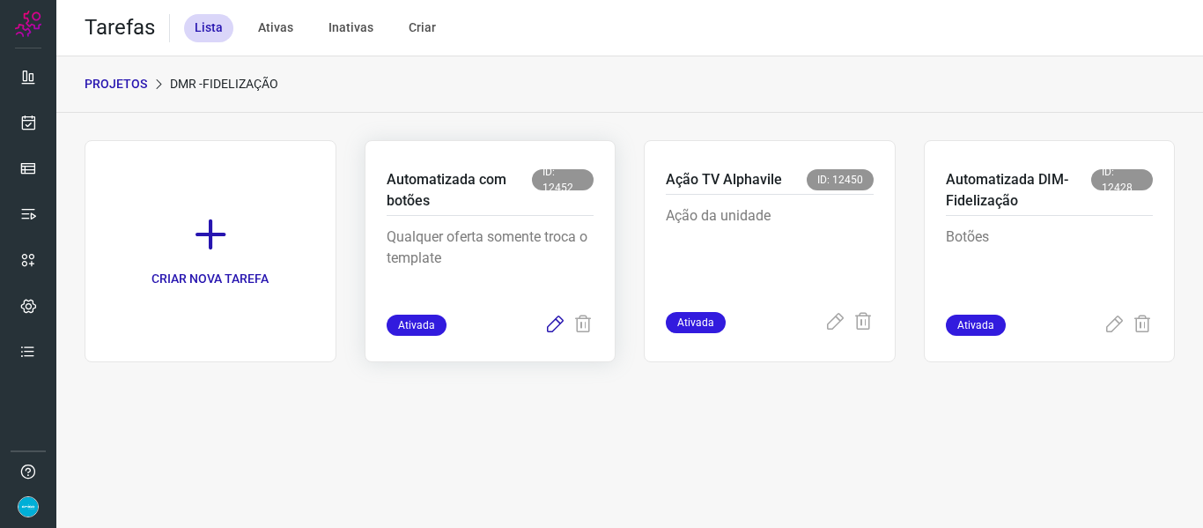
click at [558, 318] on icon at bounding box center [554, 324] width 21 height 21
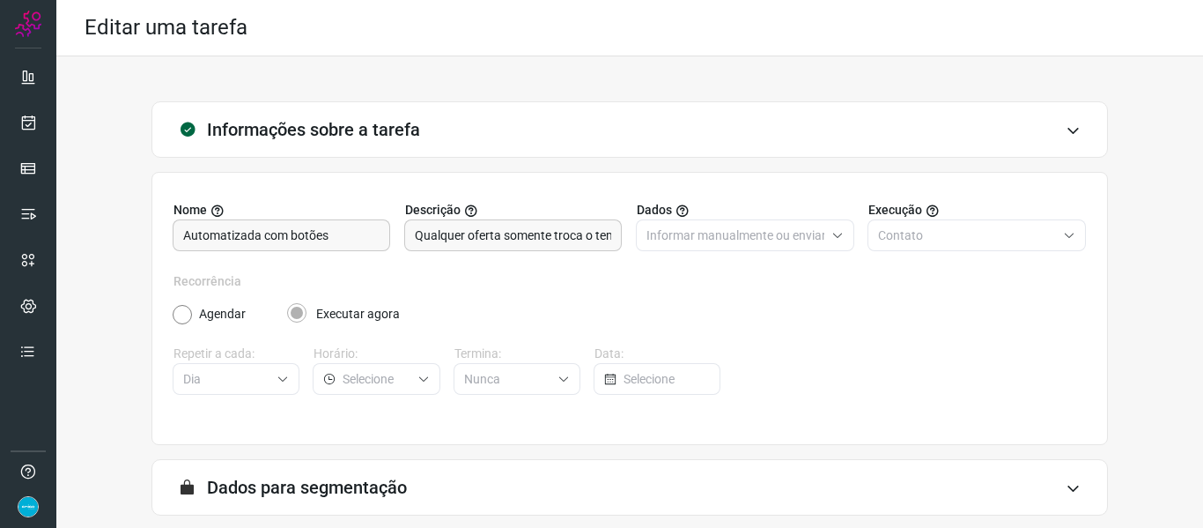
scroll to position [160, 0]
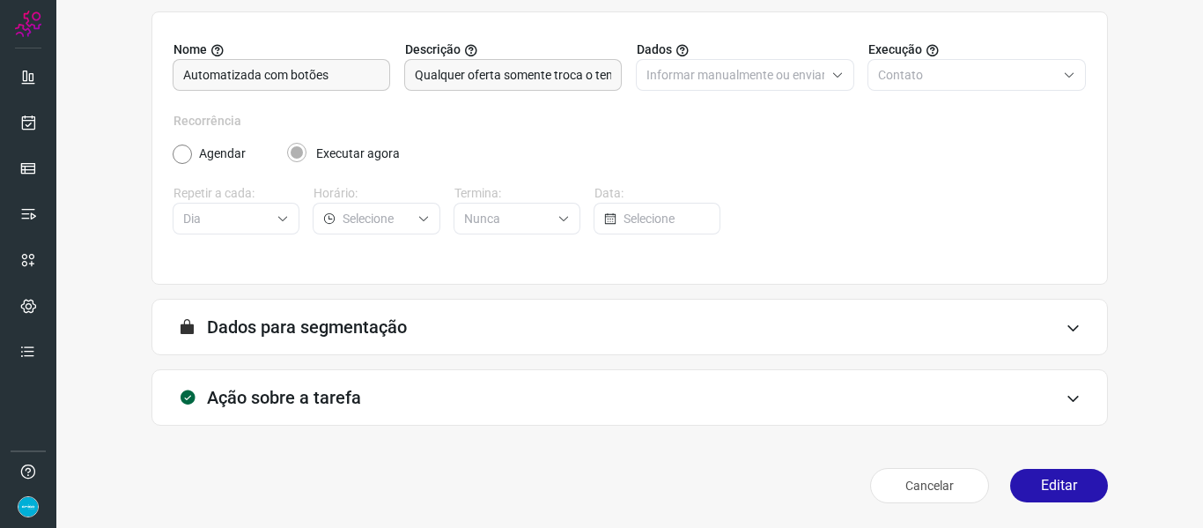
click at [1049, 468] on div "Cancelar Editar" at bounding box center [629, 485] width 956 height 49
click at [1047, 484] on button "Editar" at bounding box center [1059, 485] width 98 height 33
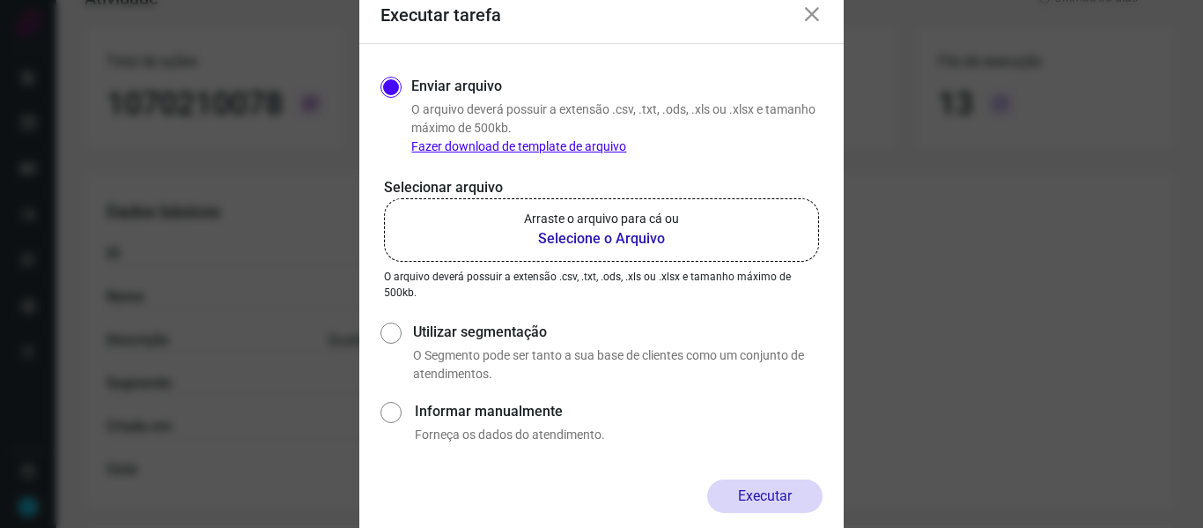
click at [566, 235] on b "Selecione o Arquivo" at bounding box center [601, 238] width 155 height 21
click at [0, 0] on input "Arraste o arquivo para cá ou Selecione o Arquivo" at bounding box center [0, 0] width 0 height 0
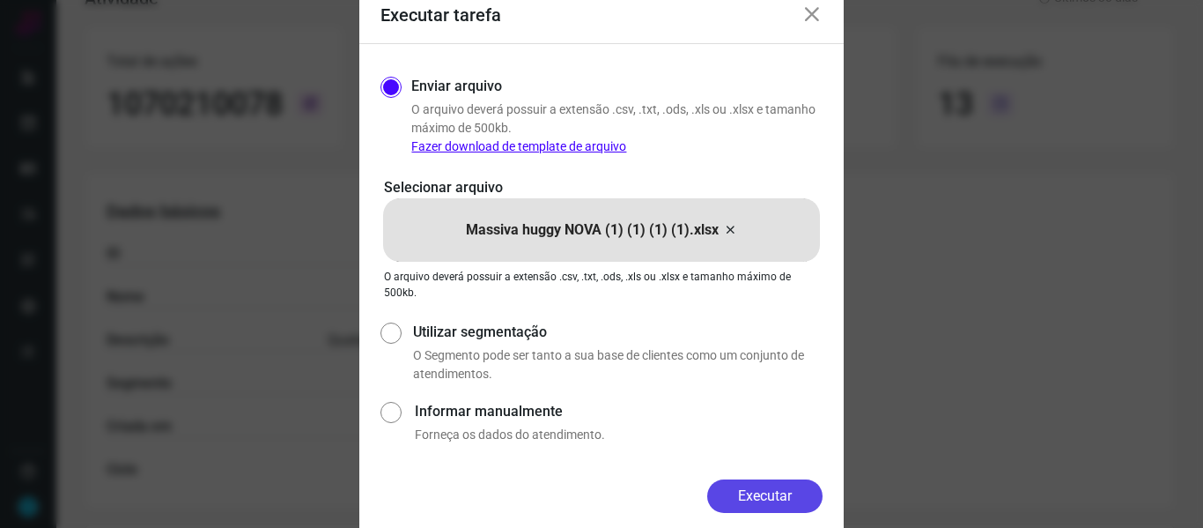
click at [755, 507] on button "Executar" at bounding box center [764, 495] width 115 height 33
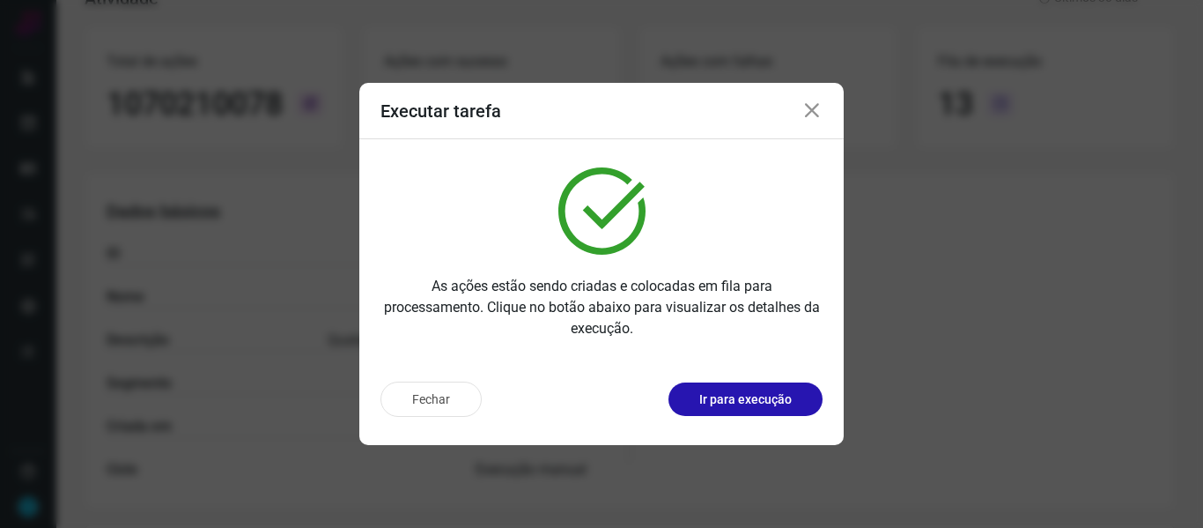
click at [810, 108] on icon at bounding box center [811, 110] width 21 height 21
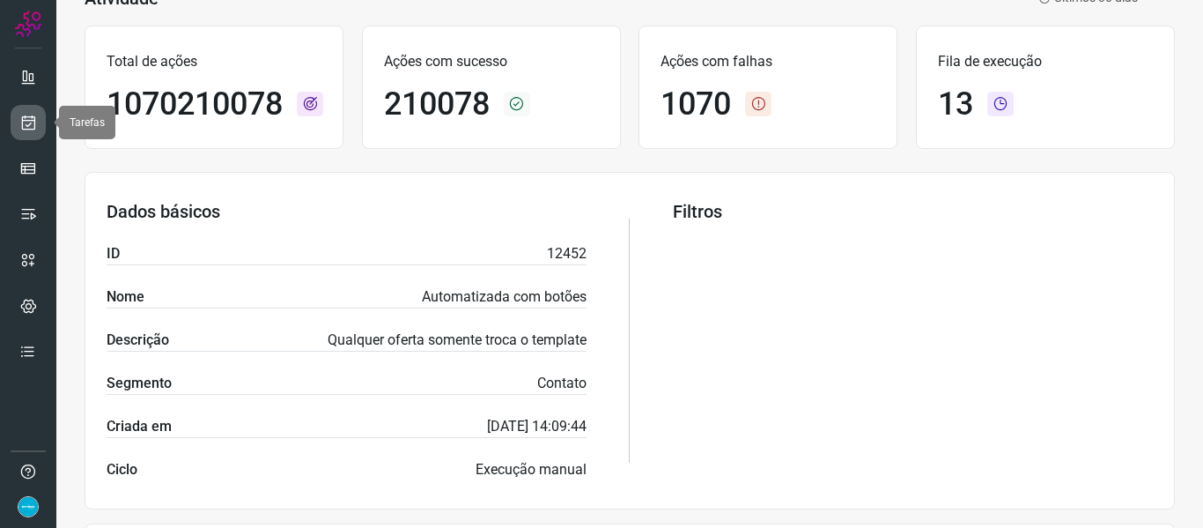
click at [30, 128] on icon at bounding box center [28, 123] width 18 height 18
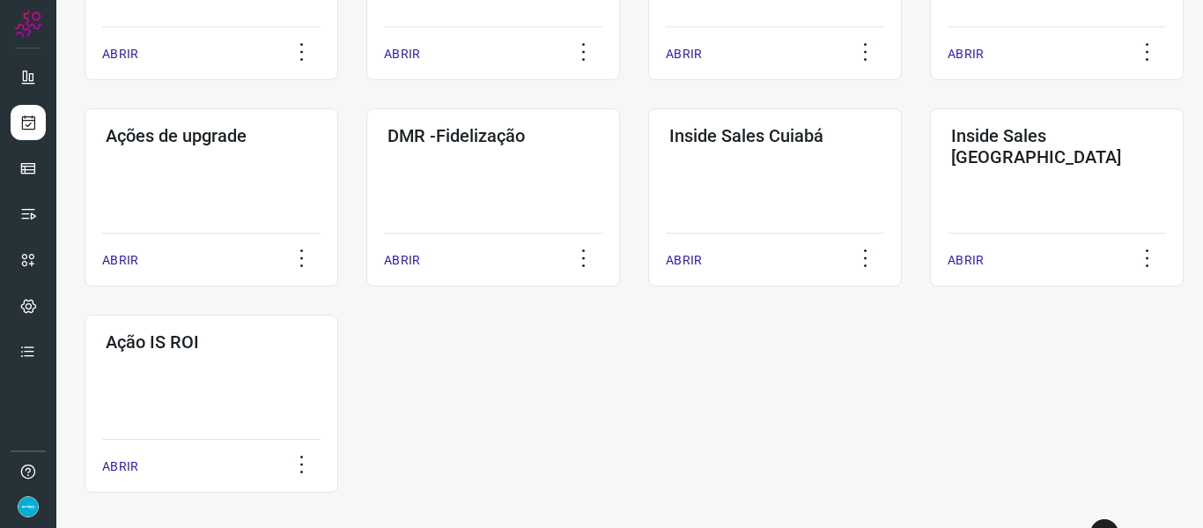
scroll to position [907, 0]
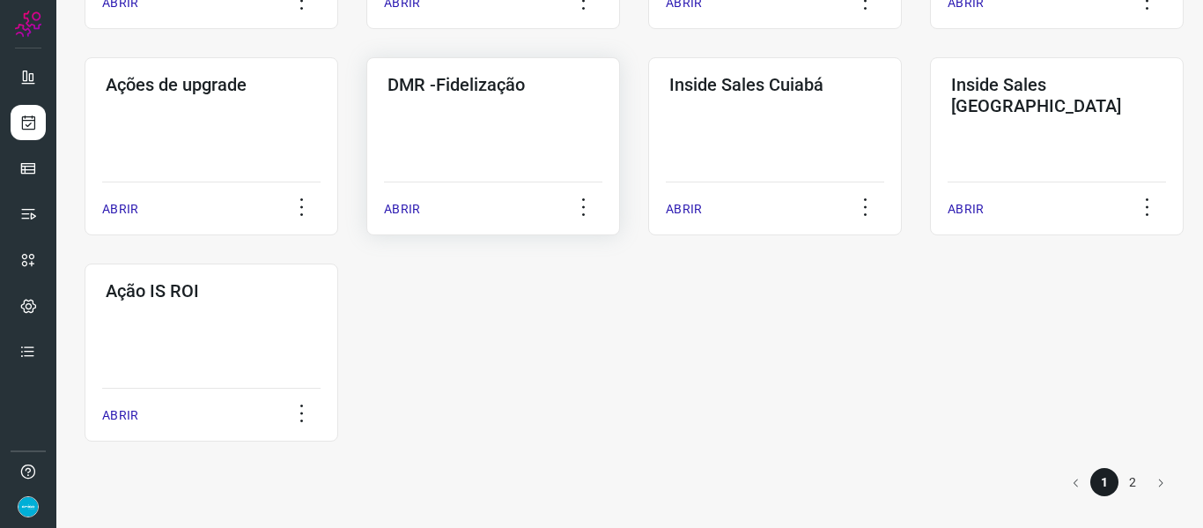
click at [391, 205] on p "ABRIR" at bounding box center [402, 209] width 36 height 18
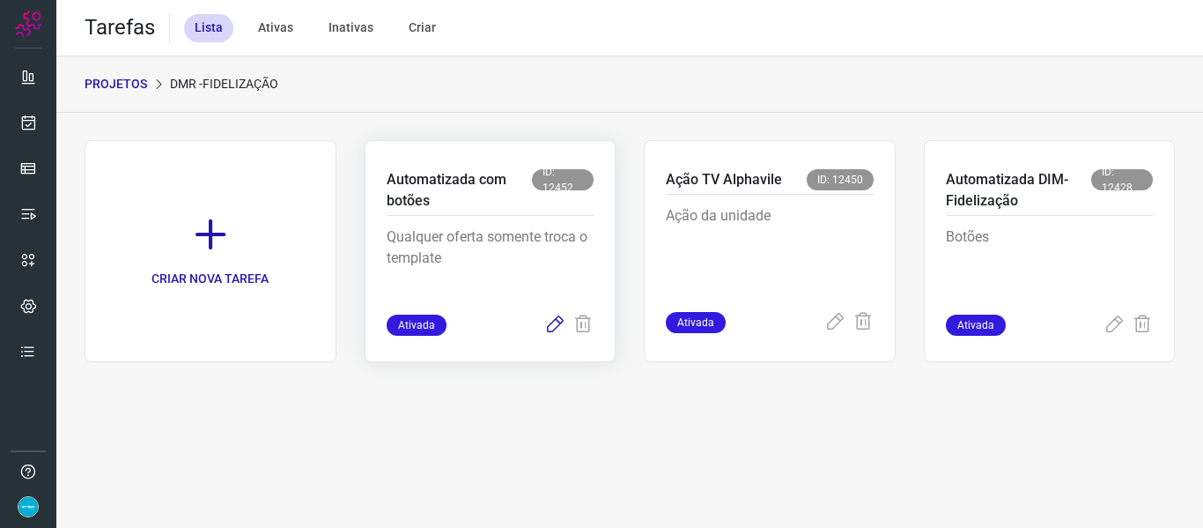
click at [553, 324] on icon at bounding box center [554, 324] width 21 height 21
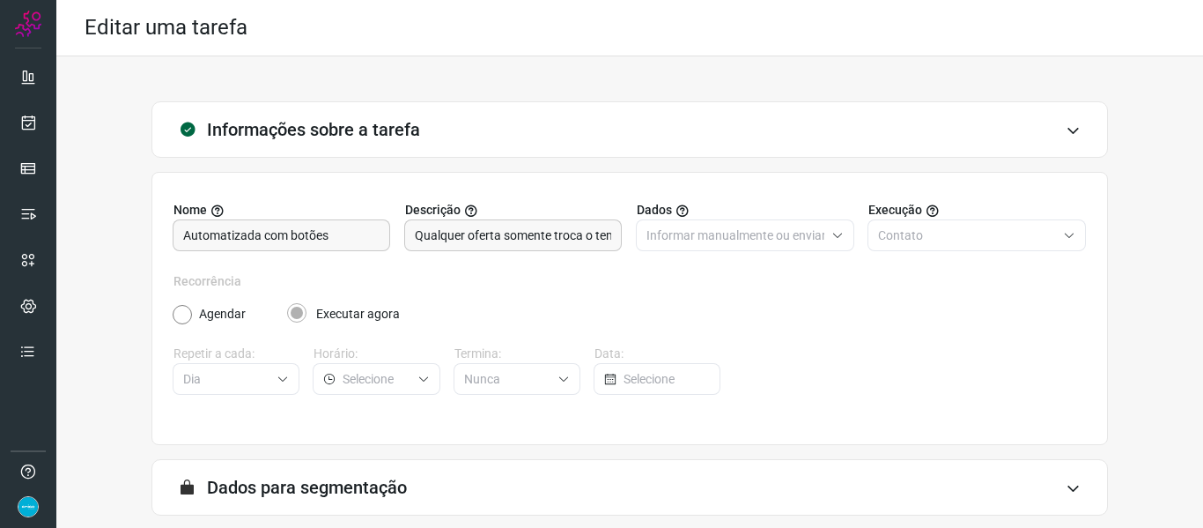
scroll to position [160, 0]
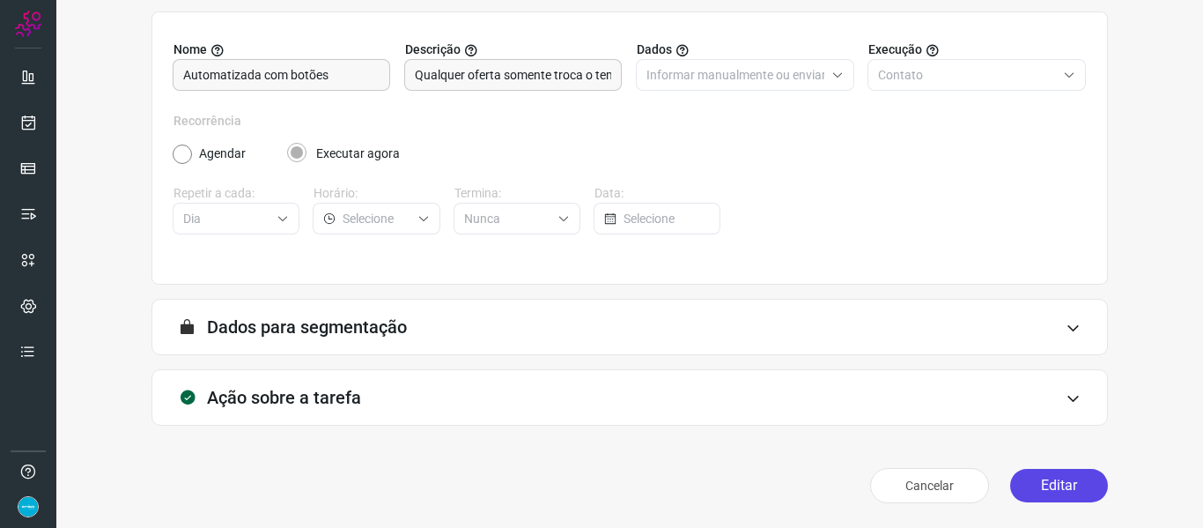
click at [1066, 481] on button "Editar" at bounding box center [1059, 485] width 98 height 33
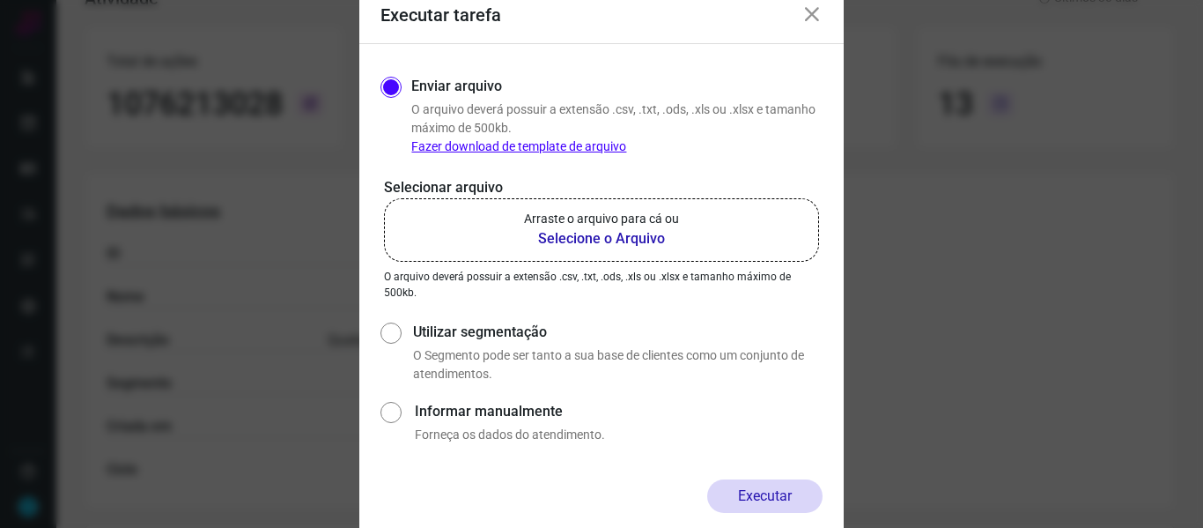
click at [587, 246] on b "Selecione o Arquivo" at bounding box center [601, 238] width 155 height 21
click at [0, 0] on input "Arraste o arquivo para cá ou Selecione o Arquivo" at bounding box center [0, 0] width 0 height 0
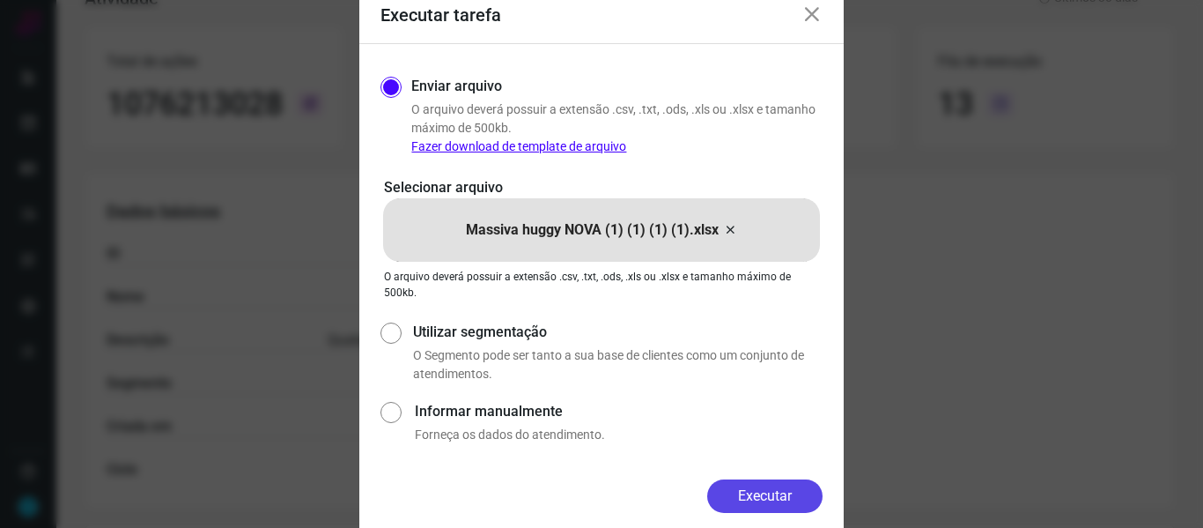
click at [784, 503] on button "Executar" at bounding box center [764, 495] width 115 height 33
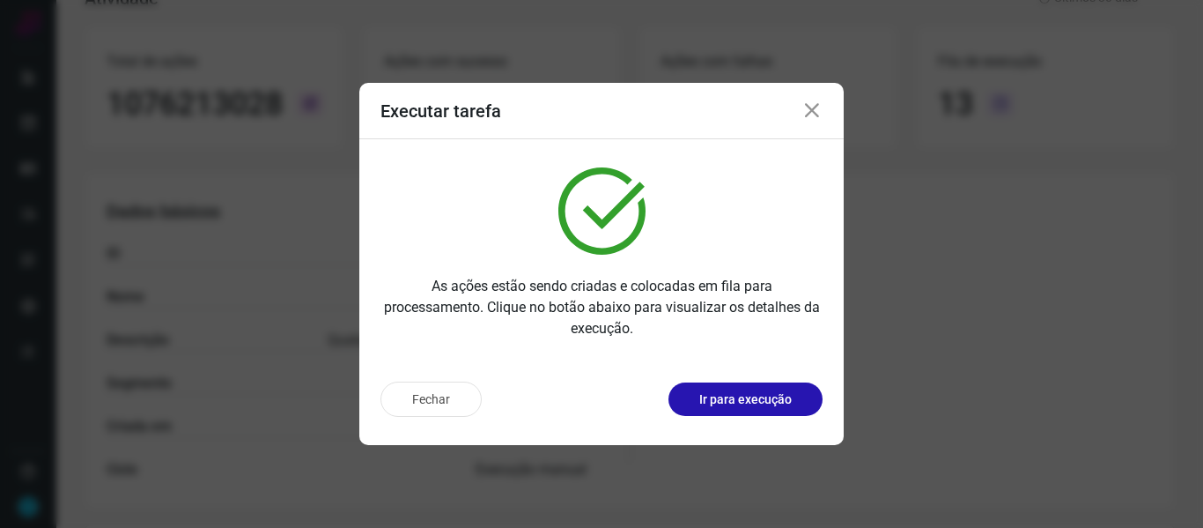
click at [818, 115] on icon at bounding box center [811, 110] width 21 height 21
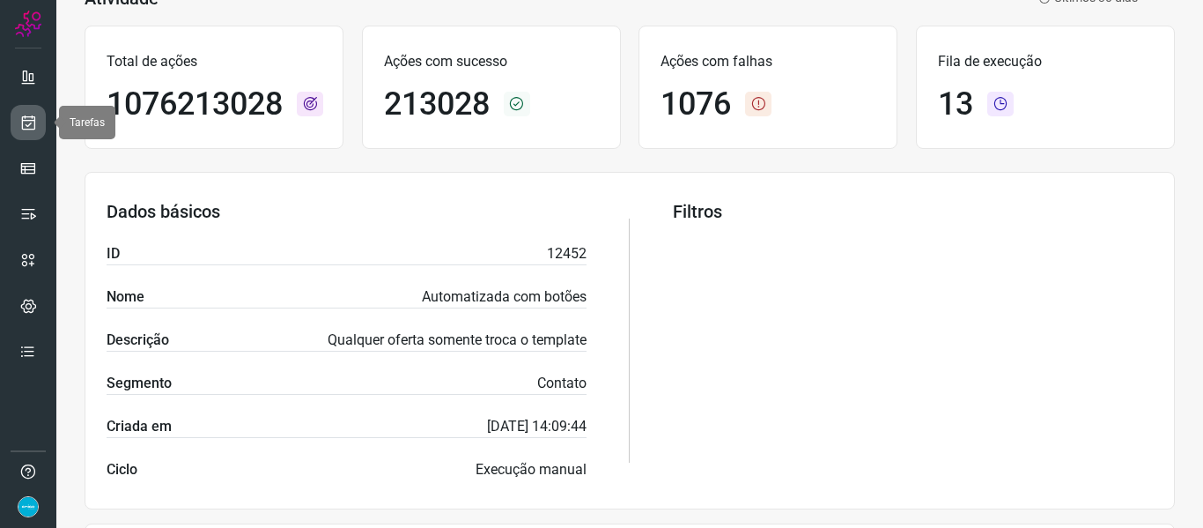
click at [27, 122] on icon at bounding box center [28, 123] width 18 height 18
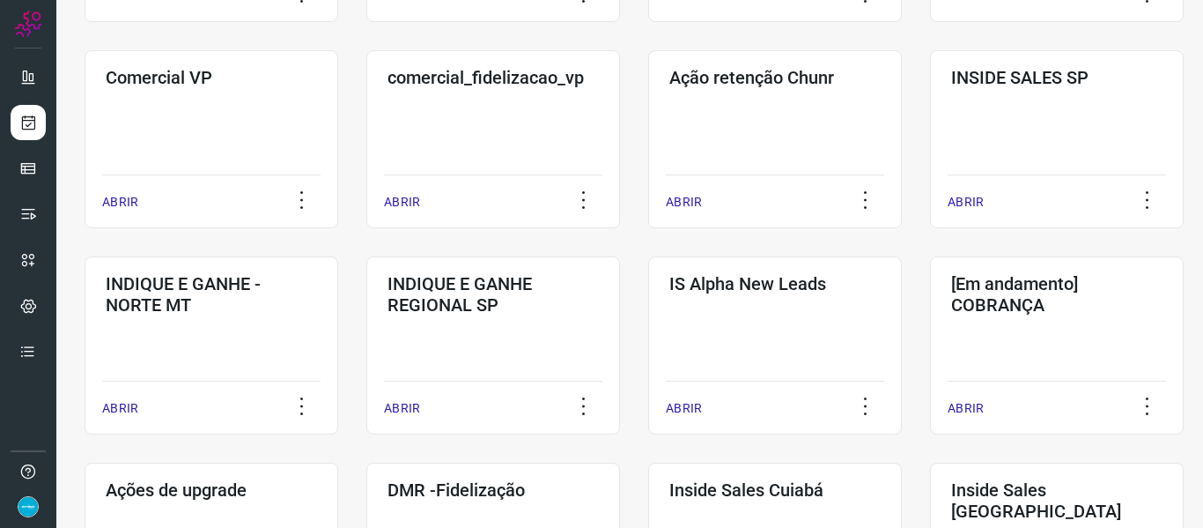
scroll to position [907, 0]
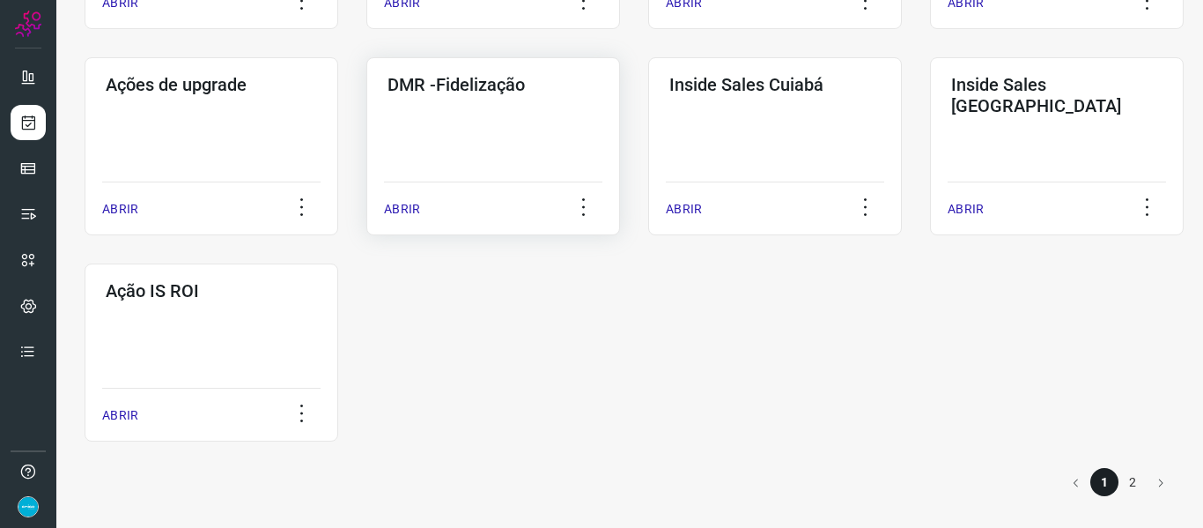
click at [401, 209] on p "ABRIR" at bounding box center [402, 209] width 36 height 18
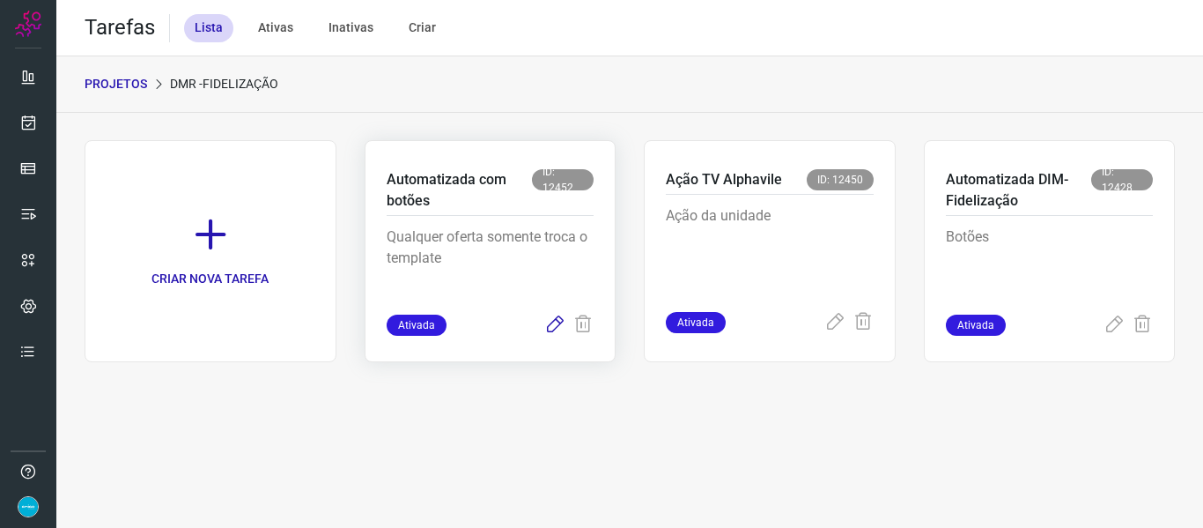
click at [553, 329] on icon at bounding box center [554, 324] width 21 height 21
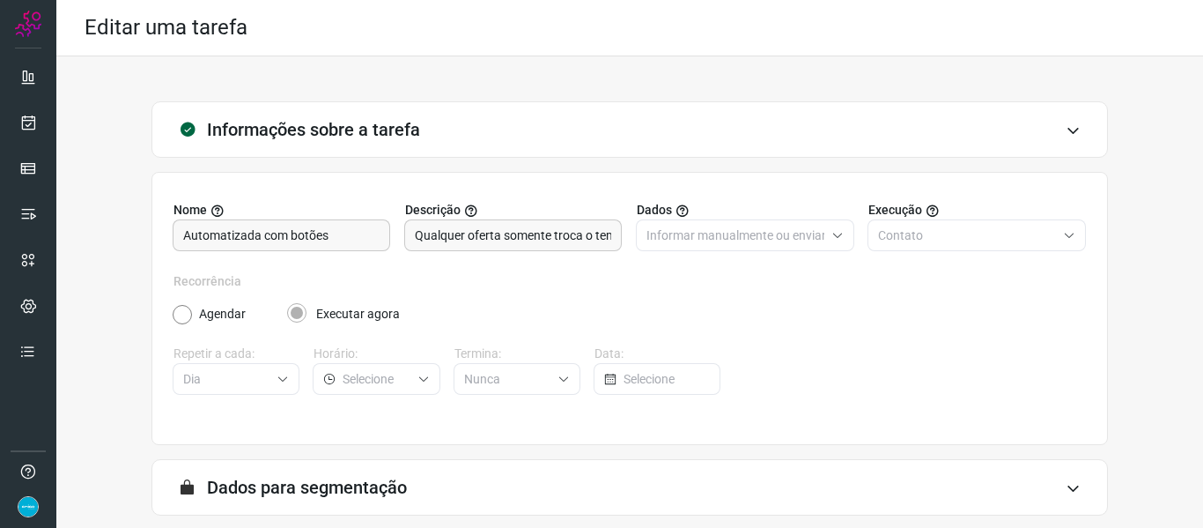
scroll to position [160, 0]
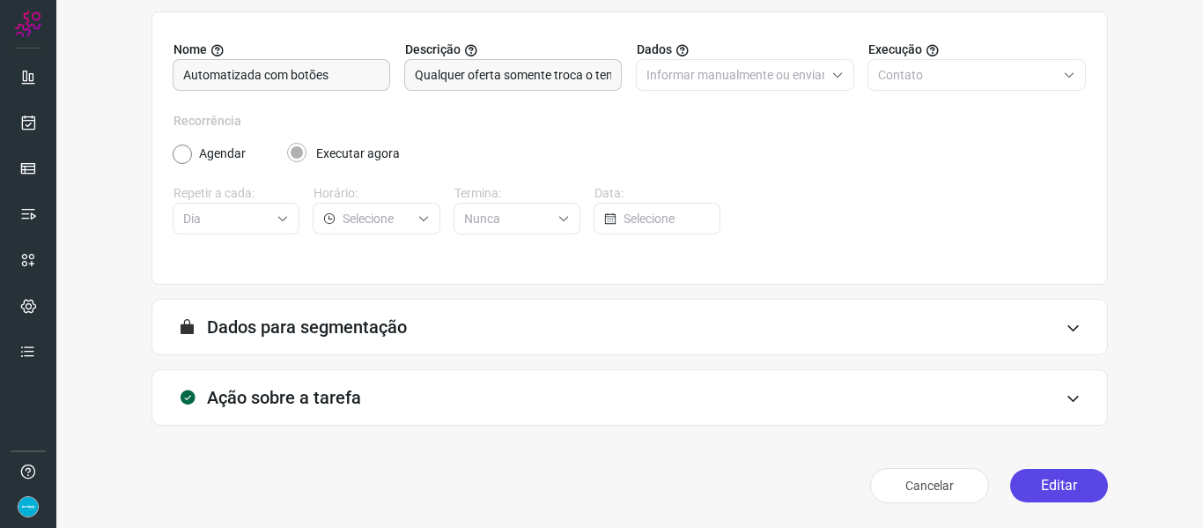
click at [1064, 496] on button "Editar" at bounding box center [1059, 485] width 98 height 33
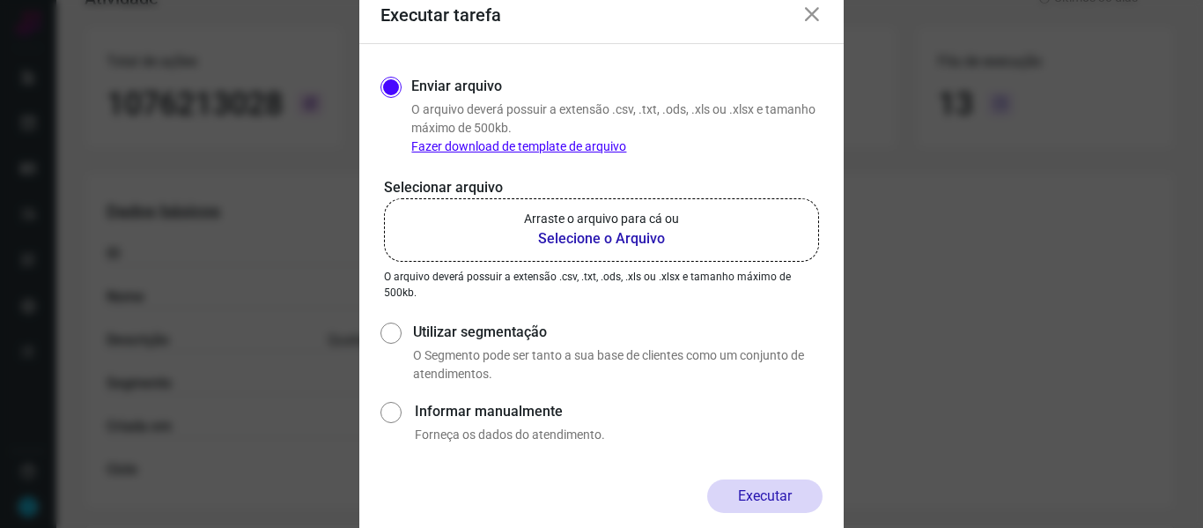
click at [626, 236] on b "Selecione o Arquivo" at bounding box center [601, 238] width 155 height 21
click at [0, 0] on input "Arraste o arquivo para cá ou Selecione o Arquivo" at bounding box center [0, 0] width 0 height 0
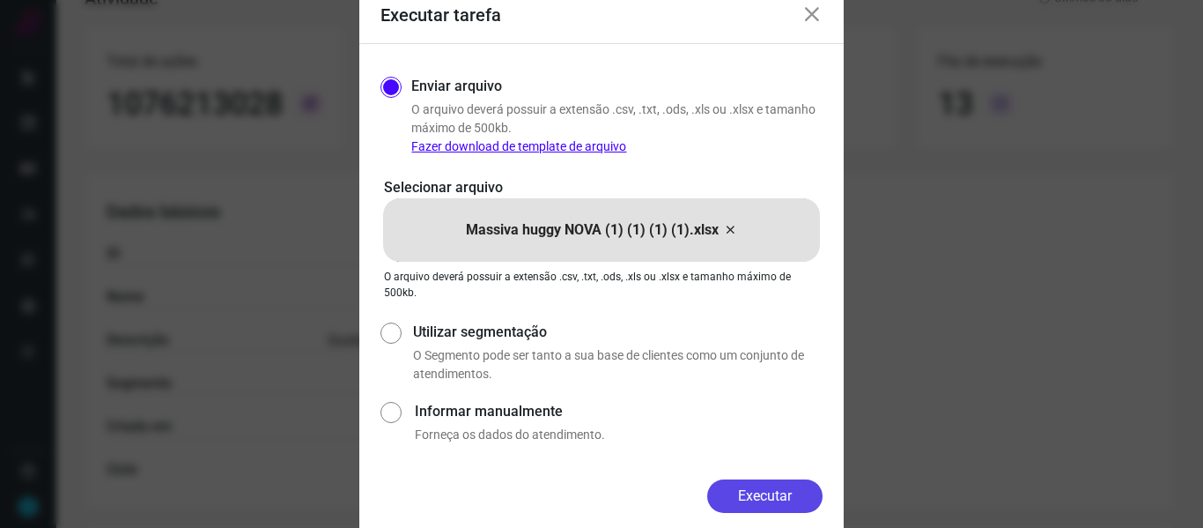
click at [782, 489] on button "Executar" at bounding box center [764, 495] width 115 height 33
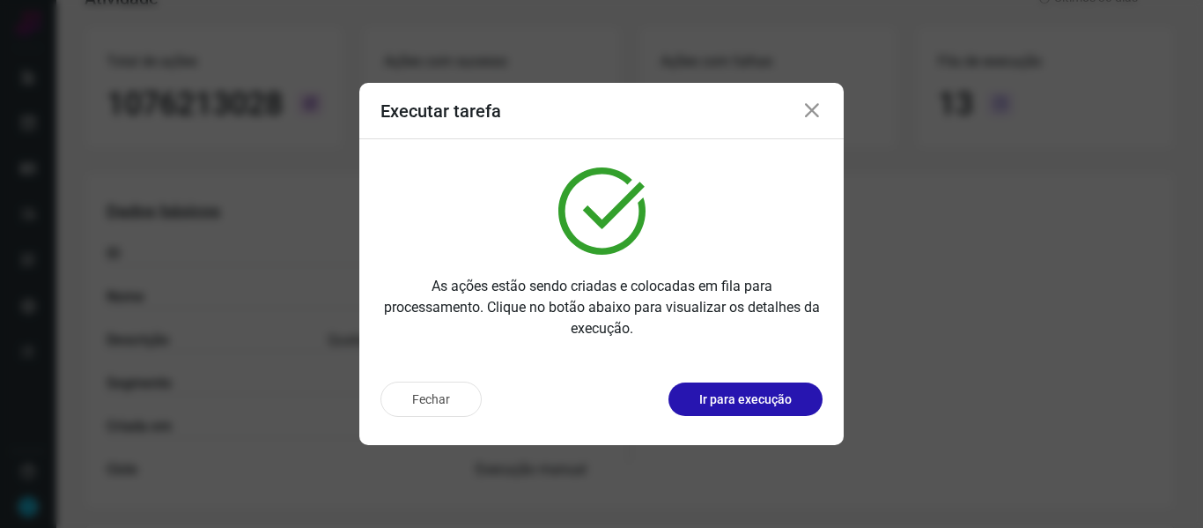
click at [811, 109] on icon at bounding box center [811, 110] width 21 height 21
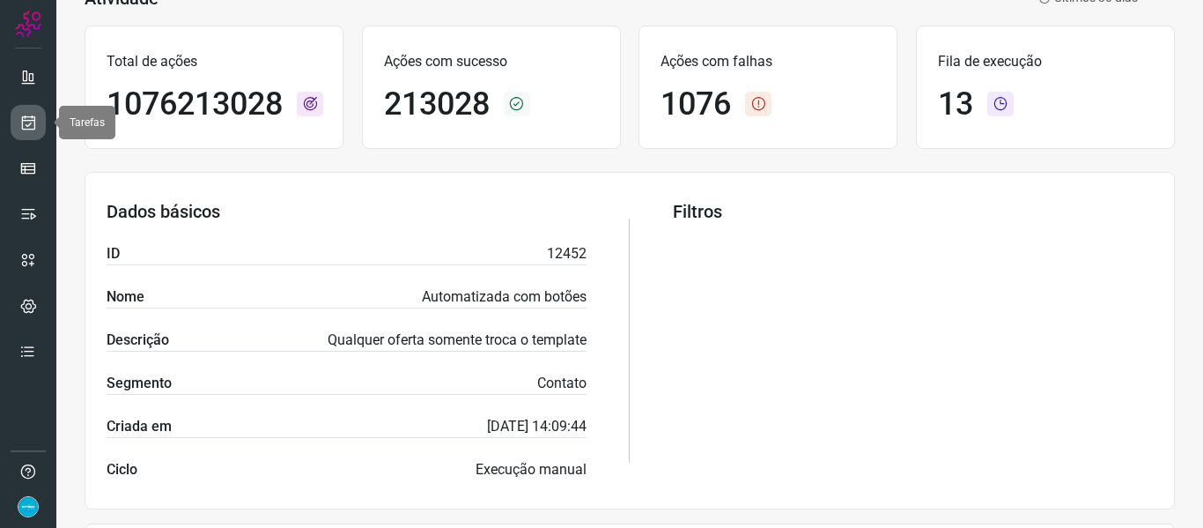
click at [41, 118] on link at bounding box center [28, 122] width 35 height 35
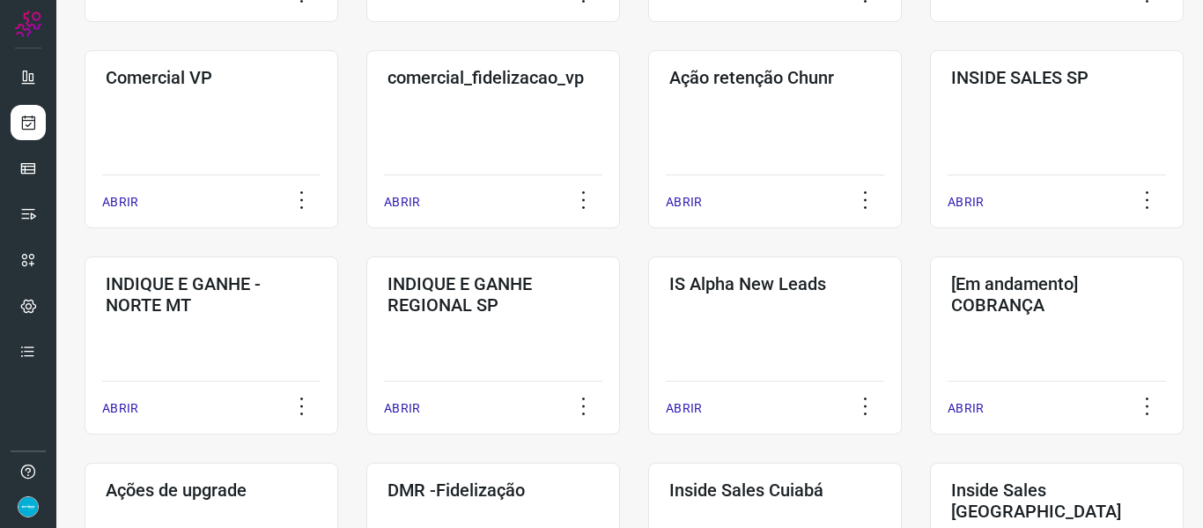
scroll to position [907, 0]
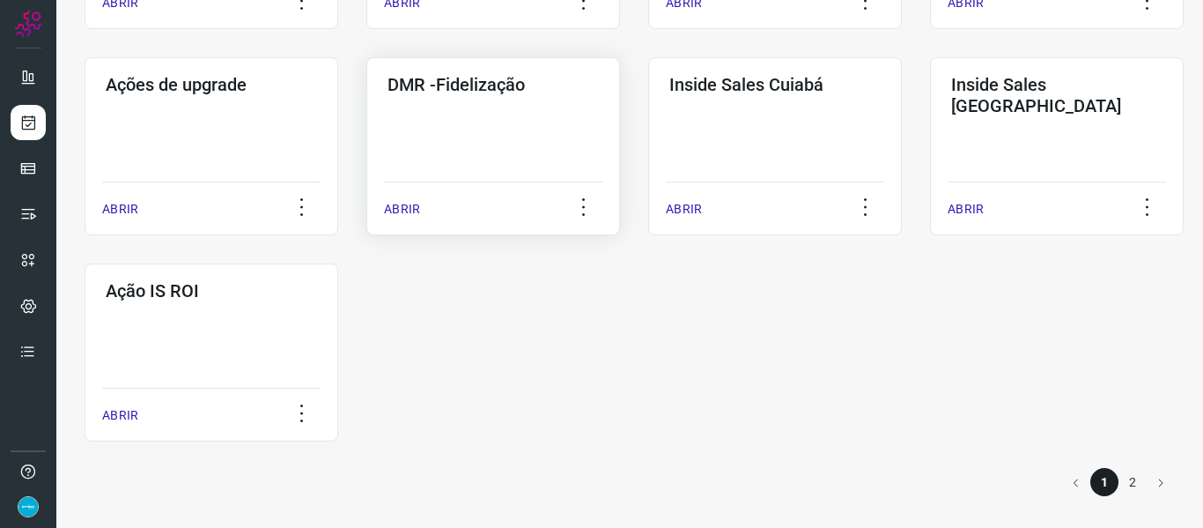
click at [413, 210] on p "ABRIR" at bounding box center [402, 209] width 36 height 18
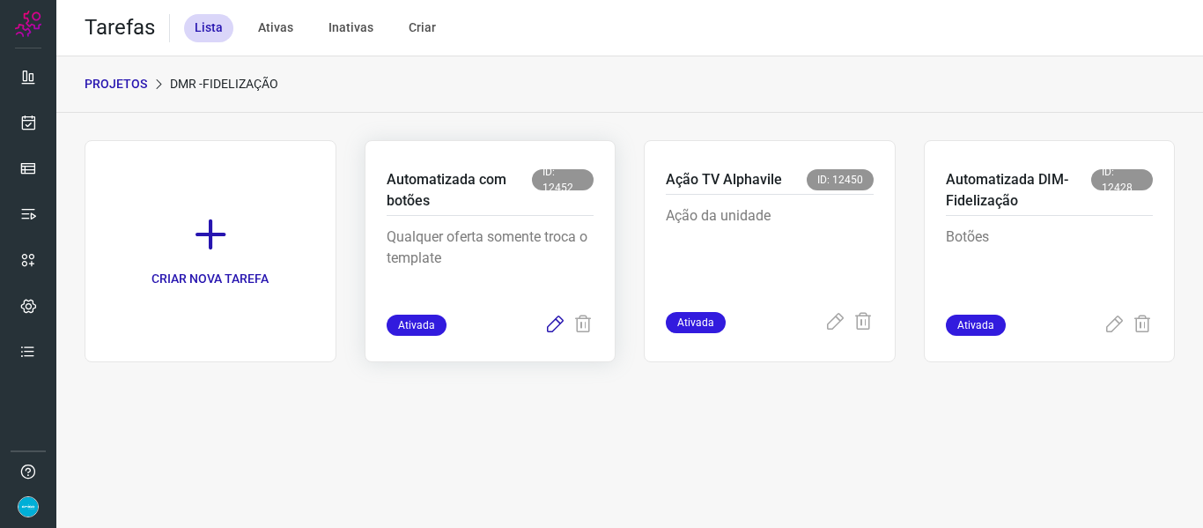
click at [557, 317] on icon at bounding box center [554, 324] width 21 height 21
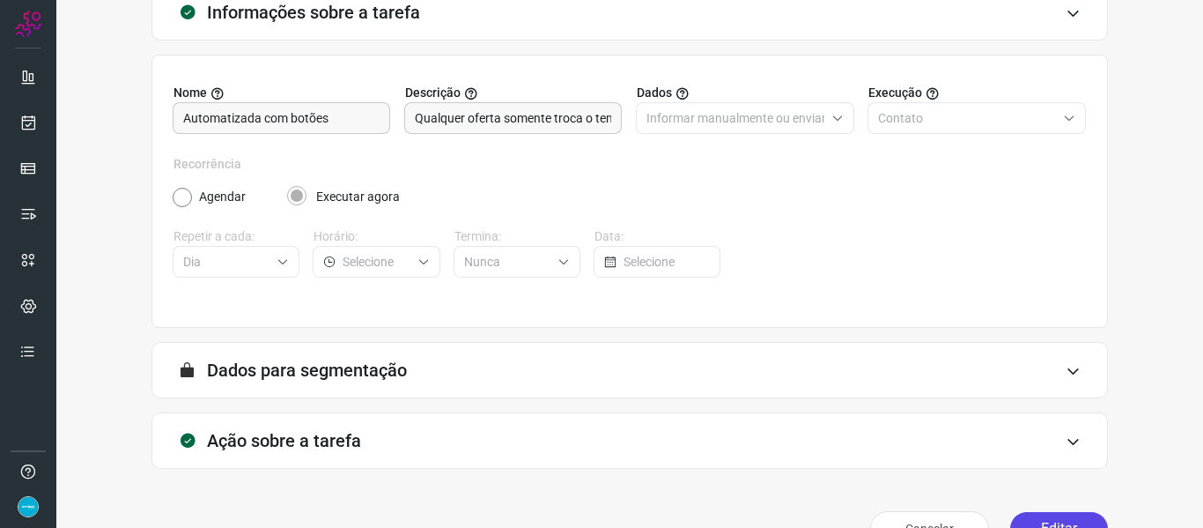
scroll to position [160, 0]
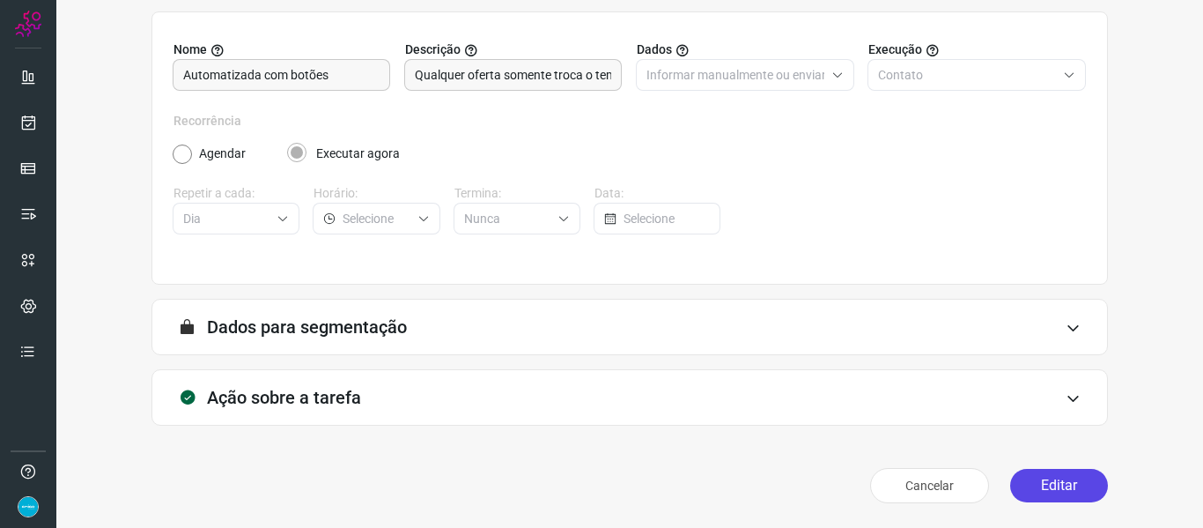
click at [1045, 476] on button "Editar" at bounding box center [1059, 485] width 98 height 33
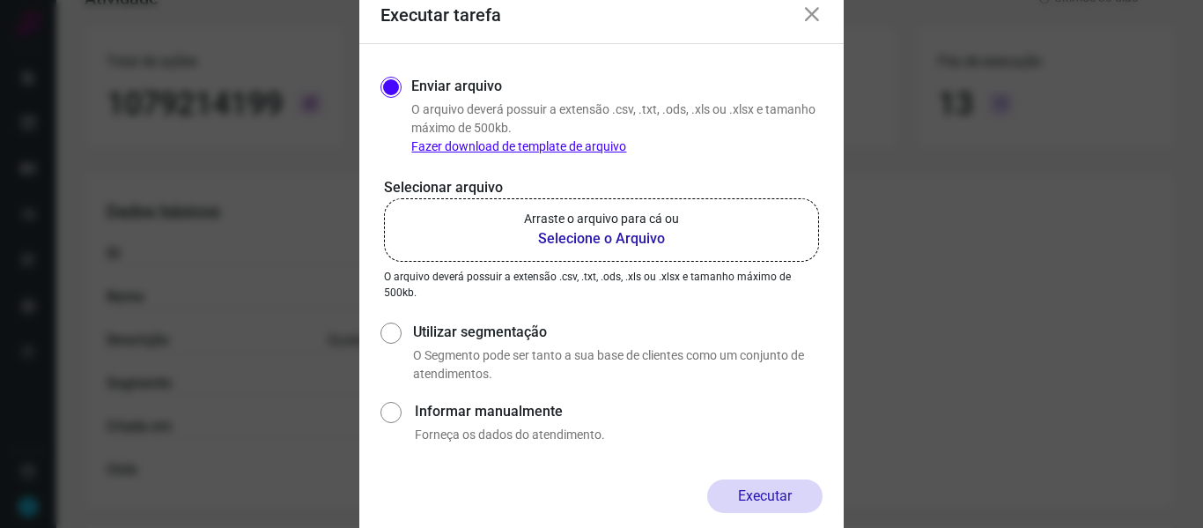
click at [617, 242] on b "Selecione o Arquivo" at bounding box center [601, 238] width 155 height 21
click at [0, 0] on input "Arraste o arquivo para cá ou Selecione o Arquivo" at bounding box center [0, 0] width 0 height 0
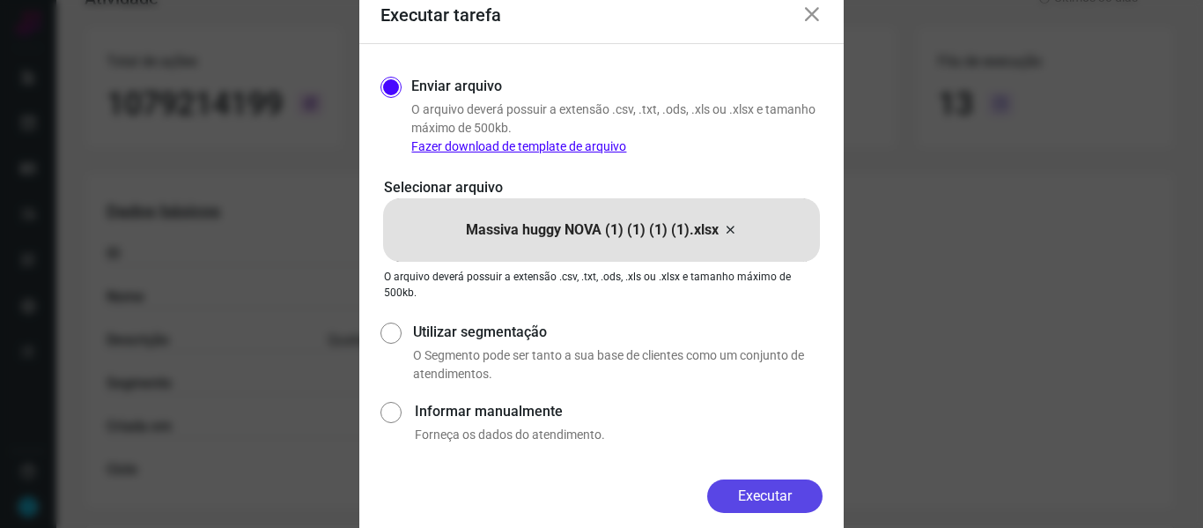
click at [803, 511] on button "Executar" at bounding box center [764, 495] width 115 height 33
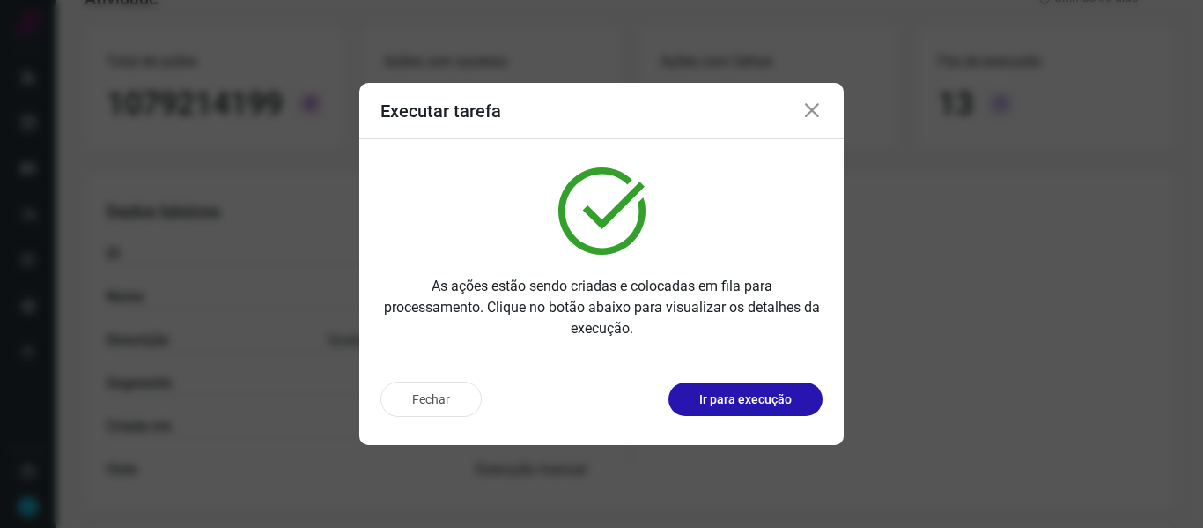
click at [802, 104] on icon at bounding box center [811, 110] width 21 height 21
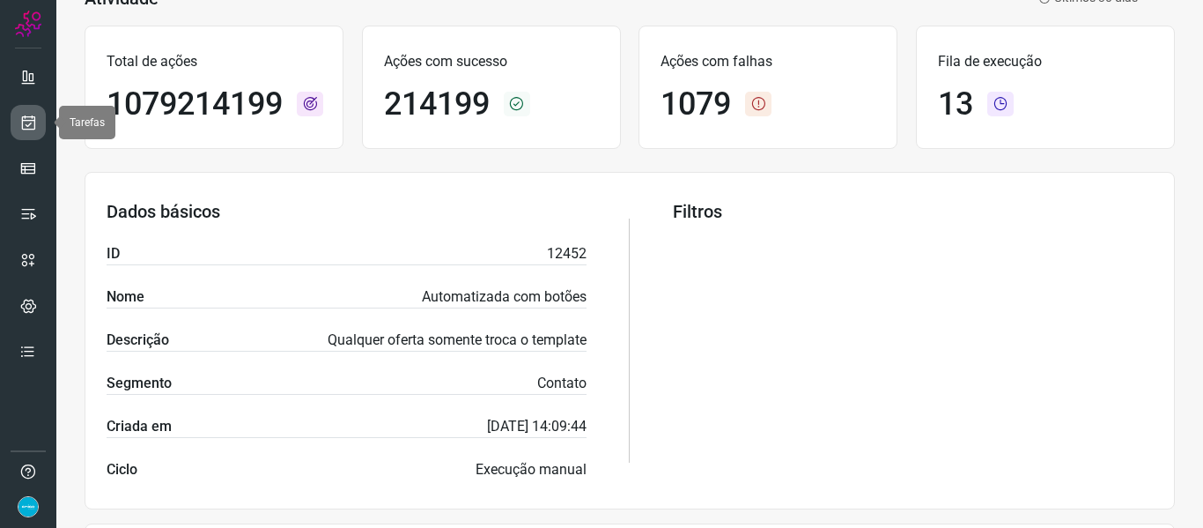
click at [24, 132] on link at bounding box center [28, 122] width 35 height 35
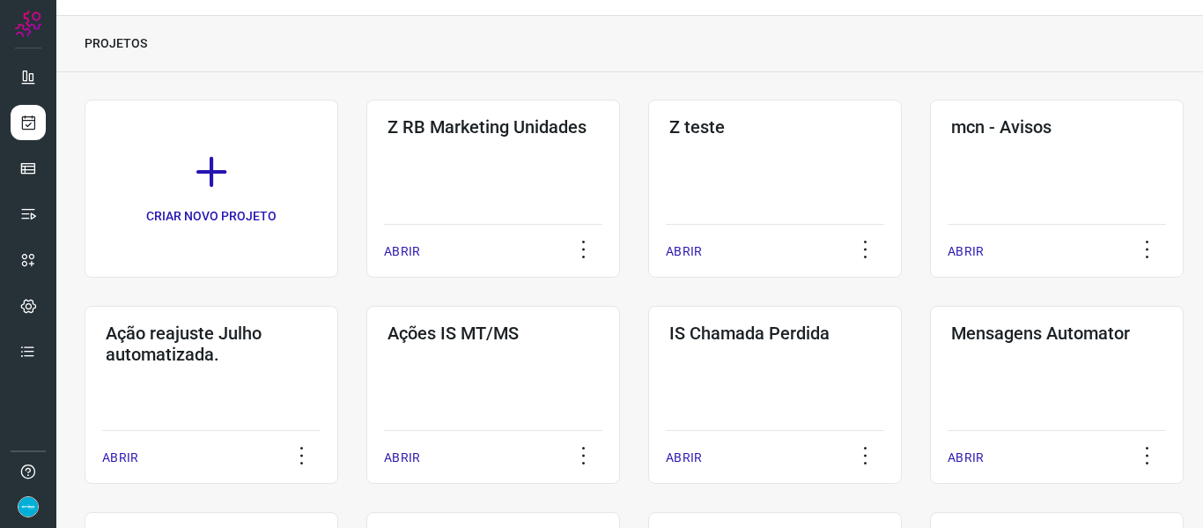
scroll to position [907, 0]
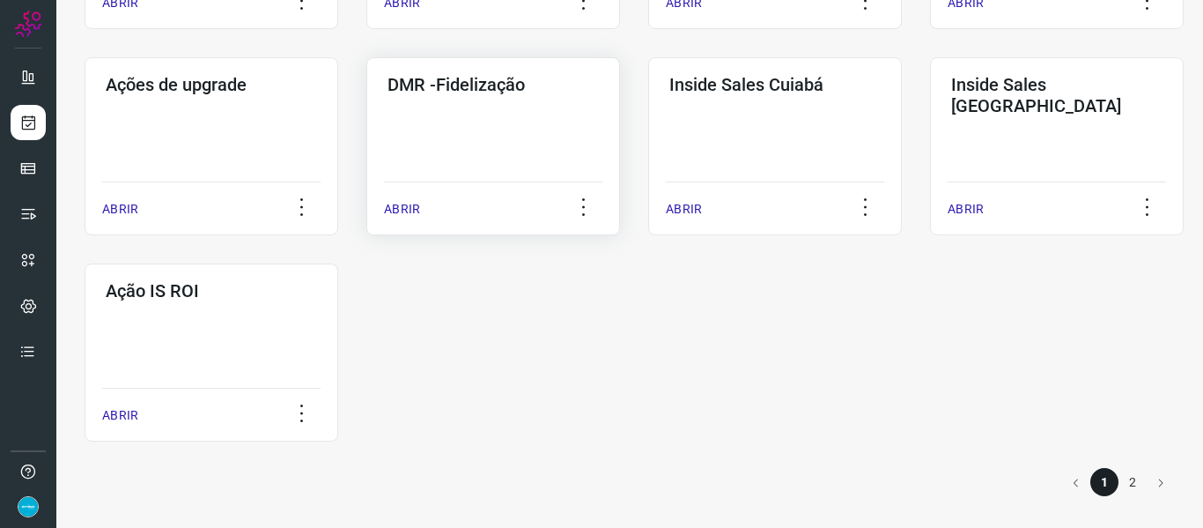
click at [405, 210] on p "ABRIR" at bounding box center [402, 209] width 36 height 18
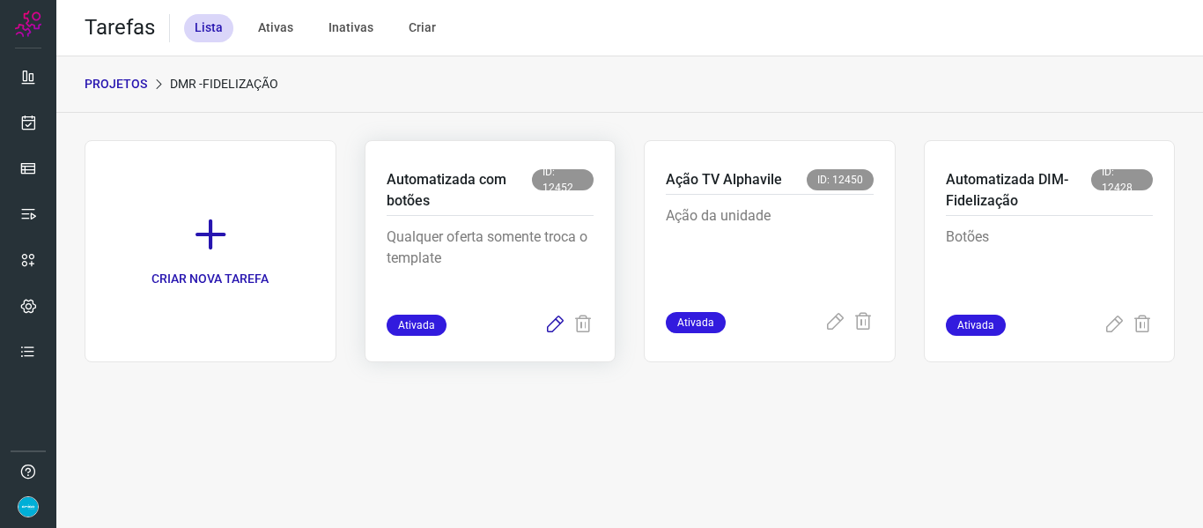
click at [555, 325] on icon at bounding box center [554, 324] width 21 height 21
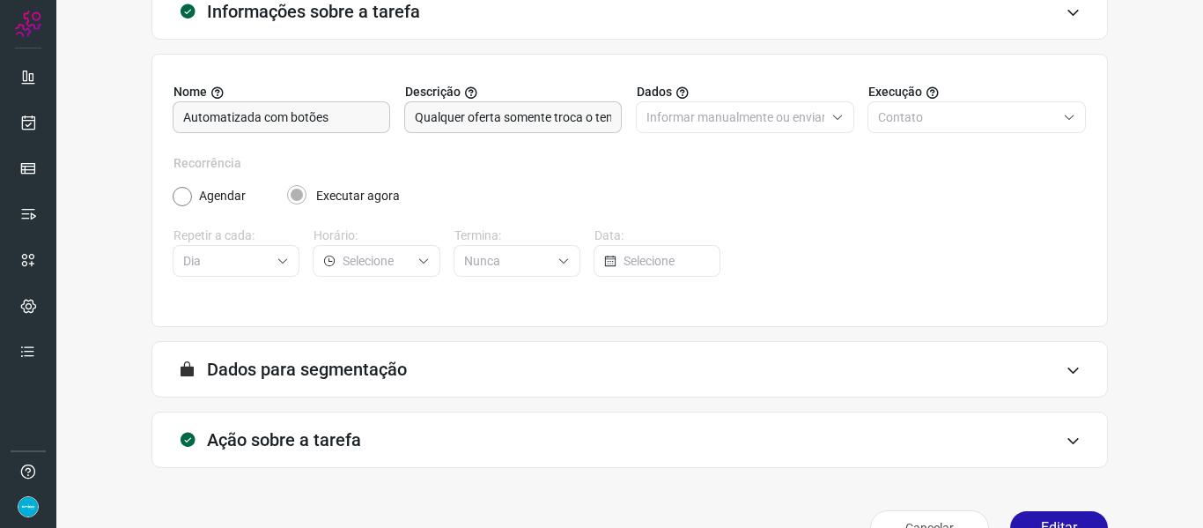
scroll to position [160, 0]
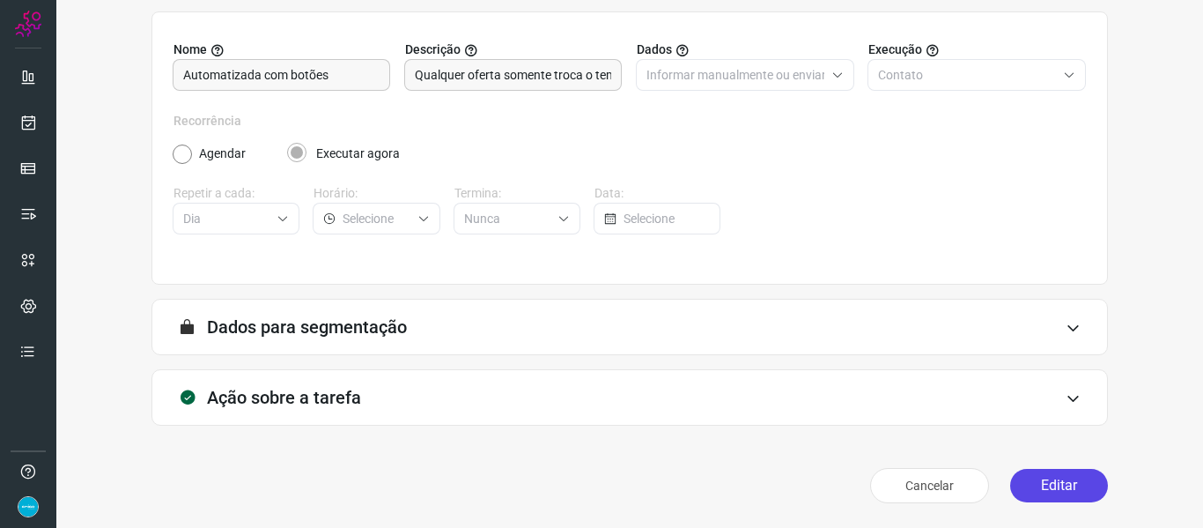
click at [1058, 474] on button "Editar" at bounding box center [1059, 485] width 98 height 33
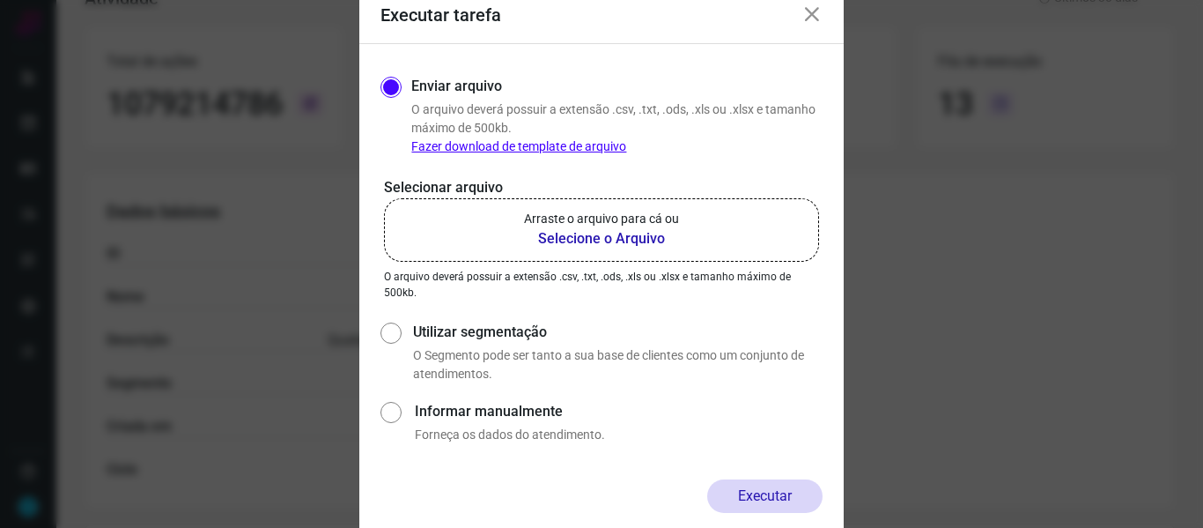
click at [556, 242] on b "Selecione o Arquivo" at bounding box center [601, 238] width 155 height 21
click at [0, 0] on input "Arraste o arquivo para cá ou Selecione o Arquivo" at bounding box center [0, 0] width 0 height 0
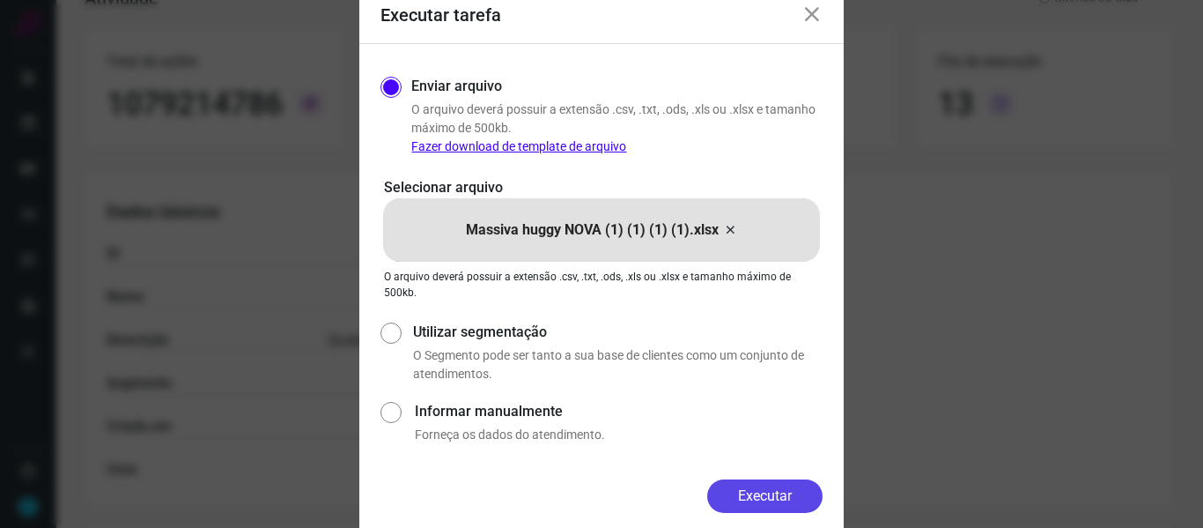
click at [751, 488] on button "Executar" at bounding box center [764, 495] width 115 height 33
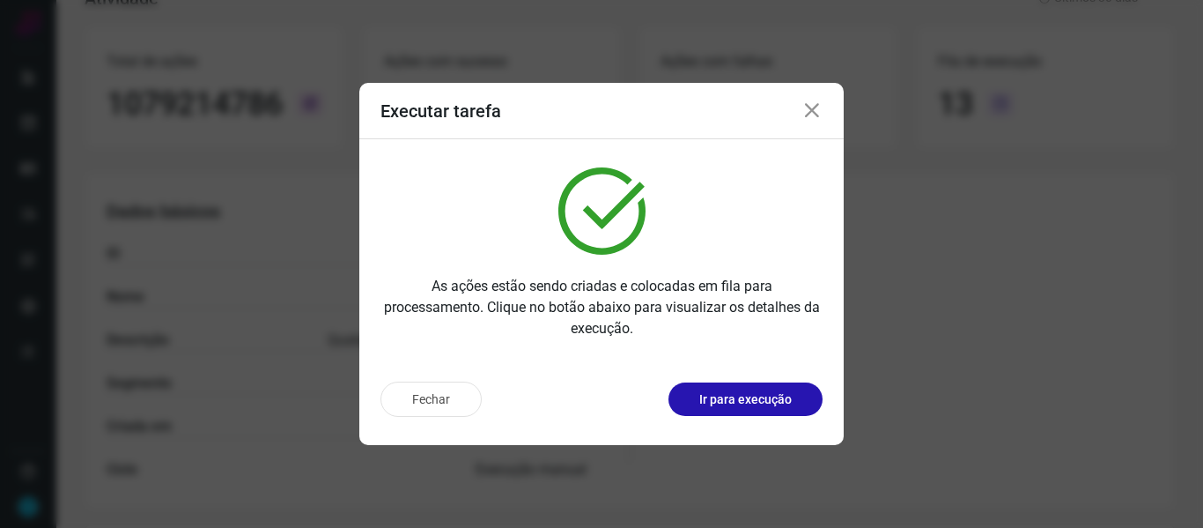
click at [819, 115] on icon at bounding box center [811, 110] width 21 height 21
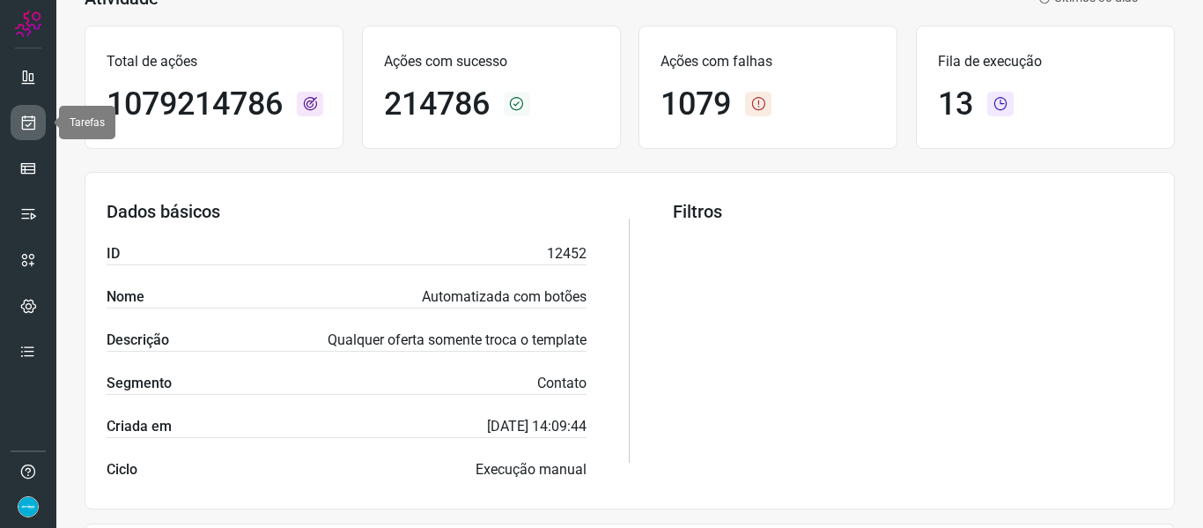
click at [29, 121] on icon at bounding box center [28, 123] width 18 height 18
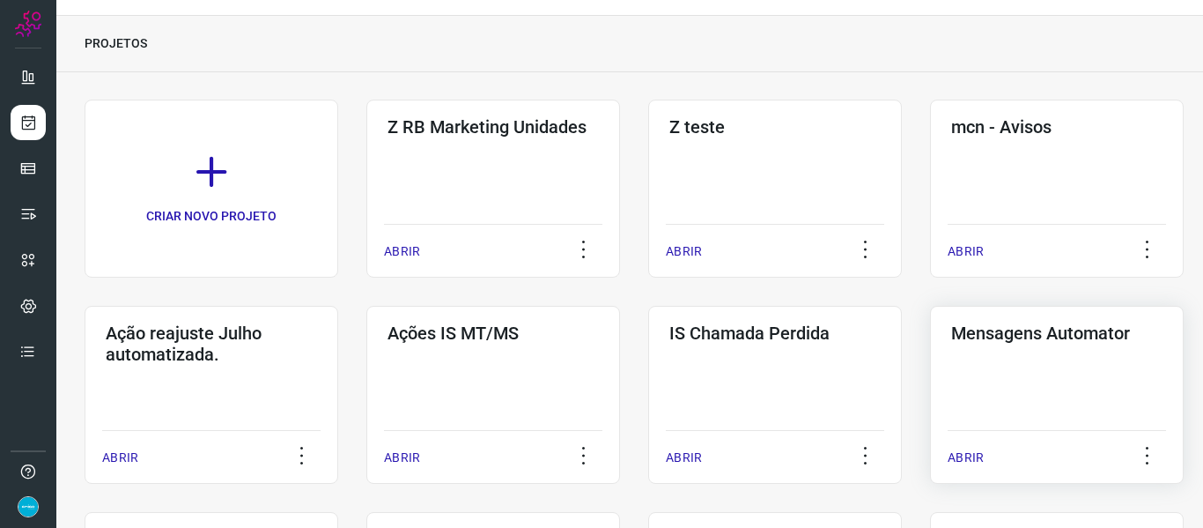
click at [1182, 414] on div "Mensagens Automator ABRIR" at bounding box center [1057, 395] width 254 height 178
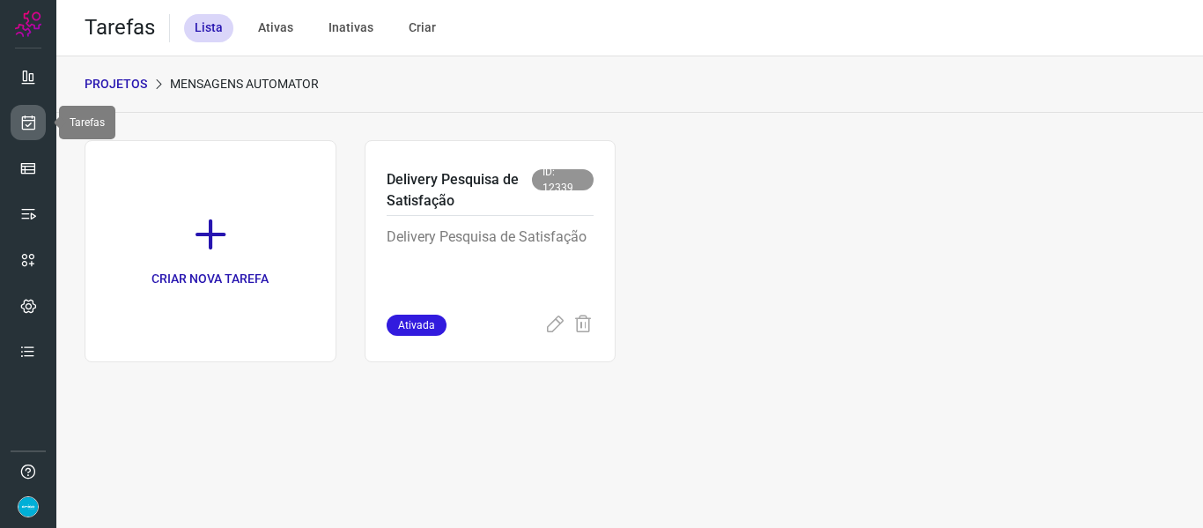
click at [21, 125] on icon at bounding box center [28, 123] width 18 height 18
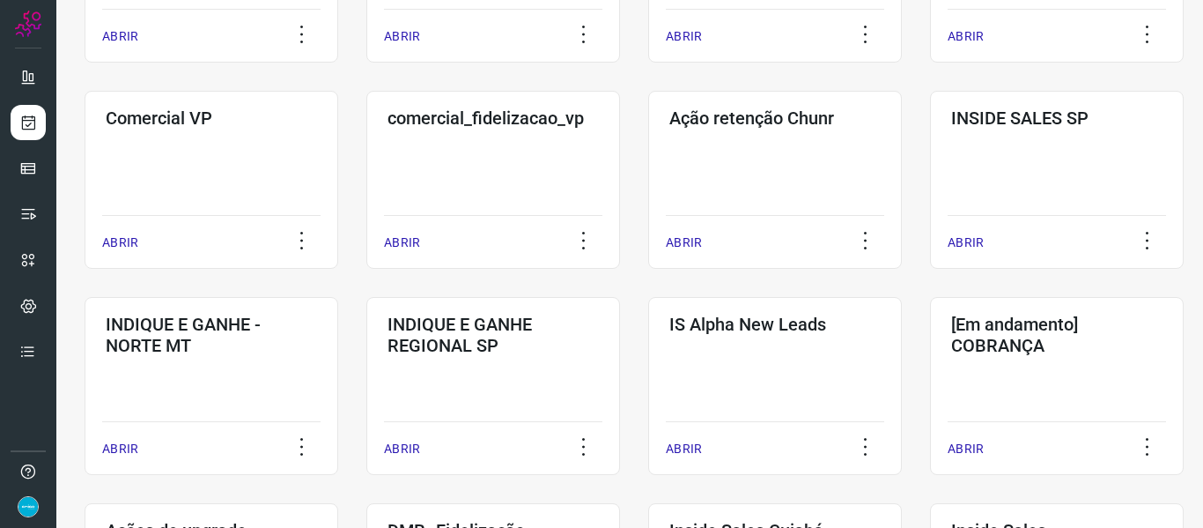
scroll to position [907, 0]
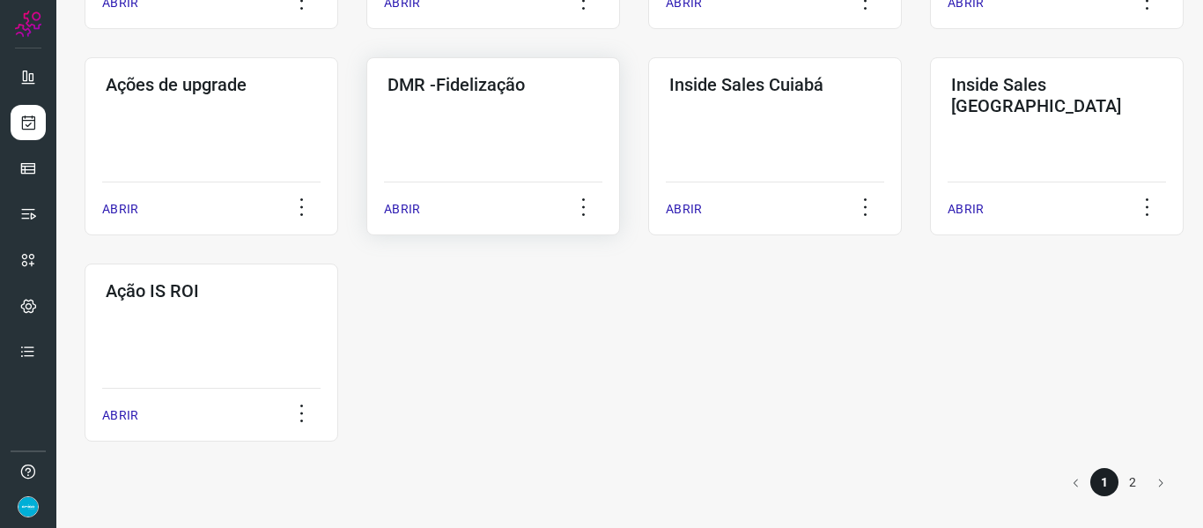
click at [391, 213] on p "ABRIR" at bounding box center [402, 209] width 36 height 18
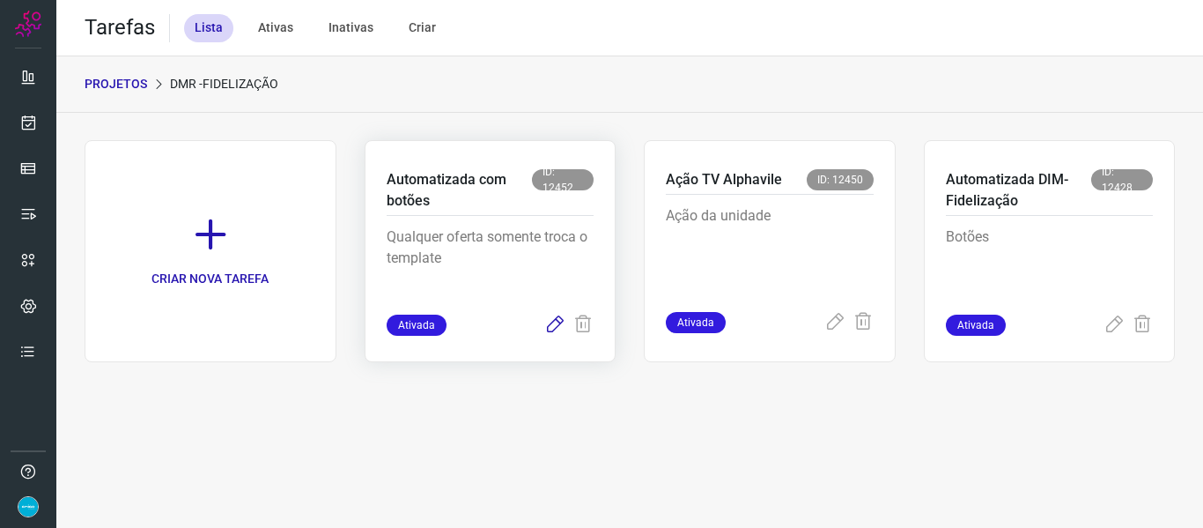
click at [553, 326] on icon at bounding box center [554, 324] width 21 height 21
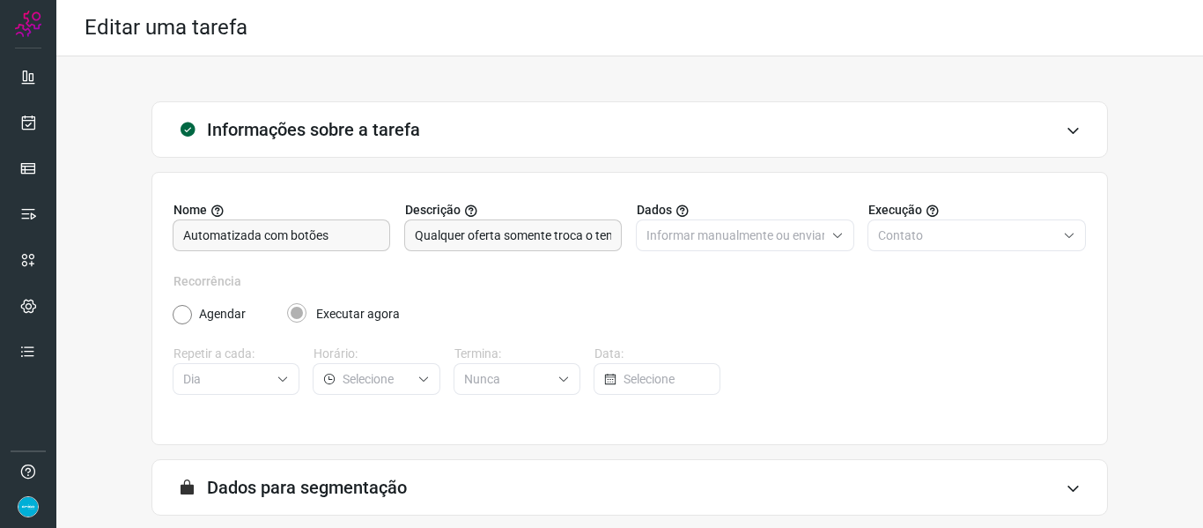
scroll to position [160, 0]
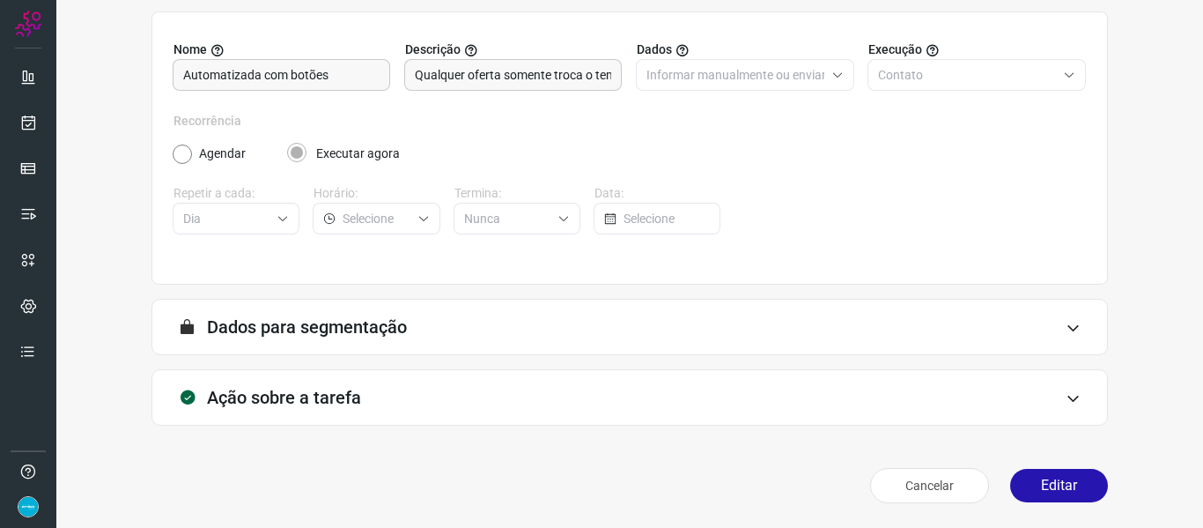
click at [1073, 465] on div "Cancelar Editar" at bounding box center [629, 485] width 956 height 49
click at [1060, 482] on button "Editar" at bounding box center [1059, 485] width 98 height 33
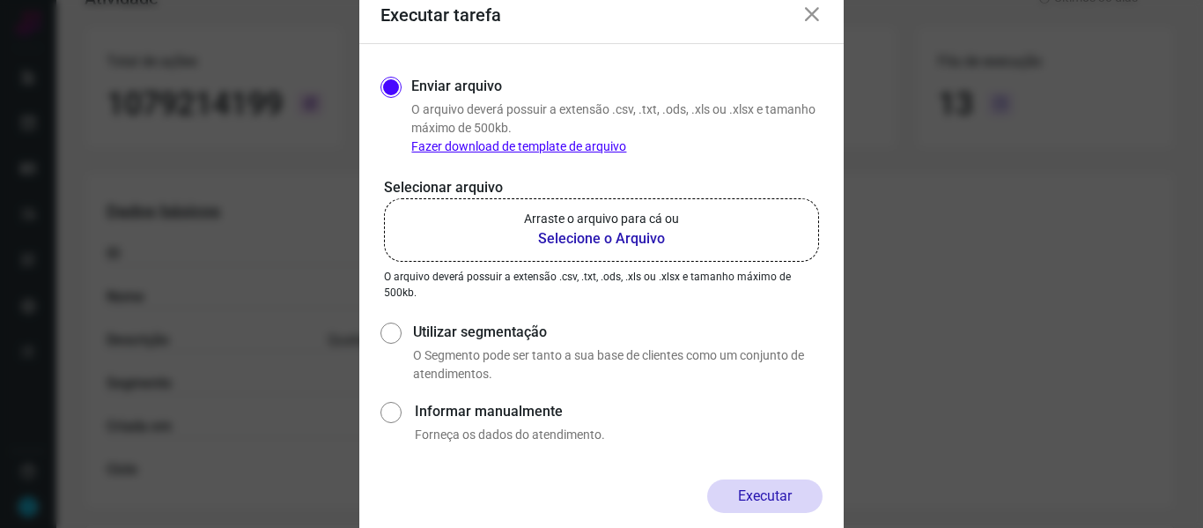
click at [594, 242] on b "Selecione o Arquivo" at bounding box center [601, 238] width 155 height 21
click at [0, 0] on input "Arraste o arquivo para cá ou Selecione o Arquivo" at bounding box center [0, 0] width 0 height 0
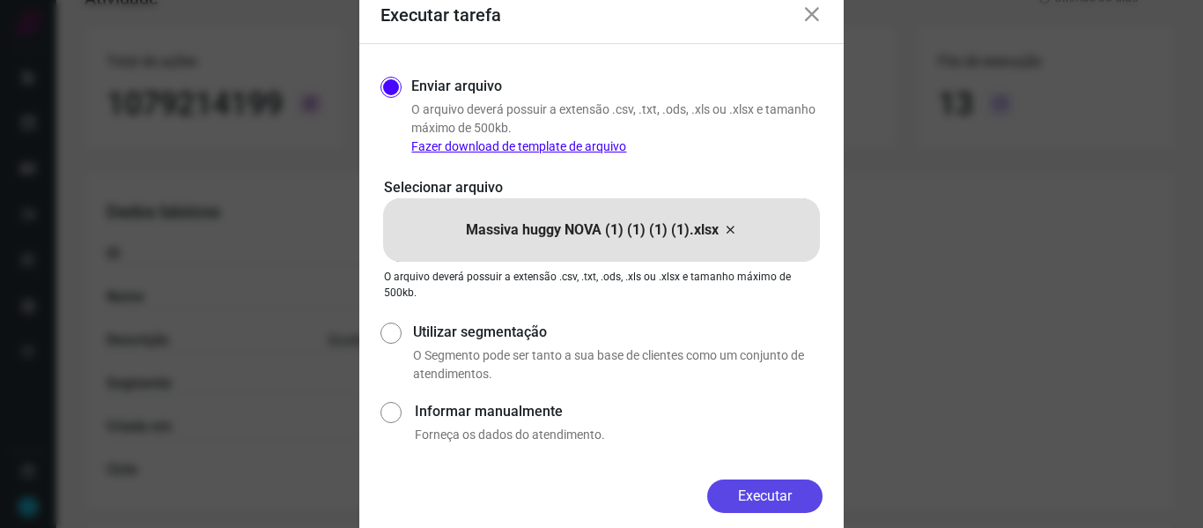
click at [787, 497] on button "Executar" at bounding box center [764, 495] width 115 height 33
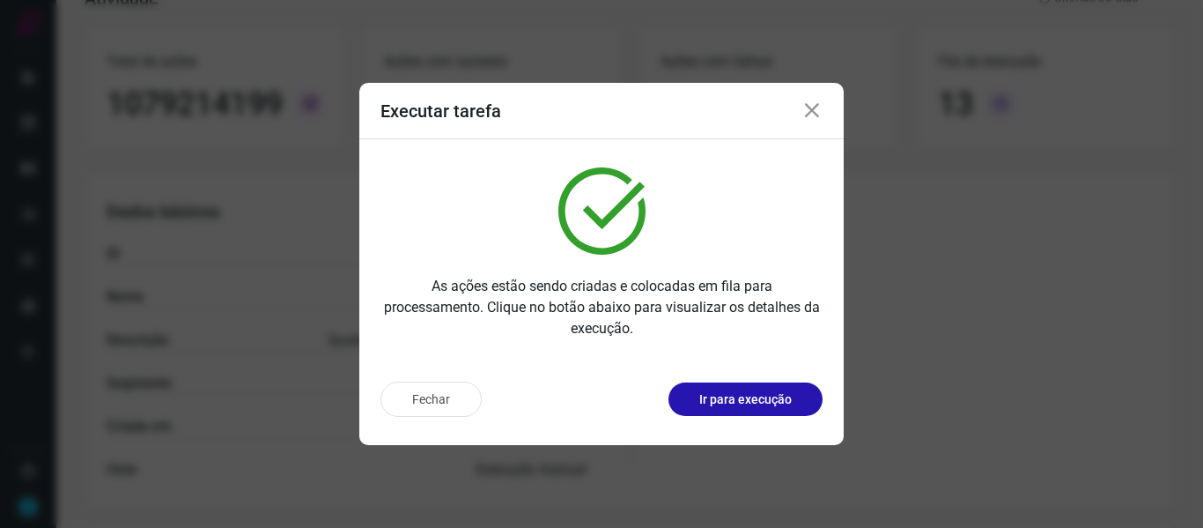
click at [817, 116] on icon at bounding box center [811, 110] width 21 height 21
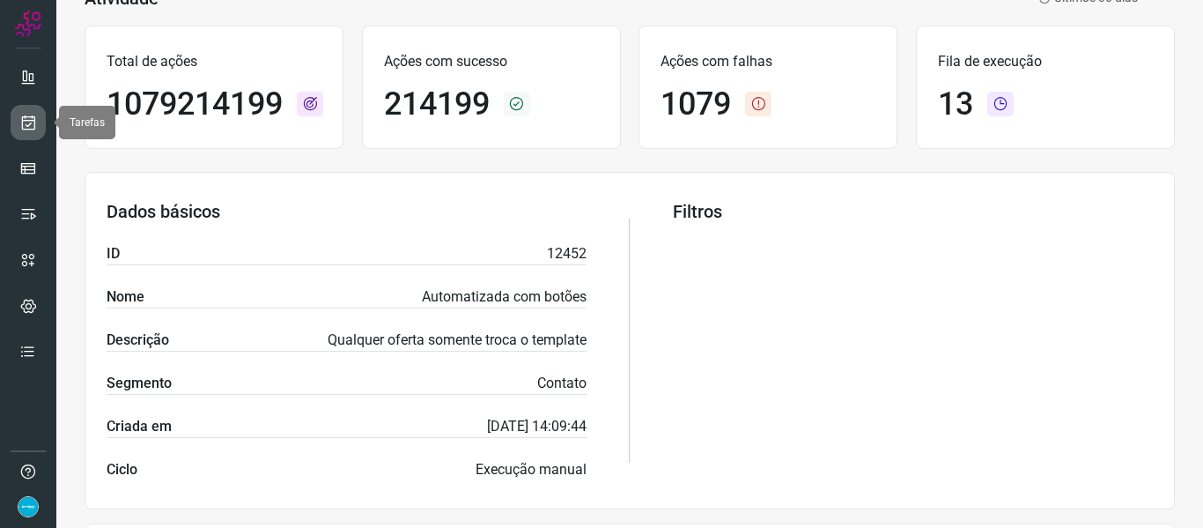
click at [41, 122] on link at bounding box center [28, 122] width 35 height 35
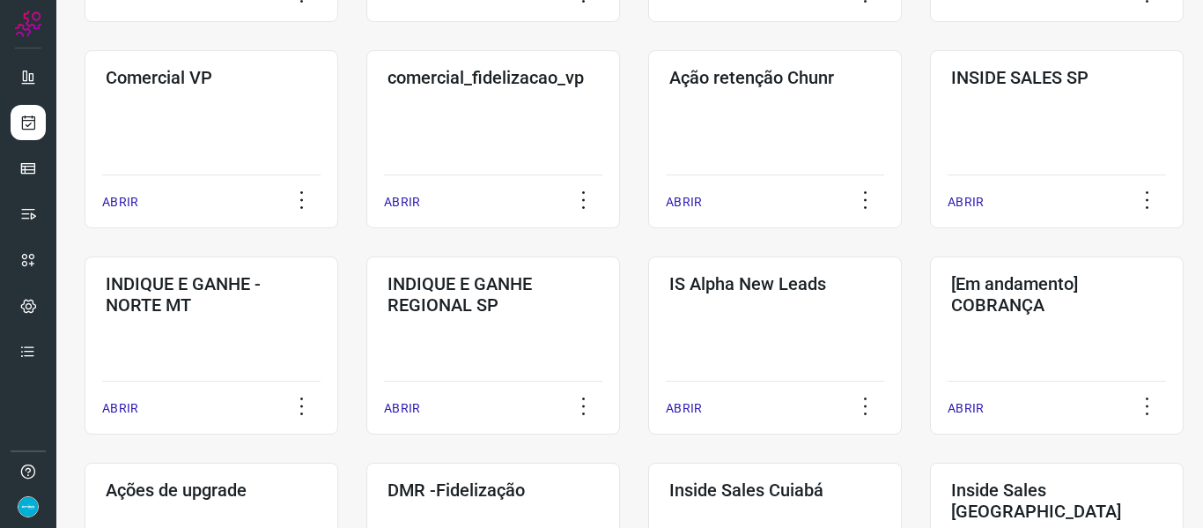
scroll to position [907, 0]
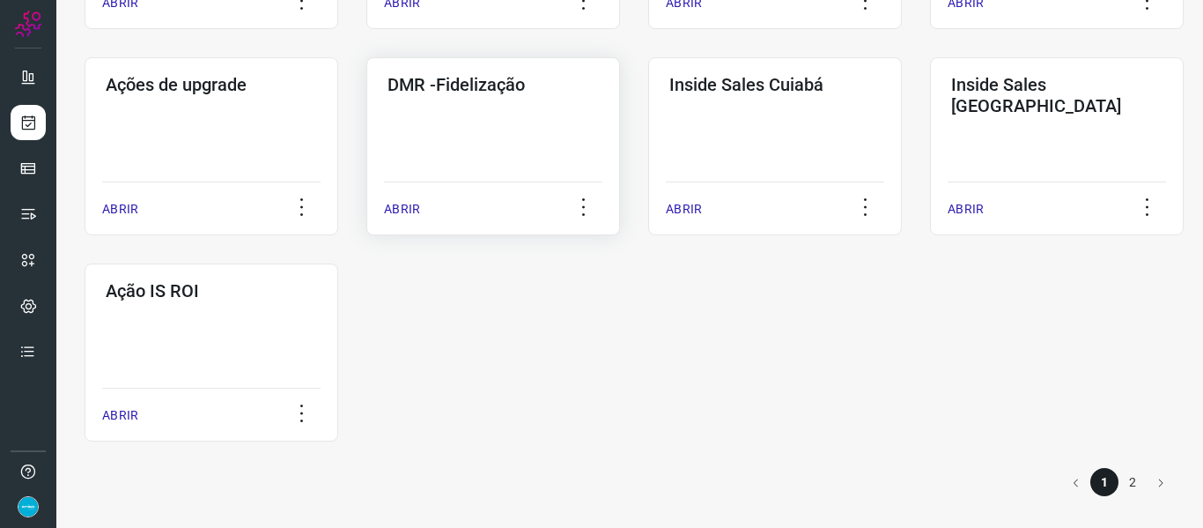
click at [400, 203] on p "ABRIR" at bounding box center [402, 209] width 36 height 18
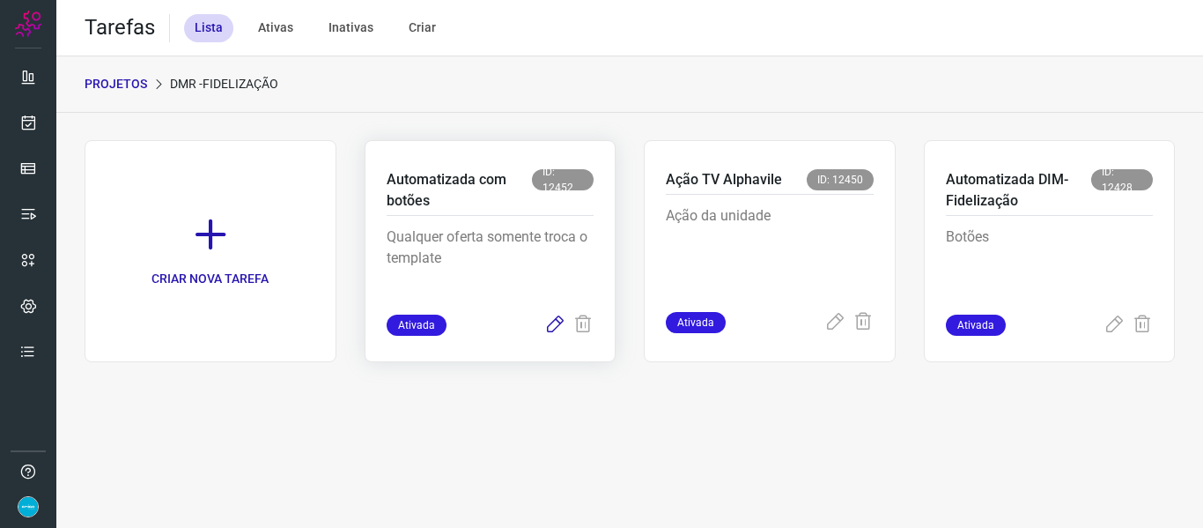
click at [553, 317] on icon at bounding box center [554, 324] width 21 height 21
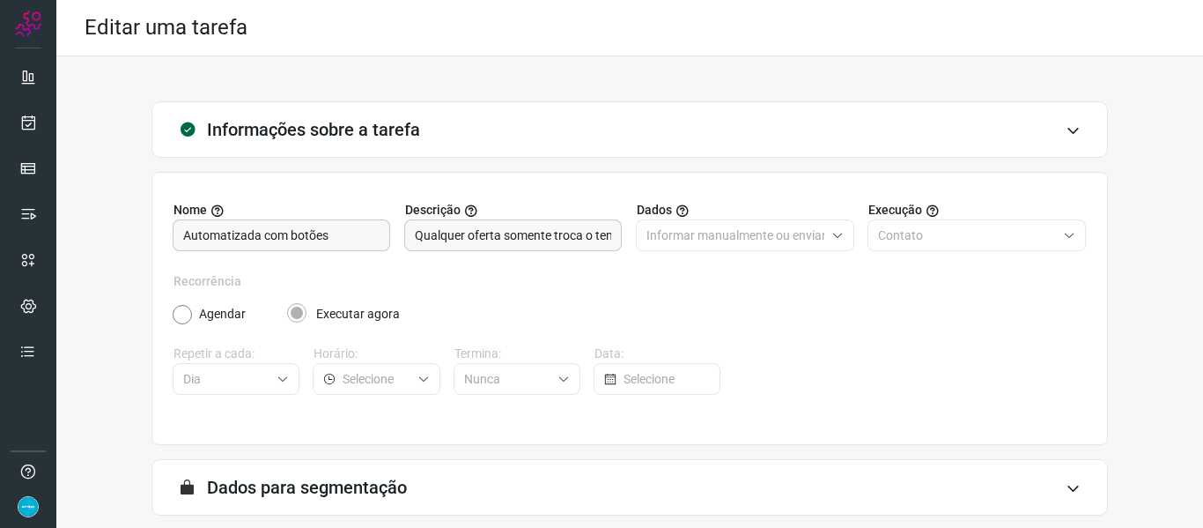
scroll to position [160, 0]
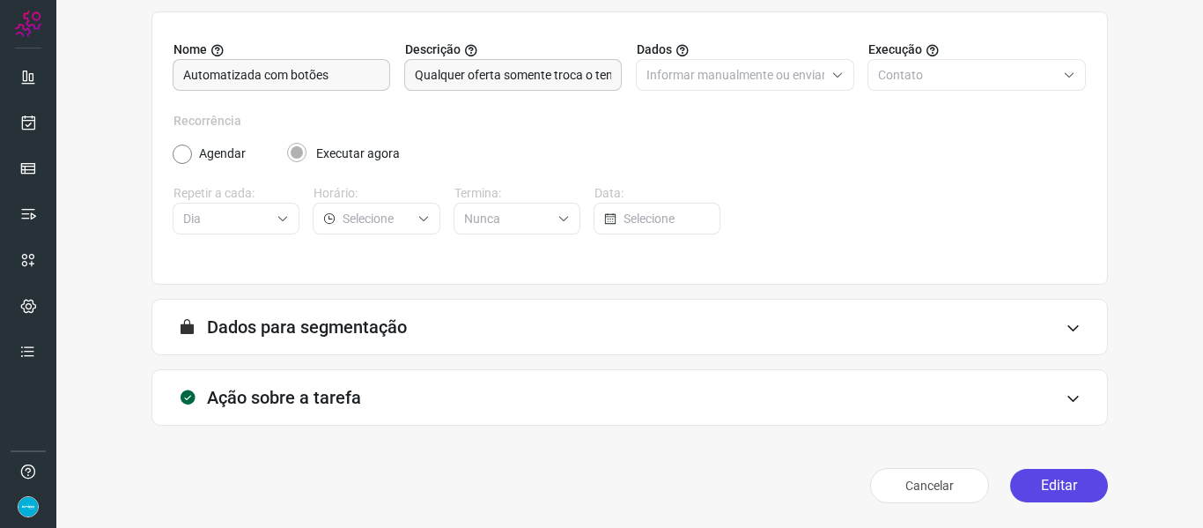
click at [1054, 477] on button "Editar" at bounding box center [1059, 485] width 98 height 33
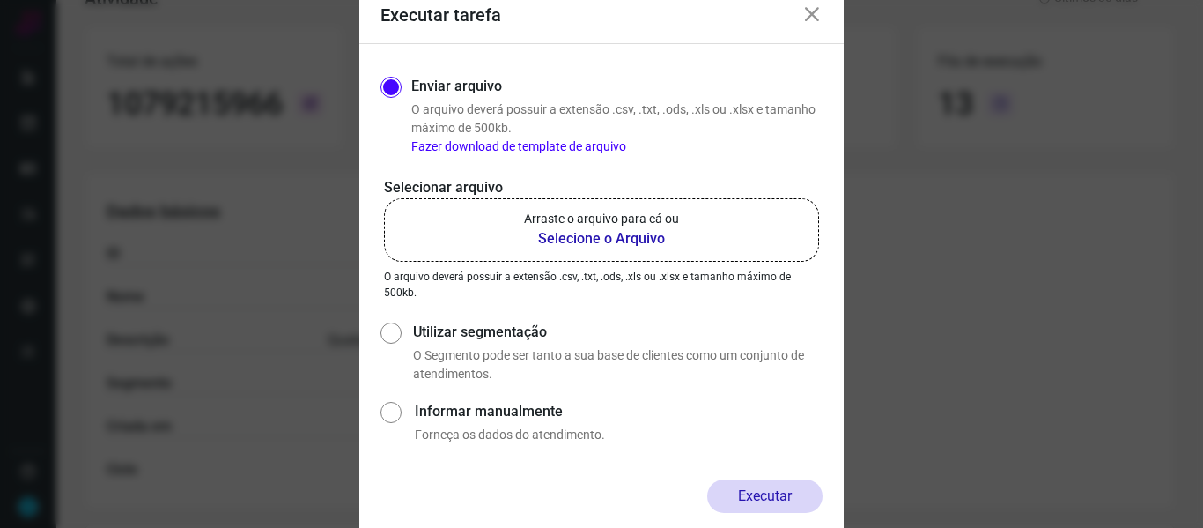
click at [614, 236] on b "Selecione o Arquivo" at bounding box center [601, 238] width 155 height 21
click at [0, 0] on input "Arraste o arquivo para cá ou Selecione o Arquivo" at bounding box center [0, 0] width 0 height 0
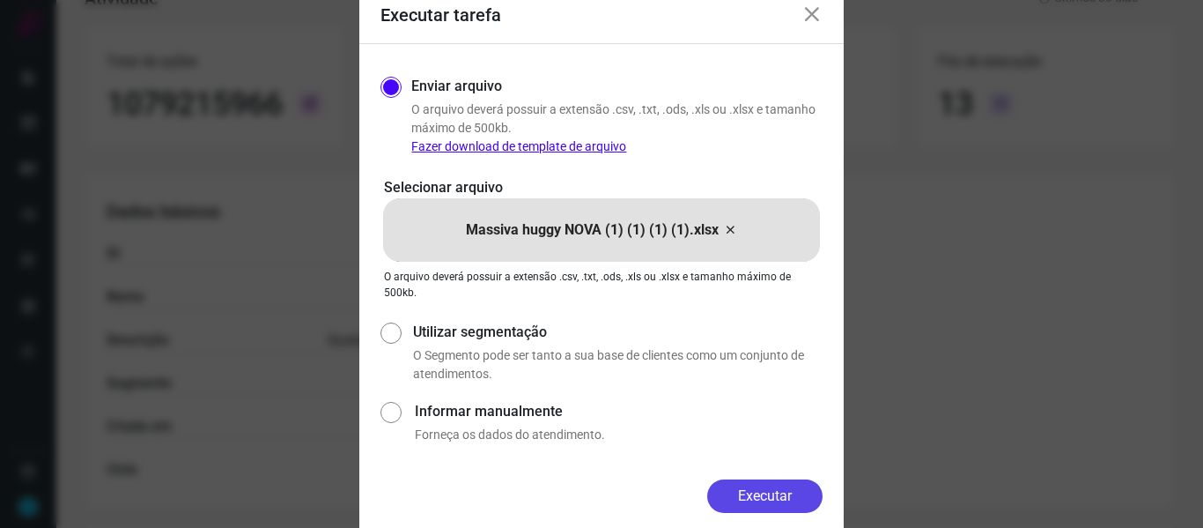
click at [780, 497] on button "Executar" at bounding box center [764, 495] width 115 height 33
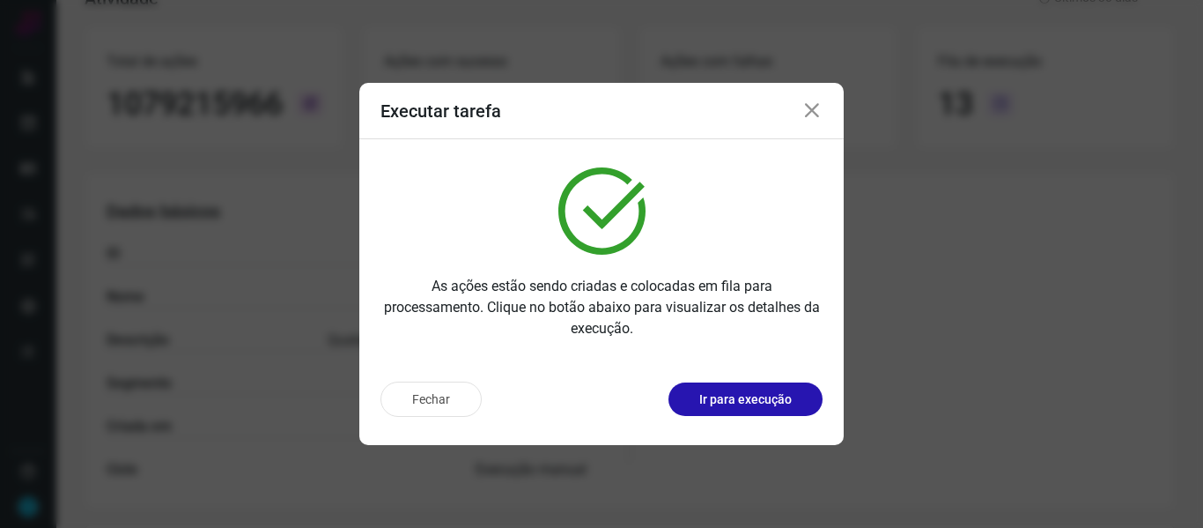
click at [809, 117] on icon at bounding box center [811, 110] width 21 height 21
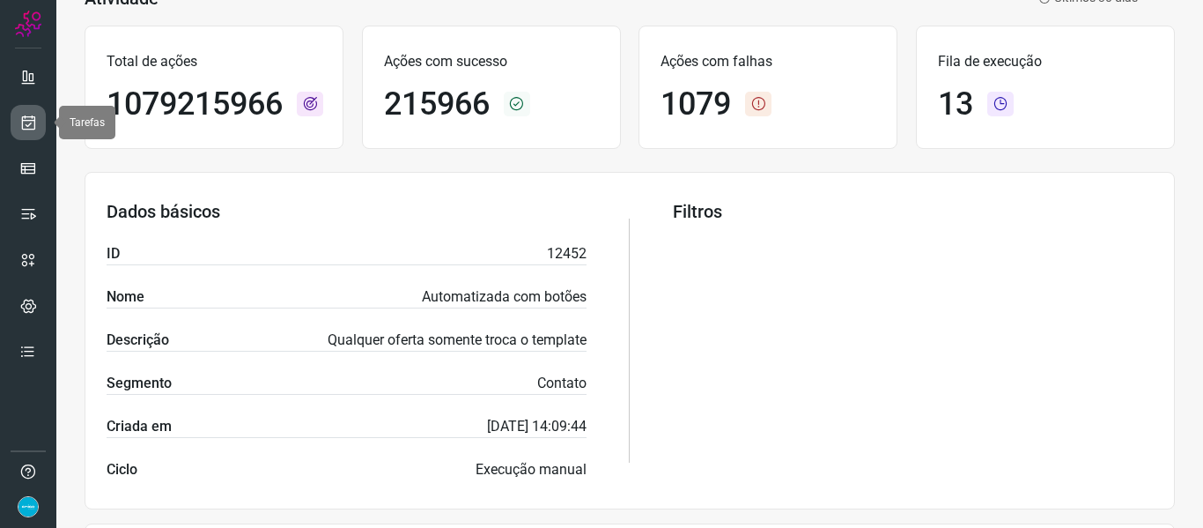
click at [33, 124] on icon at bounding box center [28, 123] width 18 height 18
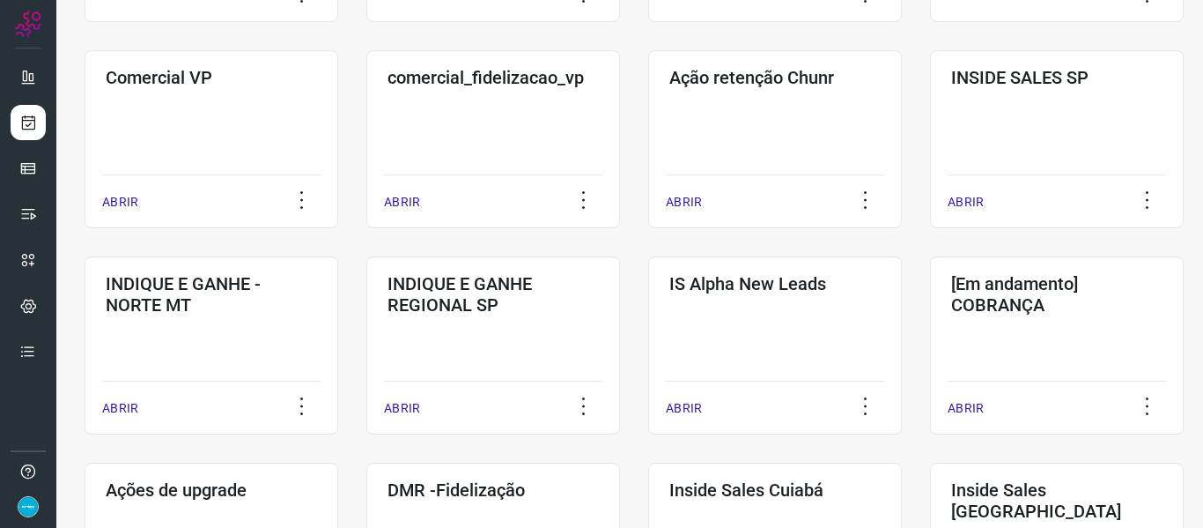
scroll to position [907, 0]
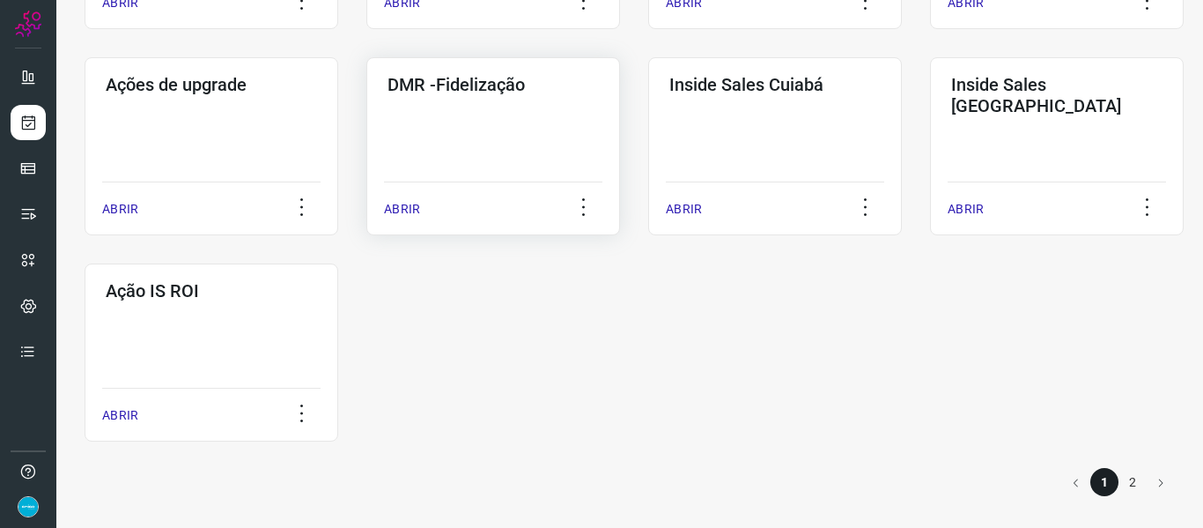
click at [388, 204] on p "ABRIR" at bounding box center [402, 209] width 36 height 18
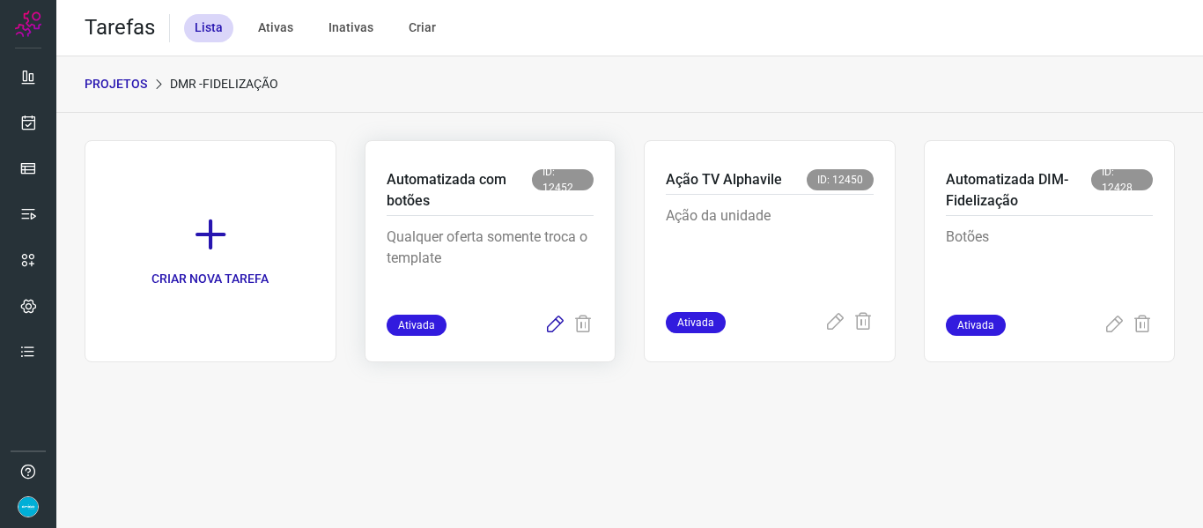
click at [560, 325] on icon at bounding box center [554, 324] width 21 height 21
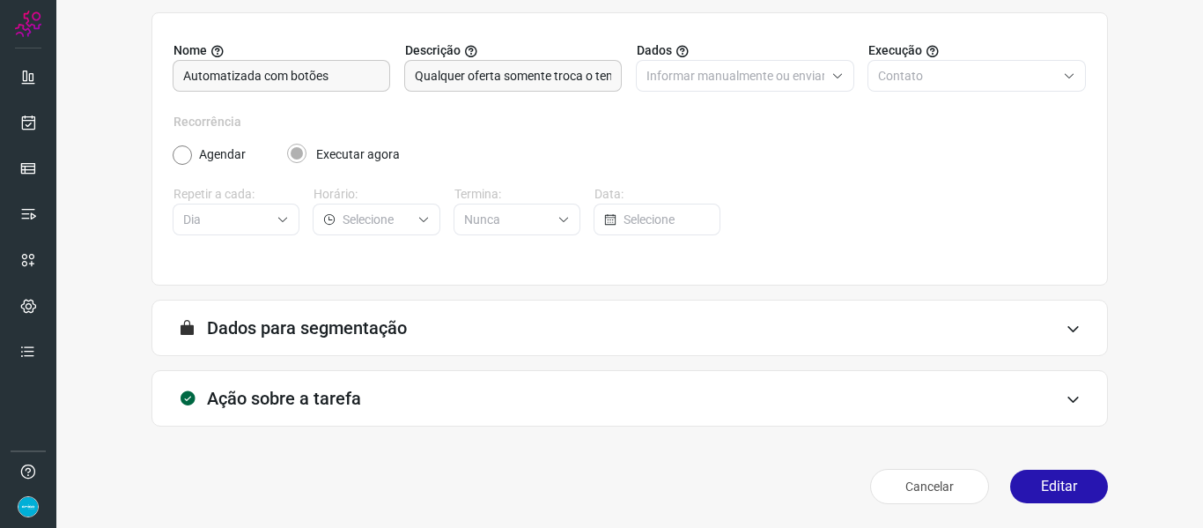
scroll to position [160, 0]
click at [1035, 469] on button "Editar" at bounding box center [1059, 485] width 98 height 33
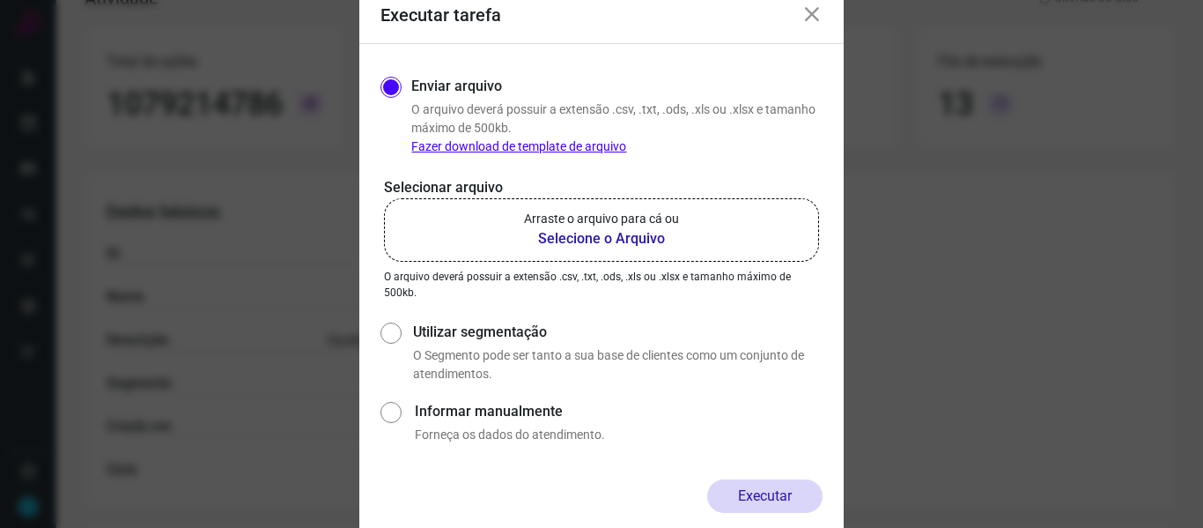
click at [595, 242] on b "Selecione o Arquivo" at bounding box center [601, 238] width 155 height 21
click at [0, 0] on input "Arraste o arquivo para cá ou Selecione o Arquivo" at bounding box center [0, 0] width 0 height 0
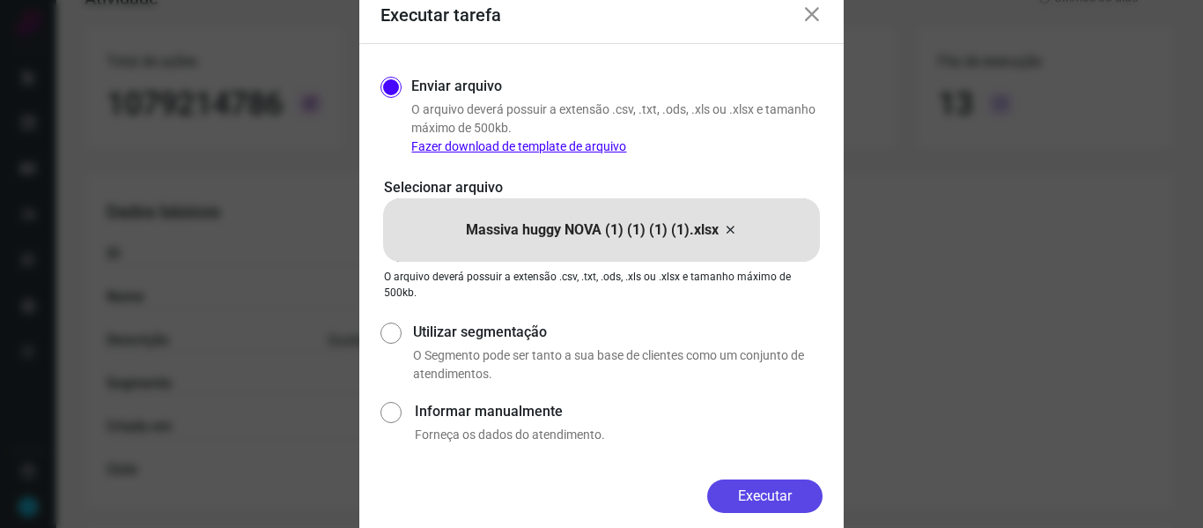
click at [775, 488] on button "Executar" at bounding box center [764, 495] width 115 height 33
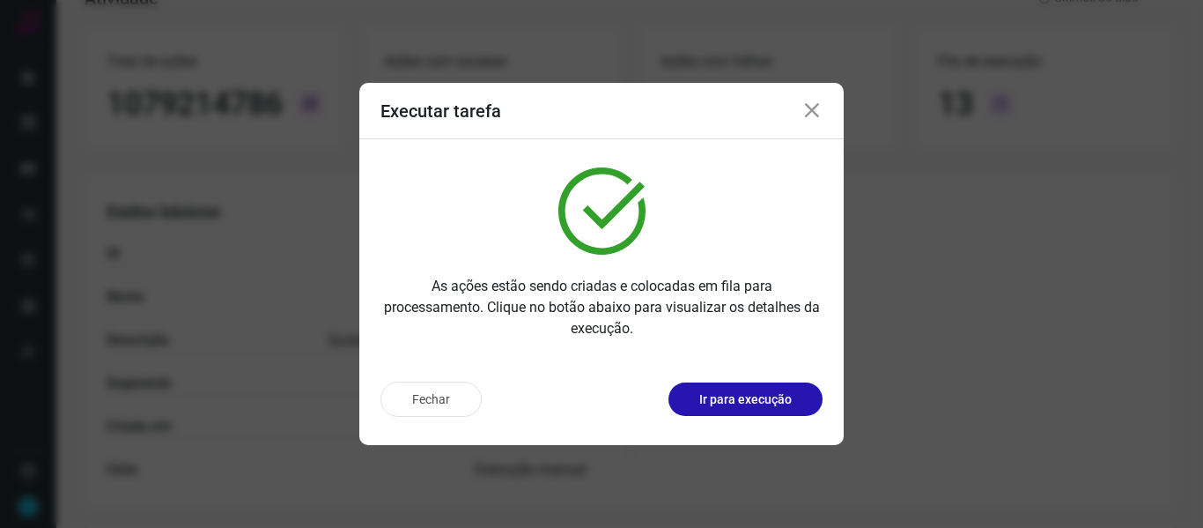
click at [814, 117] on icon at bounding box center [811, 110] width 21 height 21
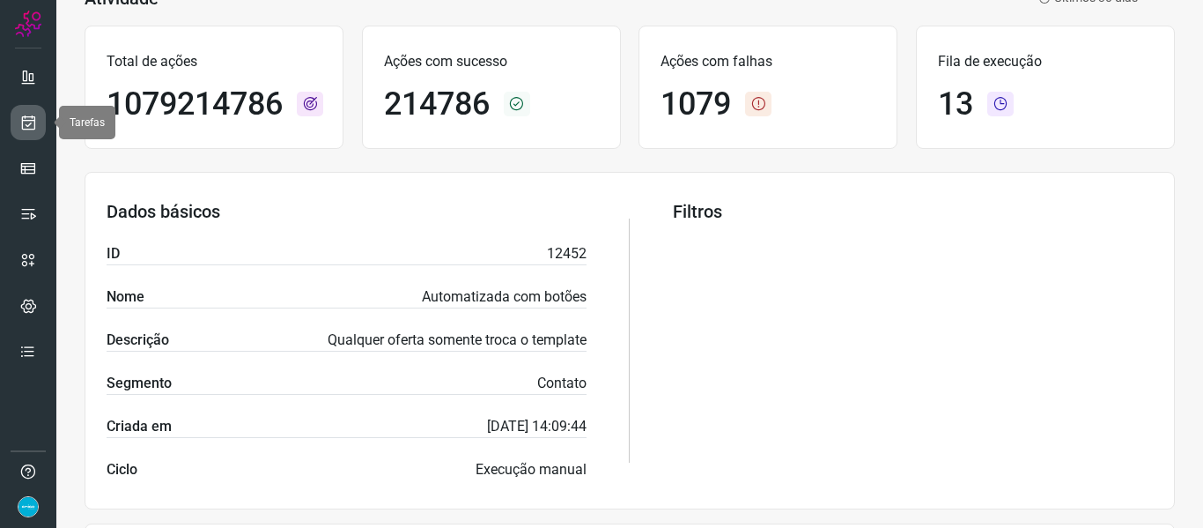
click at [23, 119] on icon at bounding box center [28, 123] width 18 height 18
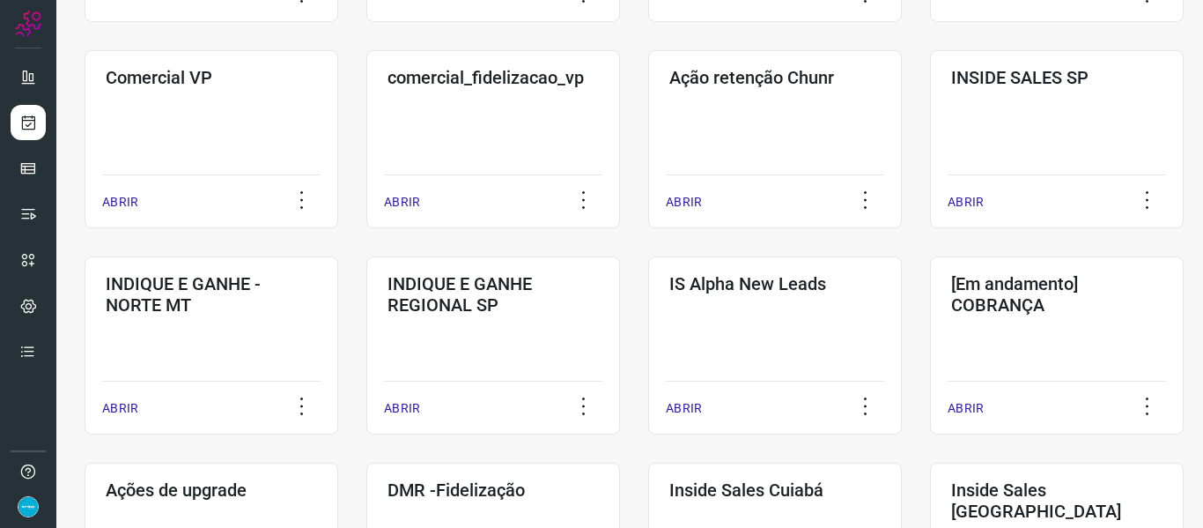
scroll to position [907, 0]
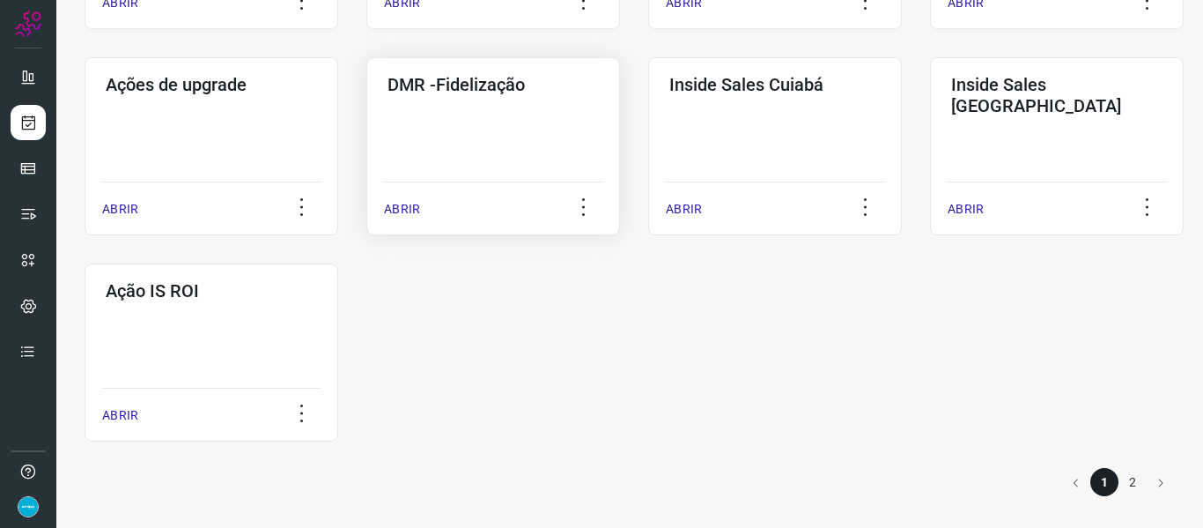
click at [410, 206] on p "ABRIR" at bounding box center [402, 209] width 36 height 18
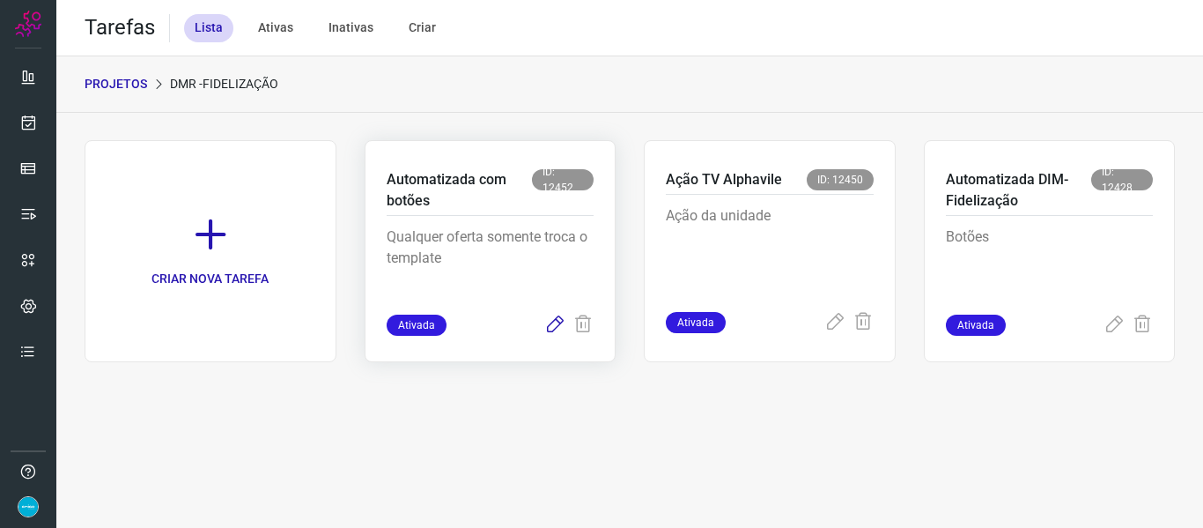
click at [552, 326] on icon at bounding box center [554, 324] width 21 height 21
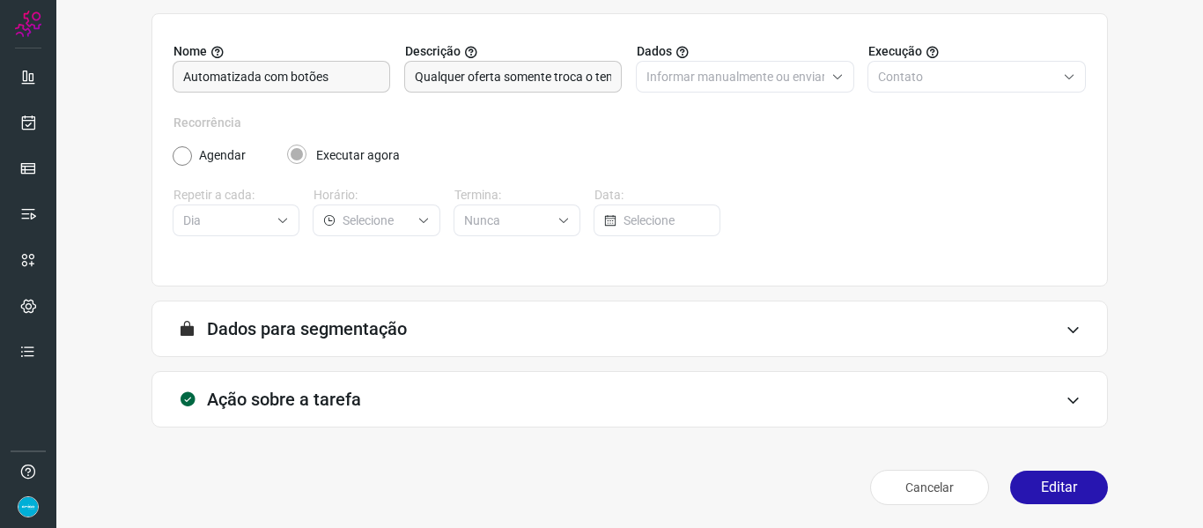
scroll to position [160, 0]
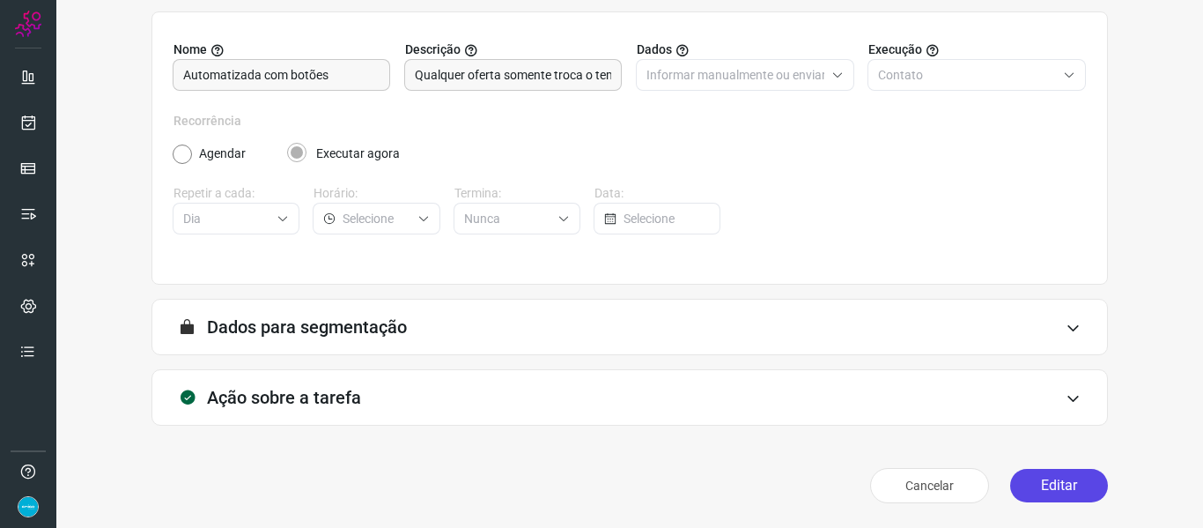
click at [1010, 489] on button "Editar" at bounding box center [1059, 485] width 98 height 33
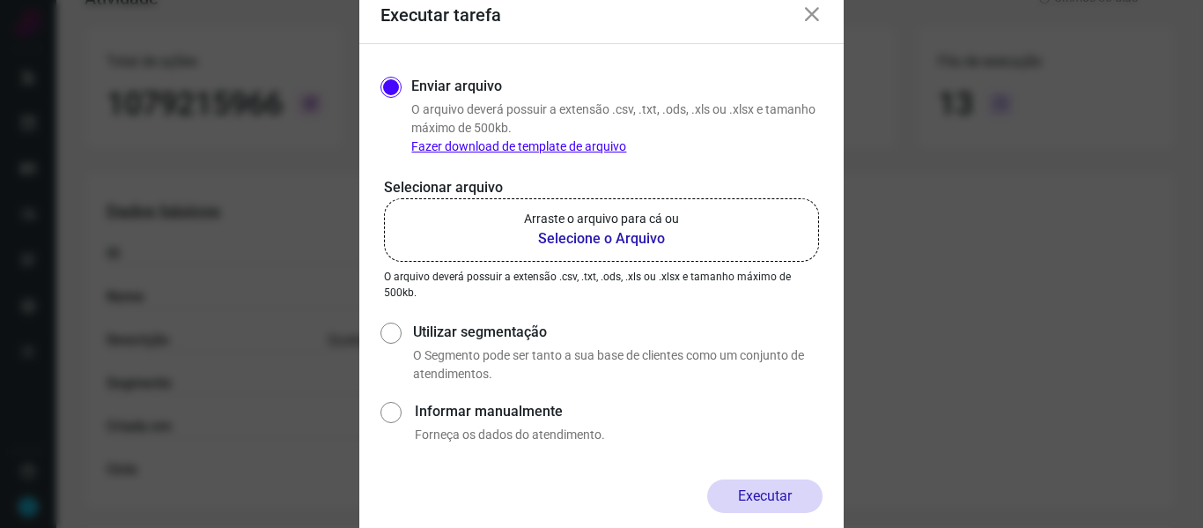
click at [596, 240] on b "Selecione o Arquivo" at bounding box center [601, 238] width 155 height 21
click at [0, 0] on input "Arraste o arquivo para cá ou Selecione o Arquivo" at bounding box center [0, 0] width 0 height 0
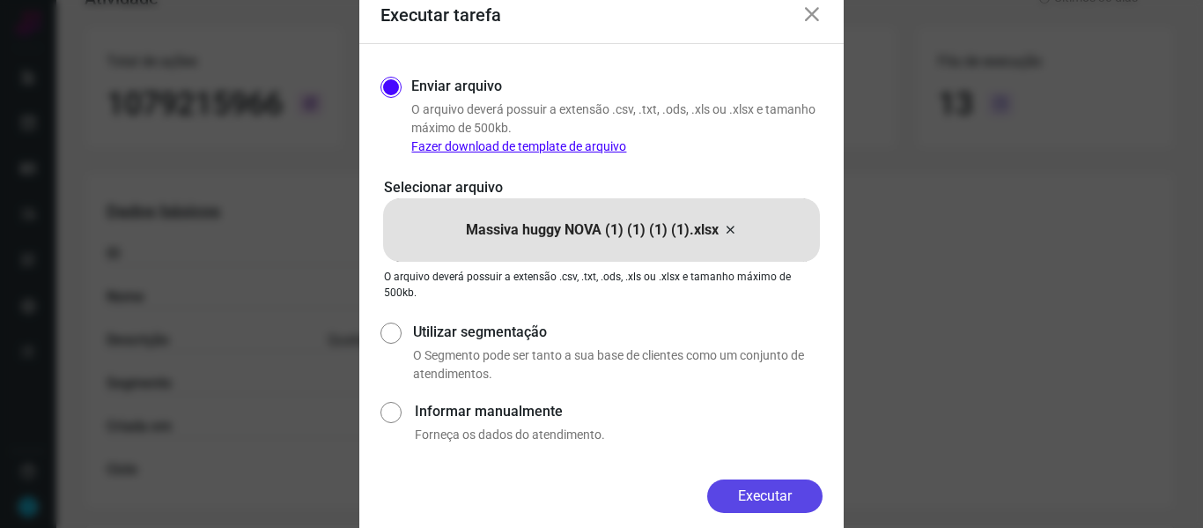
click at [759, 481] on button "Executar" at bounding box center [764, 495] width 115 height 33
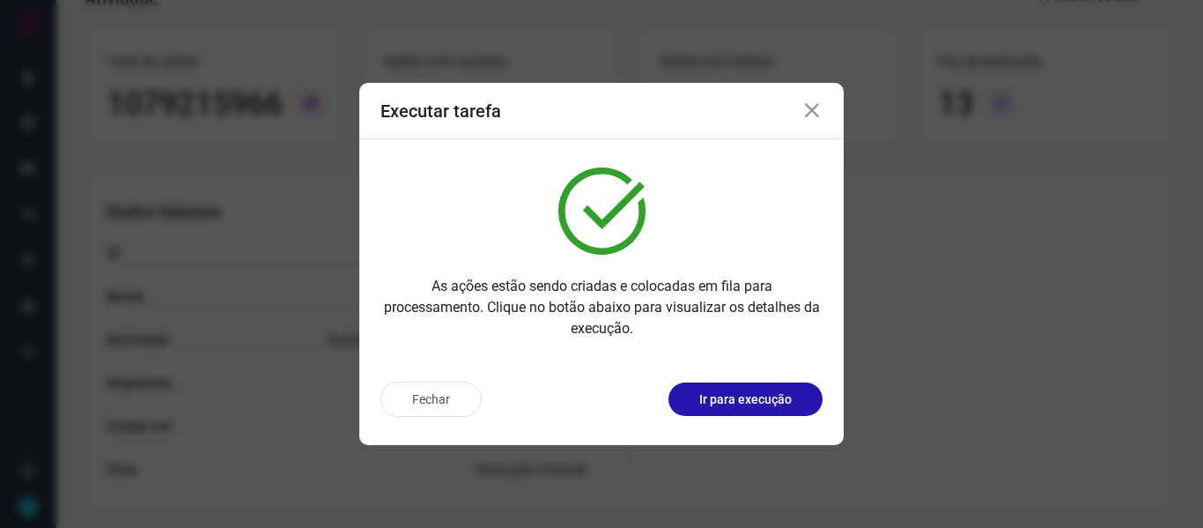
click at [816, 110] on icon at bounding box center [811, 110] width 21 height 21
